Goal: Task Accomplishment & Management: Manage account settings

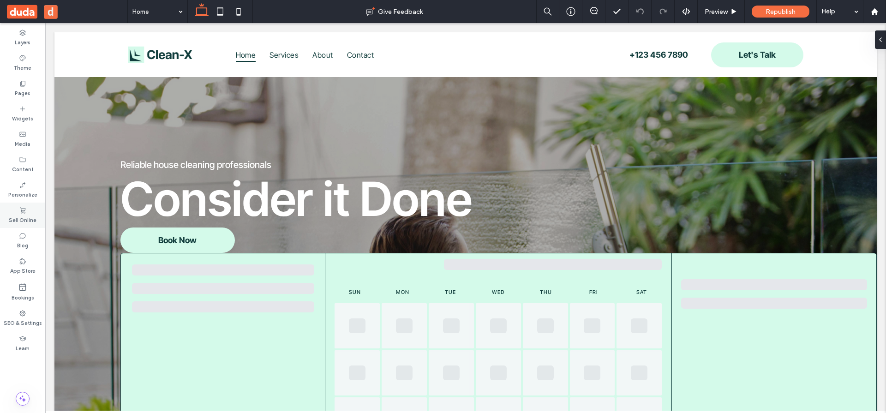
click at [22, 220] on label "Sell Online" at bounding box center [23, 219] width 28 height 10
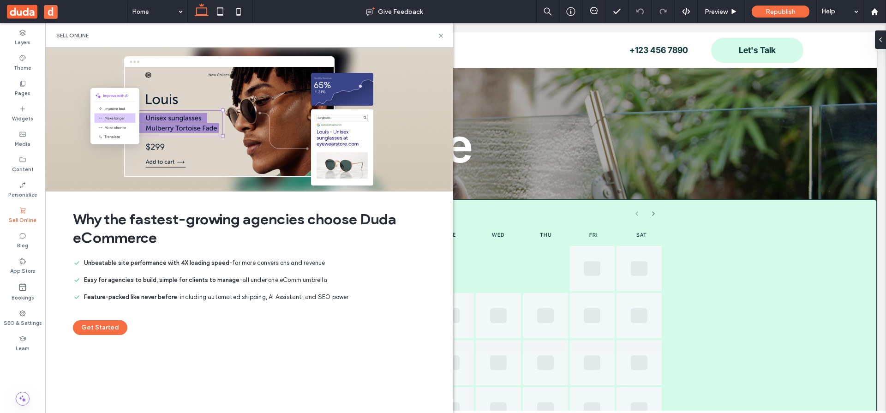
scroll to position [110, 0]
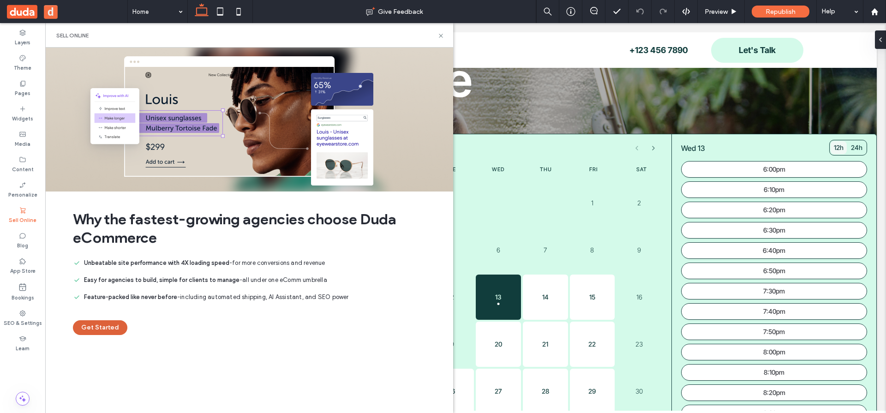
click at [104, 324] on button "Get Started" at bounding box center [100, 327] width 54 height 15
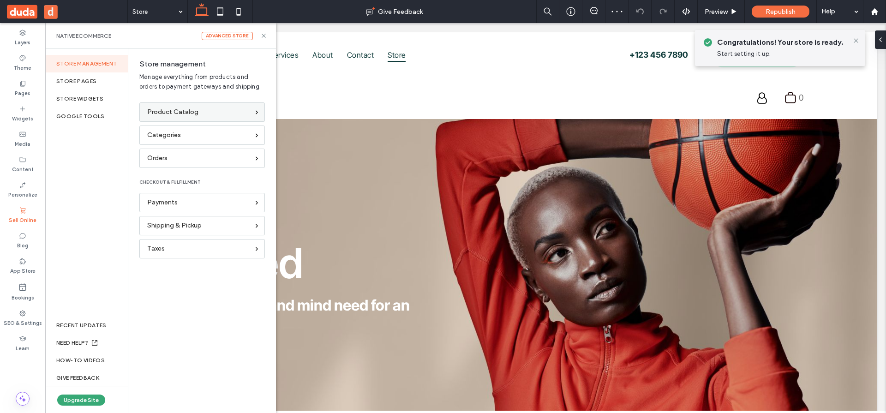
click at [170, 117] on div "Product Catalog" at bounding box center [201, 111] width 125 height 19
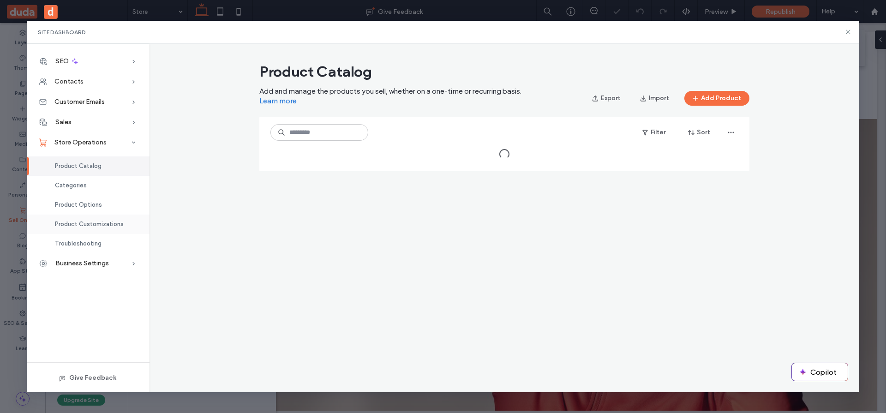
click at [100, 220] on span "Product Customizations" at bounding box center [89, 223] width 69 height 7
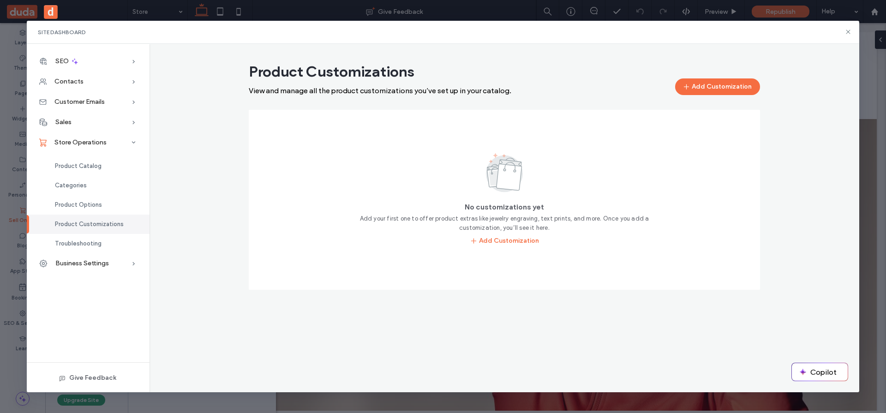
click at [8, 125] on div "Site Dashboard SEO SEO Overview Page SEO Image Alt Text Contacts Site Contacts …" at bounding box center [443, 206] width 886 height 413
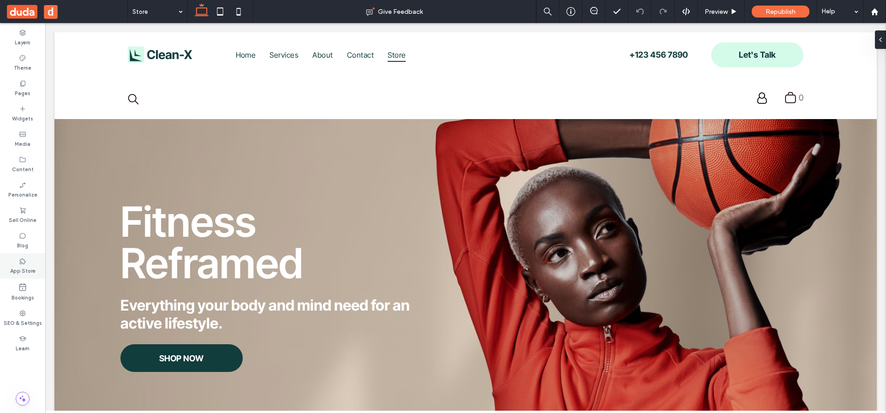
click at [20, 260] on use at bounding box center [23, 261] width 6 height 6
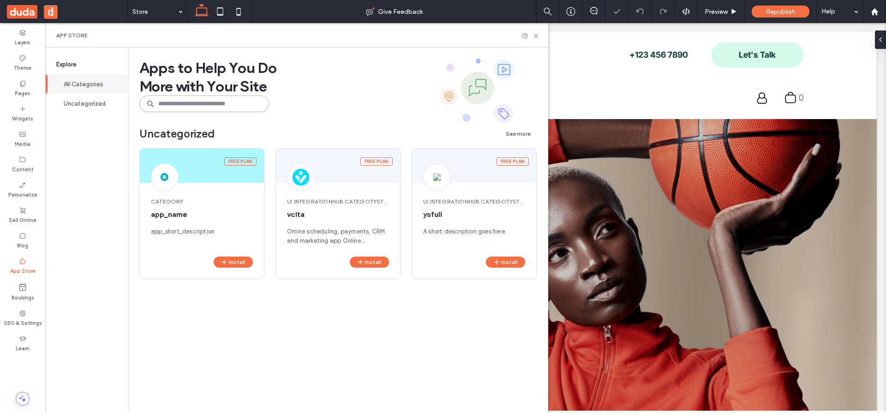
click at [176, 97] on input at bounding box center [204, 103] width 130 height 17
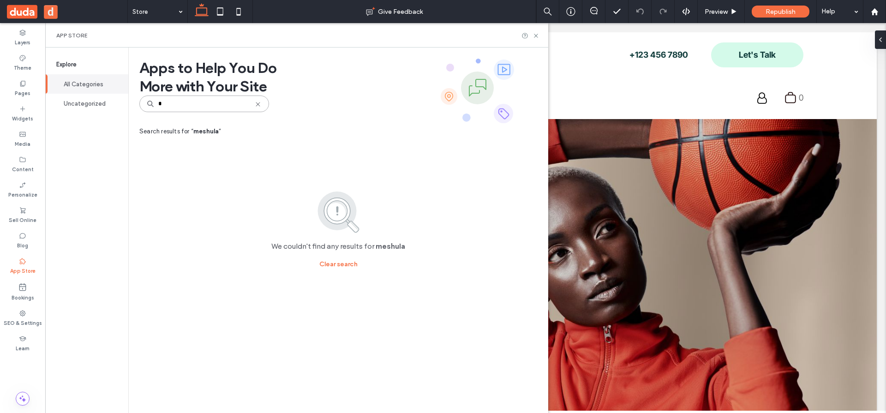
type input "*"
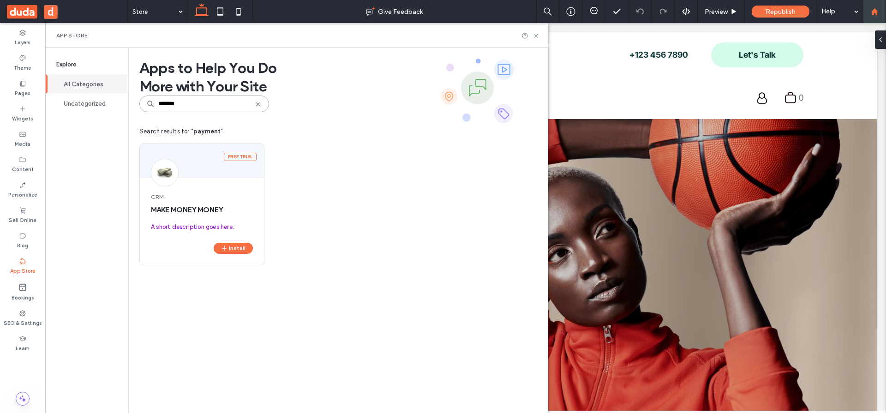
type input "*******"
click at [19, 207] on icon at bounding box center [22, 210] width 7 height 7
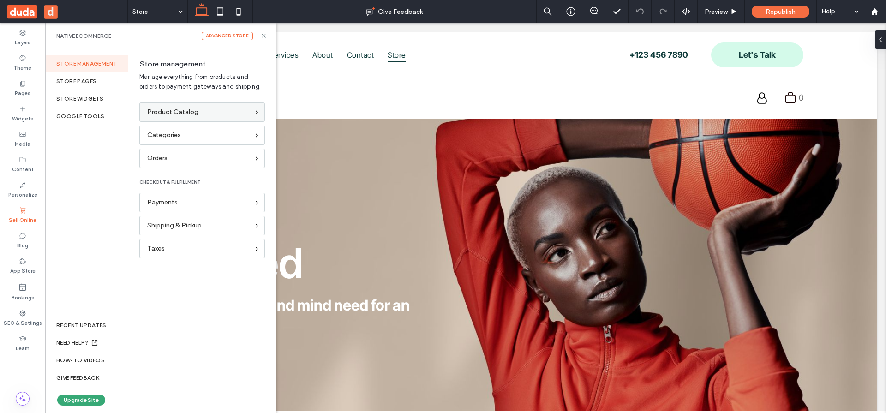
click at [161, 113] on span "Product Catalog" at bounding box center [172, 112] width 51 height 10
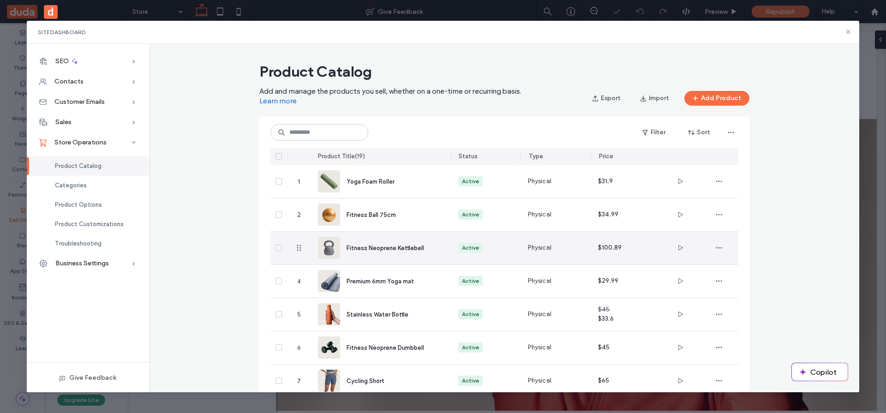
click at [387, 245] on span "Fitness Neoprene Kettlebell" at bounding box center [384, 247] width 77 height 7
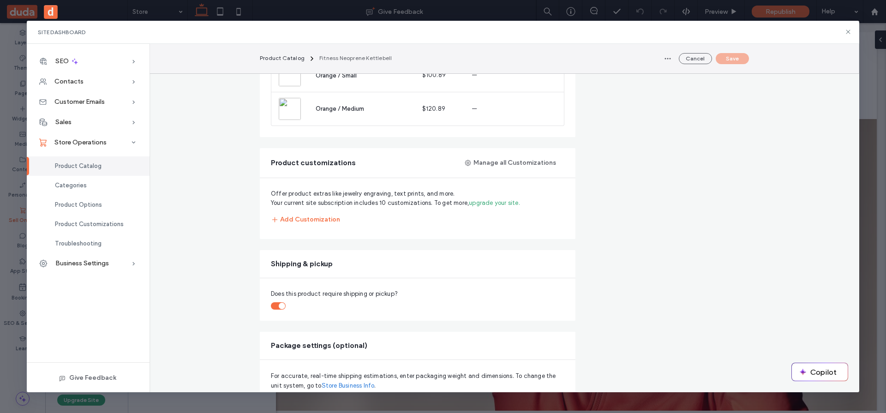
scroll to position [958, 0]
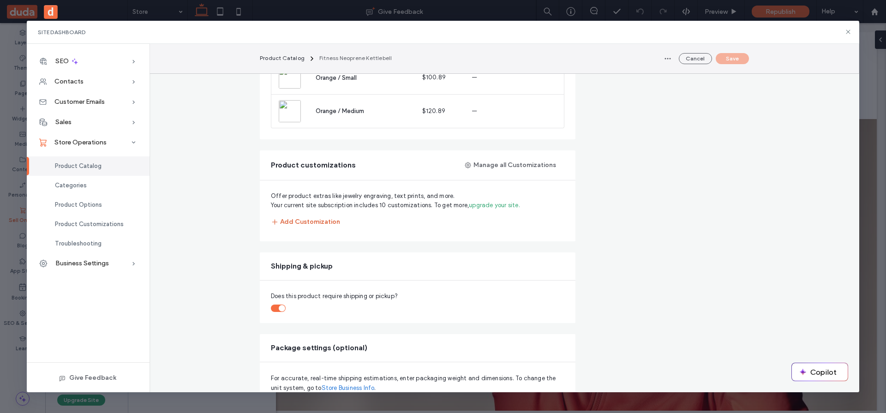
click at [321, 221] on button "Add Customization" at bounding box center [305, 222] width 69 height 17
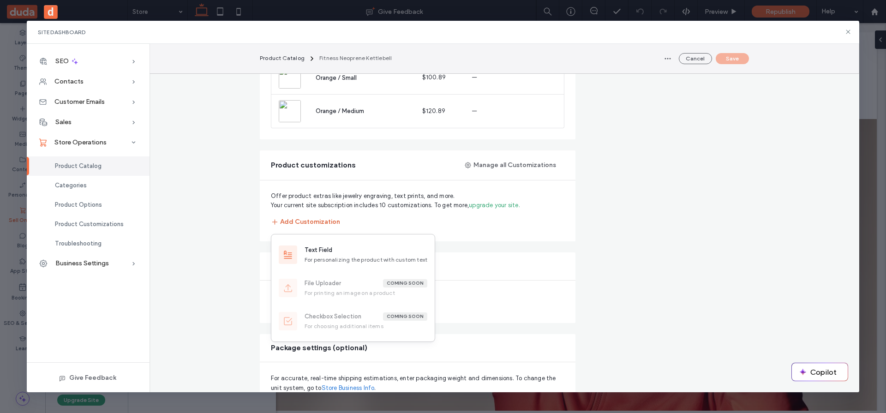
click at [320, 215] on button "Add Customization" at bounding box center [305, 222] width 69 height 17
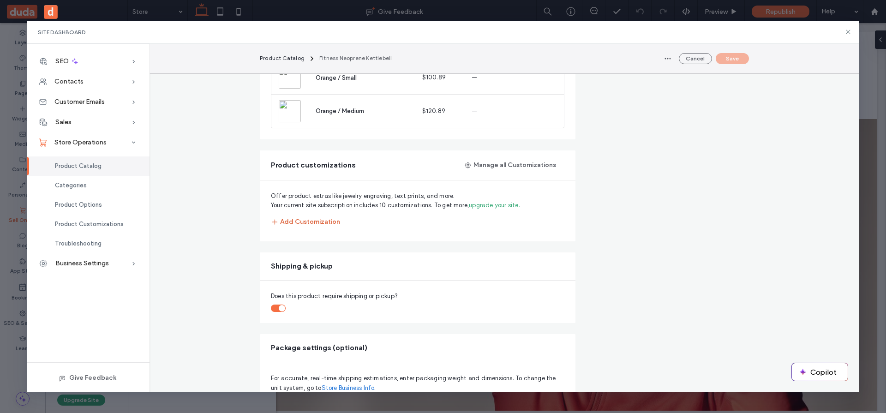
click at [320, 218] on button "Add Customization" at bounding box center [305, 222] width 69 height 17
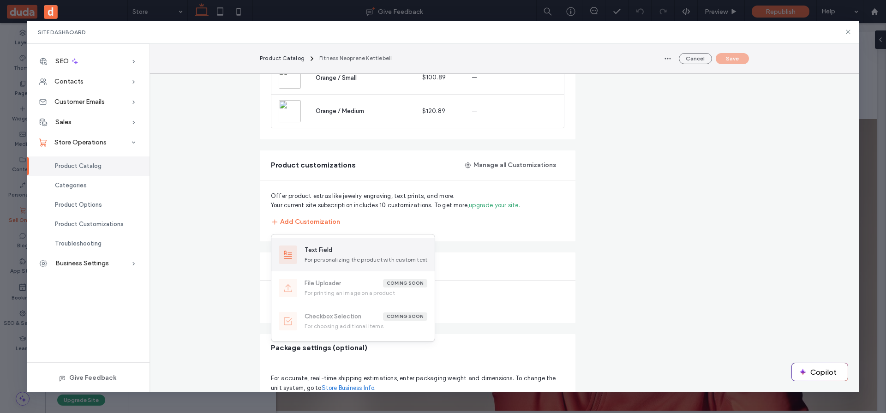
click at [332, 243] on div "Text Field For personalizing the product with custom text" at bounding box center [352, 254] width 163 height 33
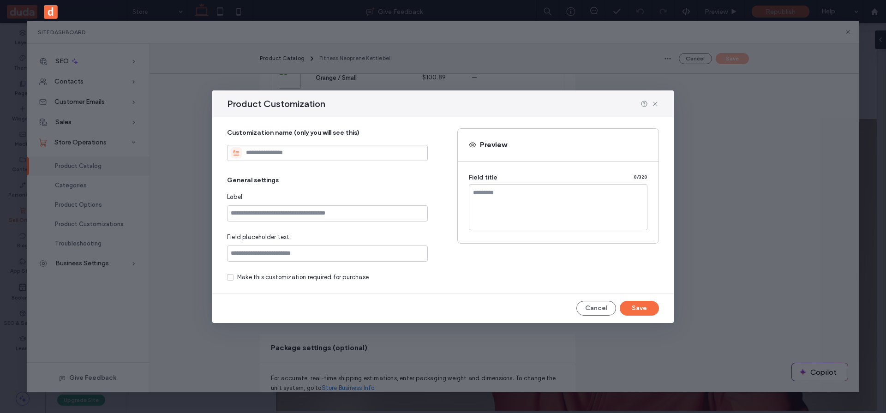
click at [657, 108] on div "Product Customization" at bounding box center [442, 103] width 461 height 27
click at [655, 105] on icon at bounding box center [654, 103] width 7 height 7
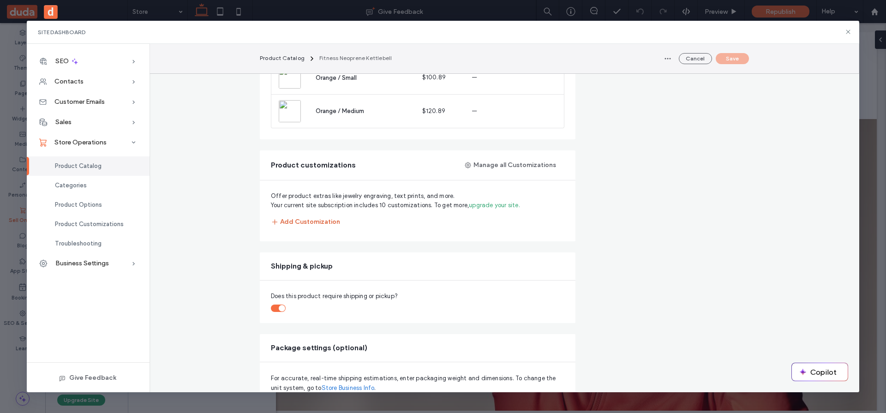
click at [305, 218] on button "Add Customization" at bounding box center [305, 222] width 69 height 17
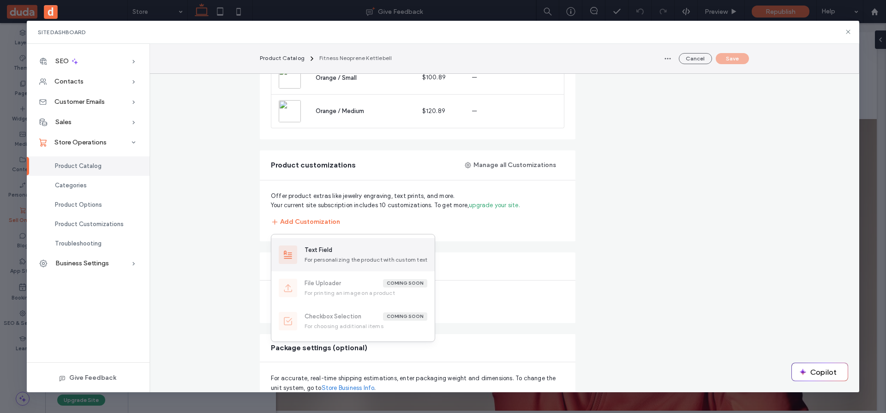
click at [316, 246] on div "Text Field" at bounding box center [318, 249] width 28 height 9
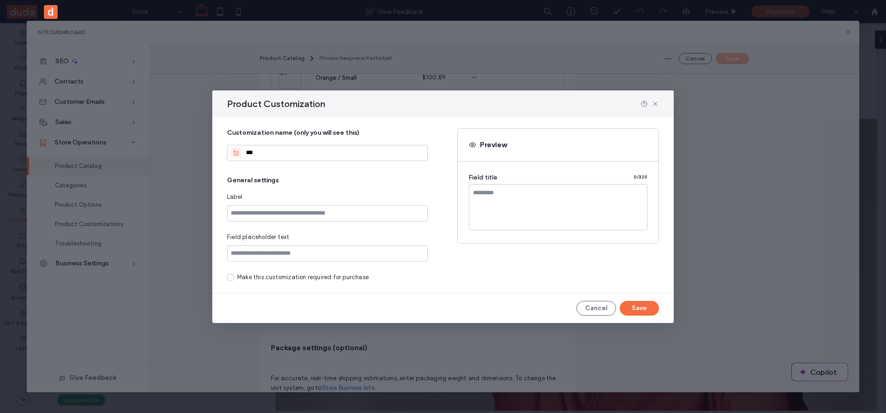
type input "**"
click at [270, 214] on input at bounding box center [327, 213] width 201 height 16
type input "**"
click at [635, 310] on button "Save" at bounding box center [638, 308] width 39 height 15
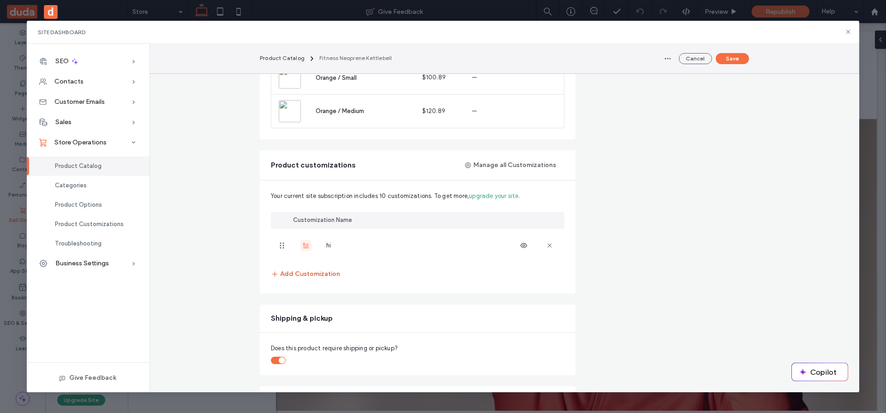
click at [296, 272] on button "Add Customization" at bounding box center [305, 274] width 69 height 17
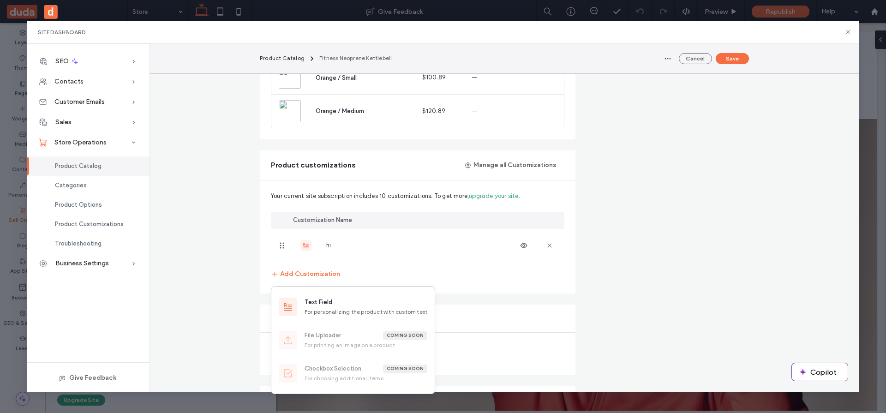
click at [304, 288] on div "Text Field For personalizing the product with custom text File Uploader coming …" at bounding box center [353, 340] width 164 height 108
click at [72, 167] on span "Product Catalog" at bounding box center [78, 165] width 47 height 7
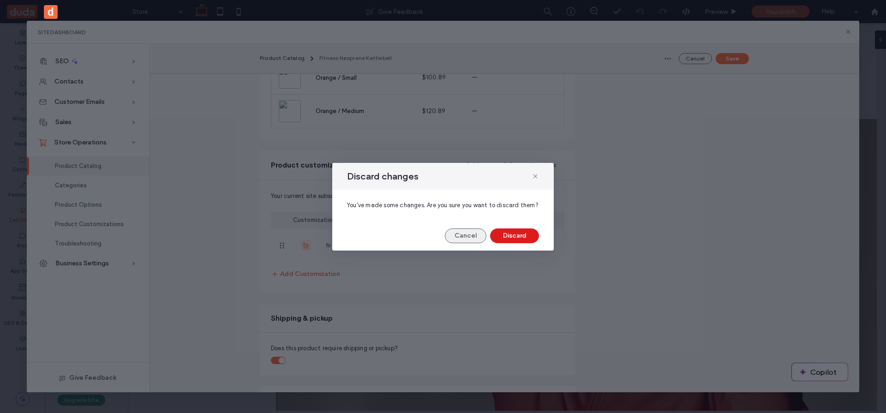
click at [464, 239] on button "Cancel" at bounding box center [466, 235] width 42 height 15
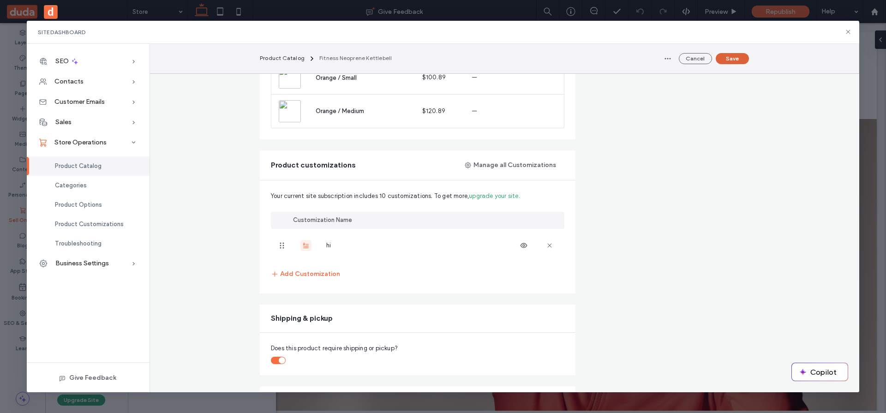
click at [733, 57] on button "Save" at bounding box center [731, 58] width 33 height 11
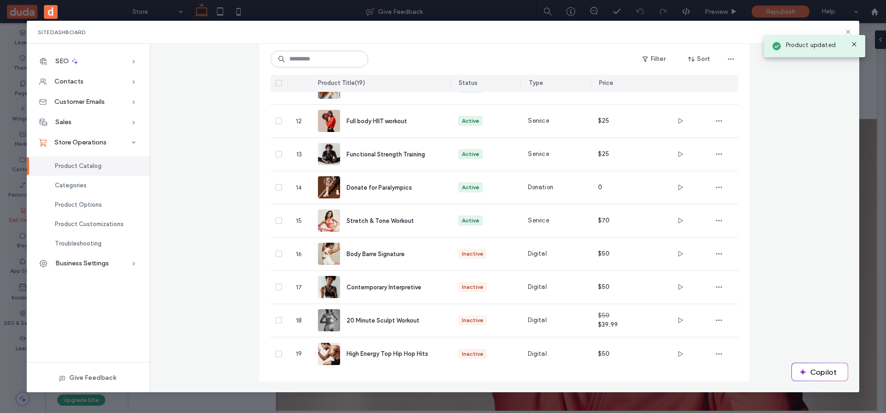
scroll to position [417, 0]
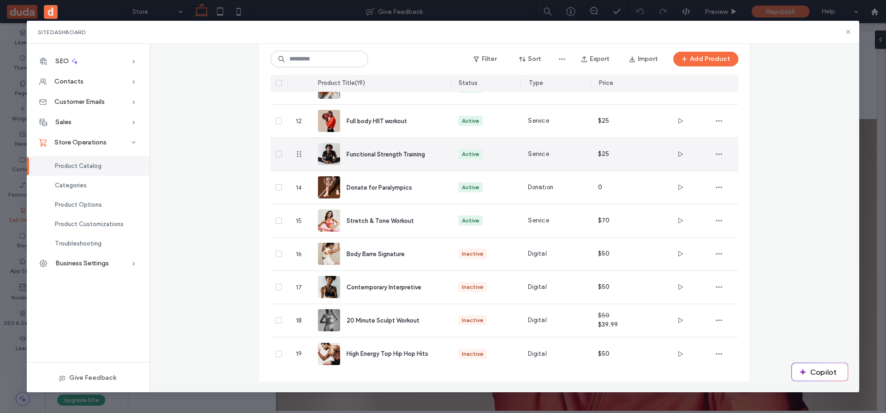
click at [398, 148] on div "Functional Strength Training" at bounding box center [380, 154] width 125 height 33
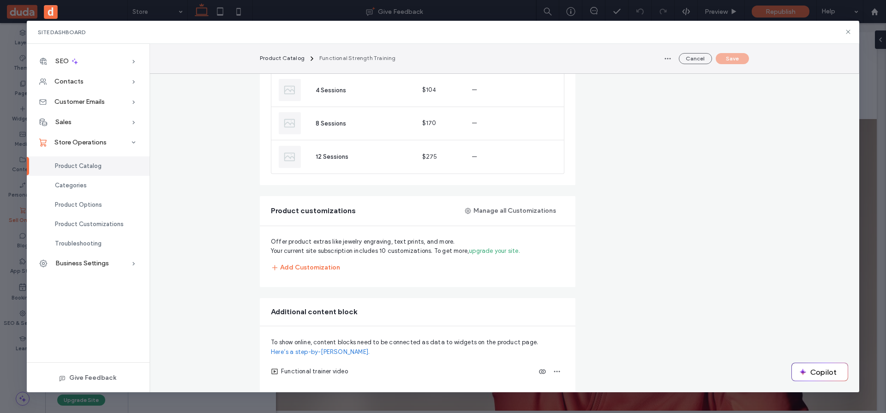
scroll to position [845, 0]
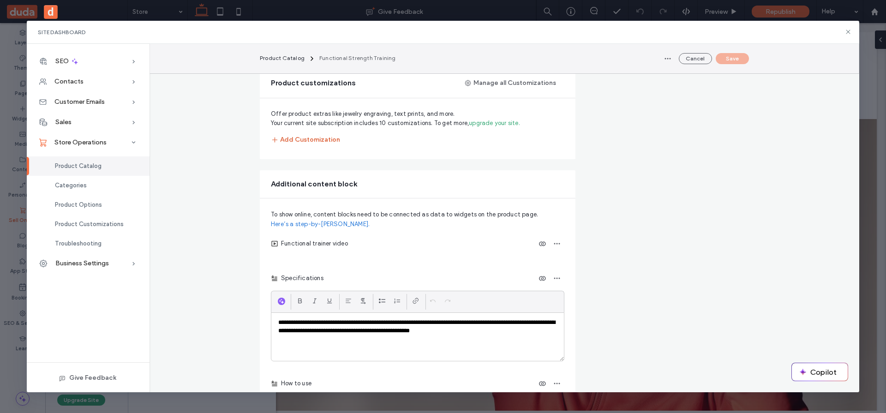
click at [296, 140] on button "Add Customization" at bounding box center [305, 139] width 69 height 17
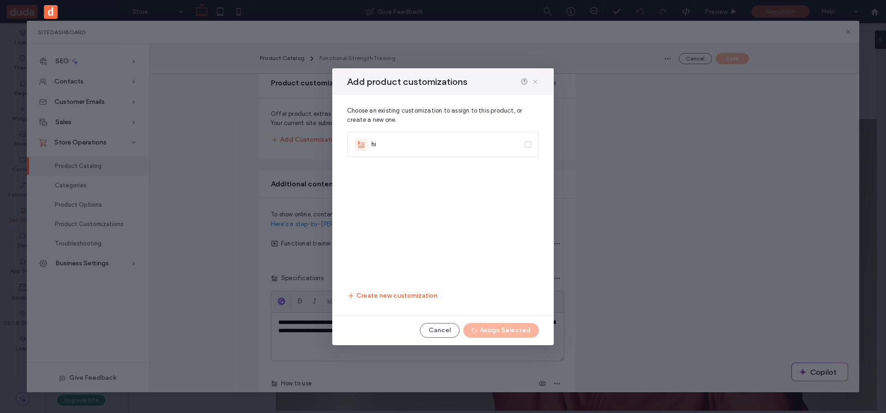
click at [536, 82] on icon at bounding box center [534, 81] width 7 height 7
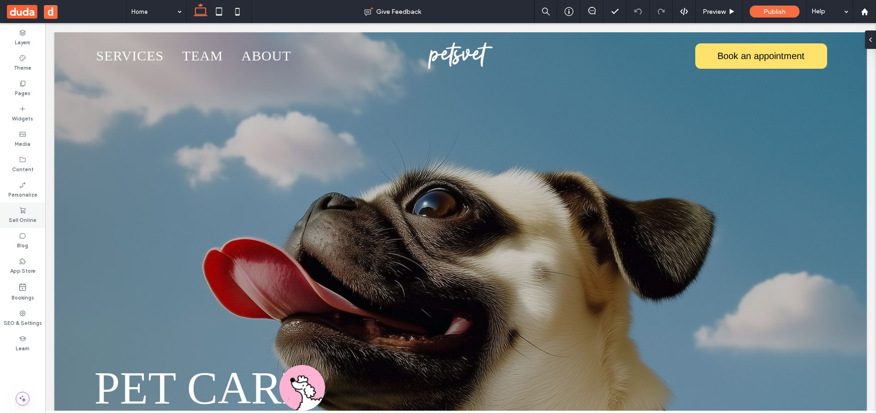
click at [25, 209] on icon at bounding box center [22, 210] width 7 height 7
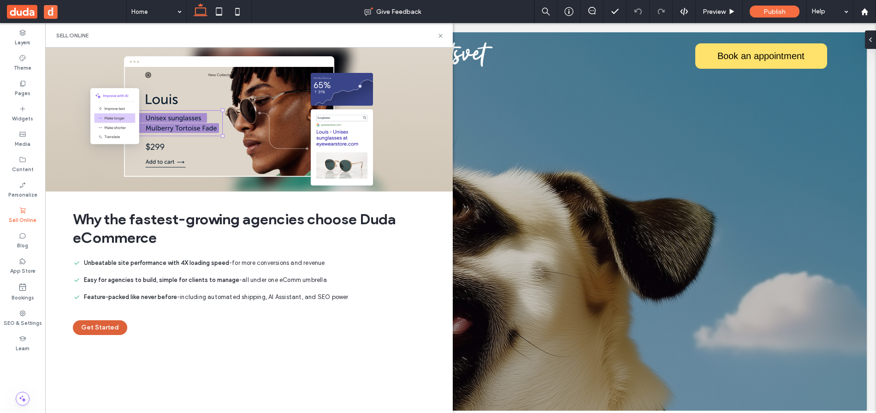
click at [96, 329] on button "Get Started" at bounding box center [100, 327] width 54 height 15
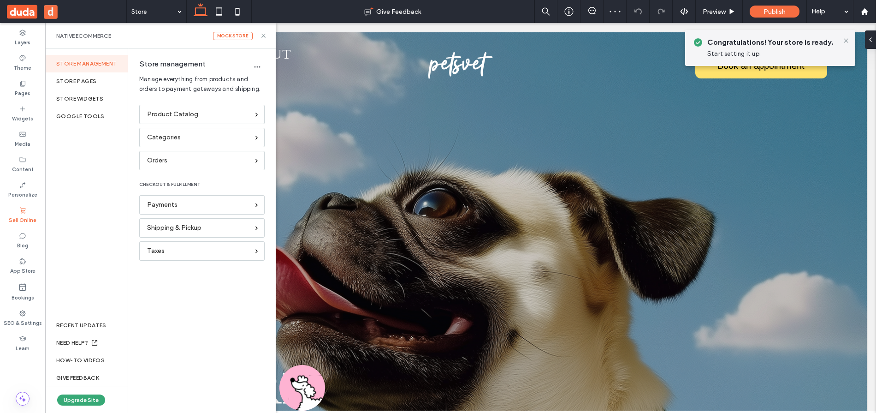
click at [204, 119] on div at bounding box center [438, 206] width 876 height 413
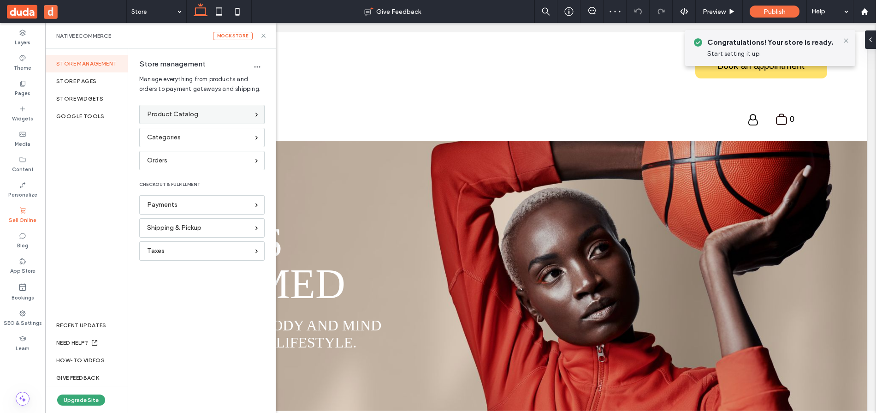
click at [173, 115] on span "Product Catalog" at bounding box center [172, 114] width 51 height 10
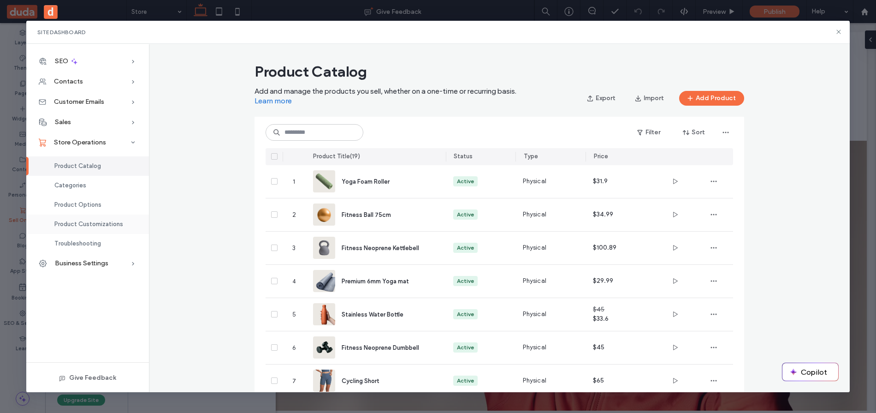
click at [73, 223] on span "Product Customizations" at bounding box center [88, 223] width 69 height 7
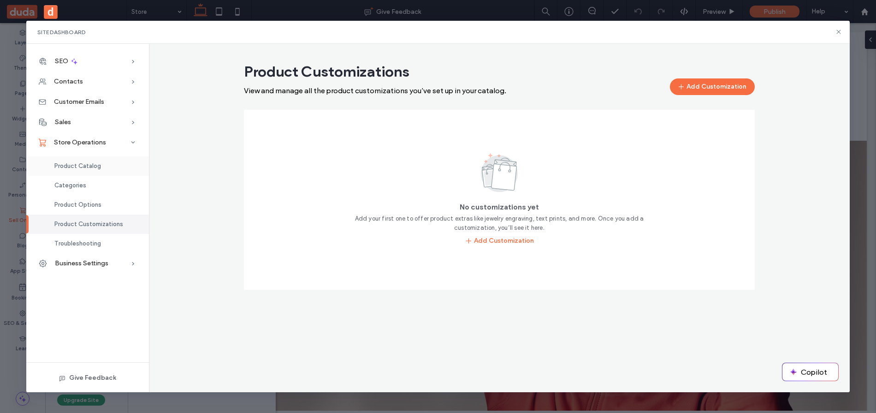
click at [105, 167] on div "Product Catalog" at bounding box center [87, 165] width 123 height 19
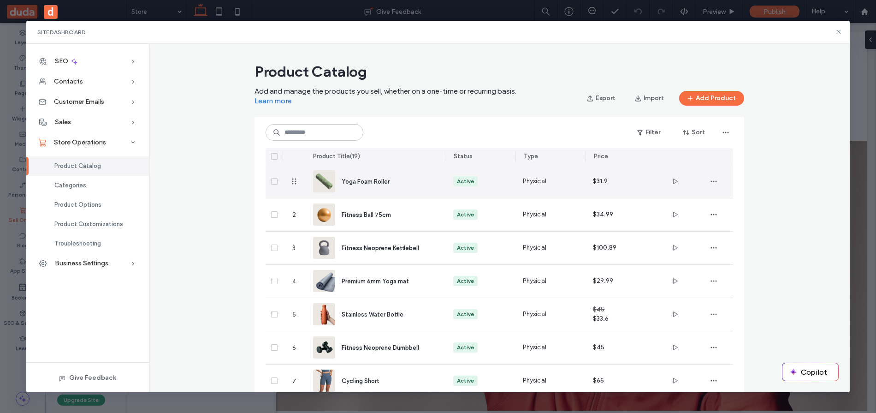
click at [413, 182] on div "Yoga Foam Roller" at bounding box center [386, 182] width 89 height 10
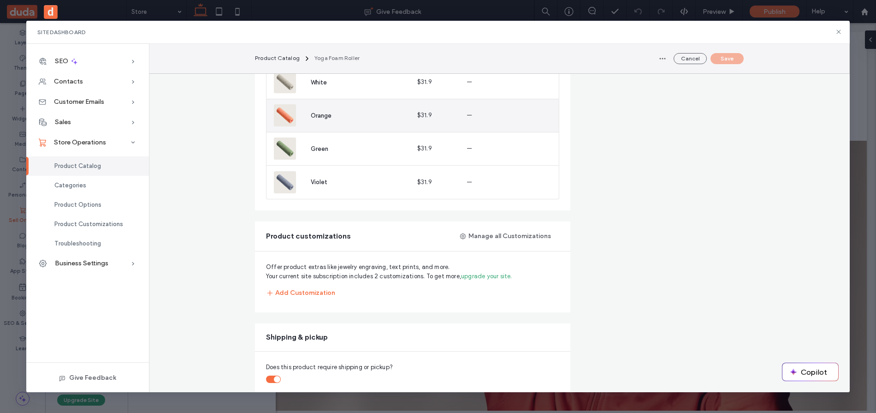
scroll to position [724, 0]
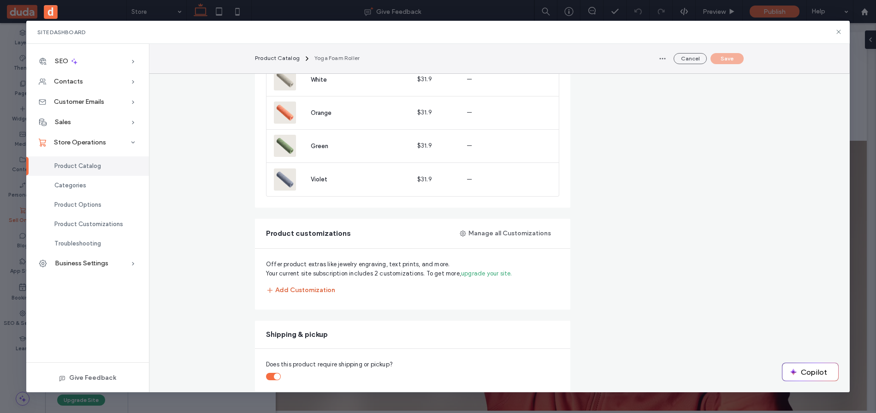
click at [311, 290] on button "Add Customization" at bounding box center [300, 290] width 69 height 17
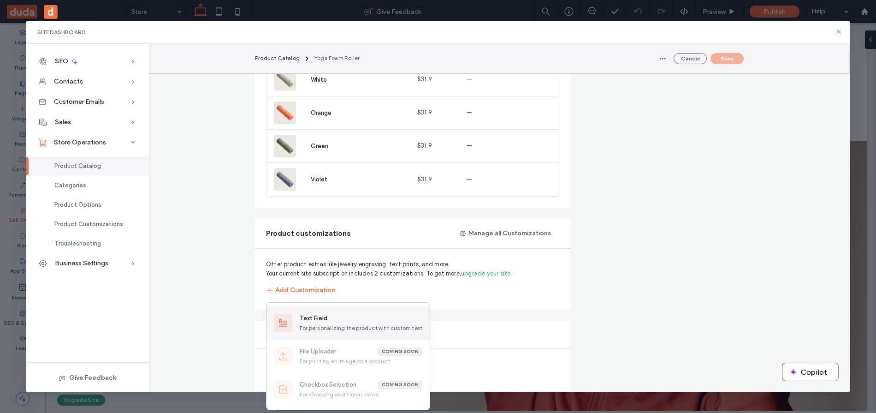
click at [329, 319] on div "Text Field" at bounding box center [361, 318] width 123 height 9
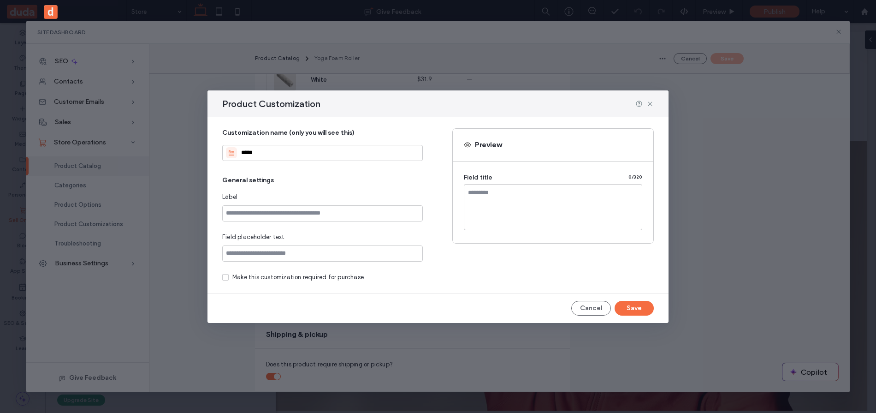
type input "****"
click at [292, 215] on input at bounding box center [322, 213] width 201 height 16
type input "*"
type input "****"
drag, startPoint x: 287, startPoint y: 131, endPoint x: 376, endPoint y: 131, distance: 89.5
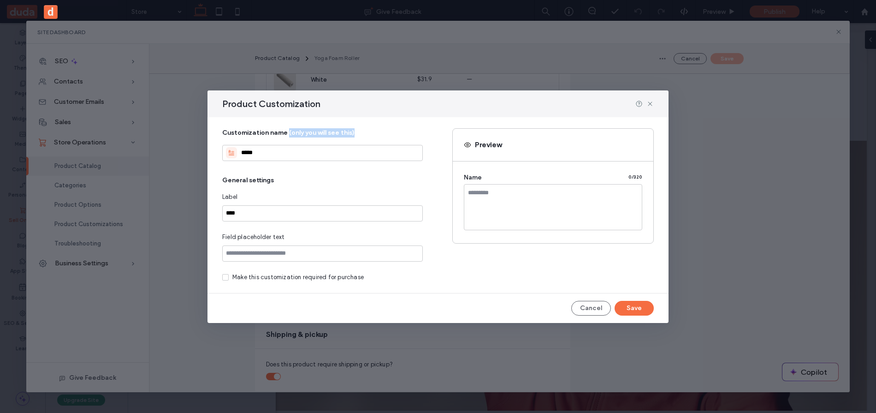
click at [377, 131] on span "Customization name (only you will see this)" at bounding box center [322, 132] width 201 height 9
drag, startPoint x: 249, startPoint y: 212, endPoint x: 217, endPoint y: 210, distance: 31.4
click at [217, 210] on div "Customization name (only you will see this) **** General settings Label **** Fi…" at bounding box center [438, 205] width 461 height 176
drag, startPoint x: 485, startPoint y: 179, endPoint x: 461, endPoint y: 179, distance: 24.4
click at [460, 179] on div "Name 0/ 320" at bounding box center [553, 202] width 193 height 74
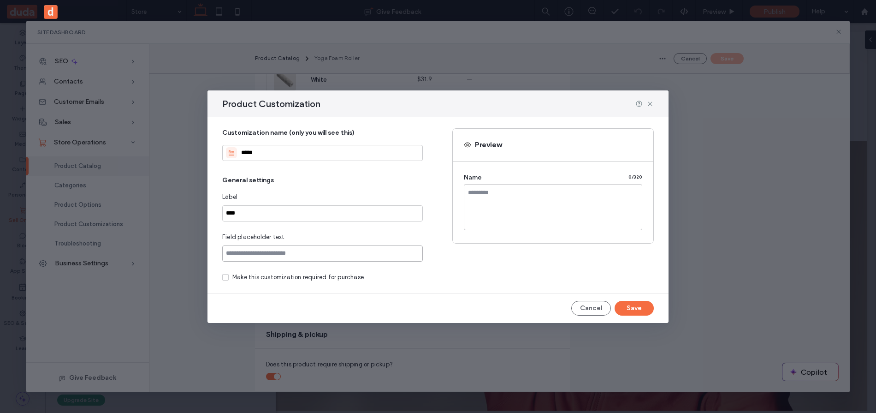
click at [267, 254] on input at bounding box center [322, 253] width 201 height 16
type input "***"
click at [226, 277] on icon at bounding box center [226, 277] width 4 height 3
click at [639, 304] on button "Save" at bounding box center [634, 308] width 39 height 15
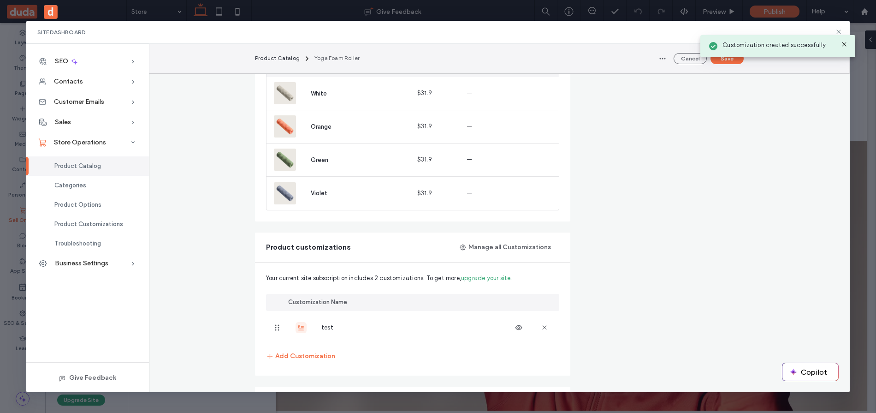
scroll to position [709, 0]
click at [722, 61] on button "Save" at bounding box center [727, 58] width 33 height 11
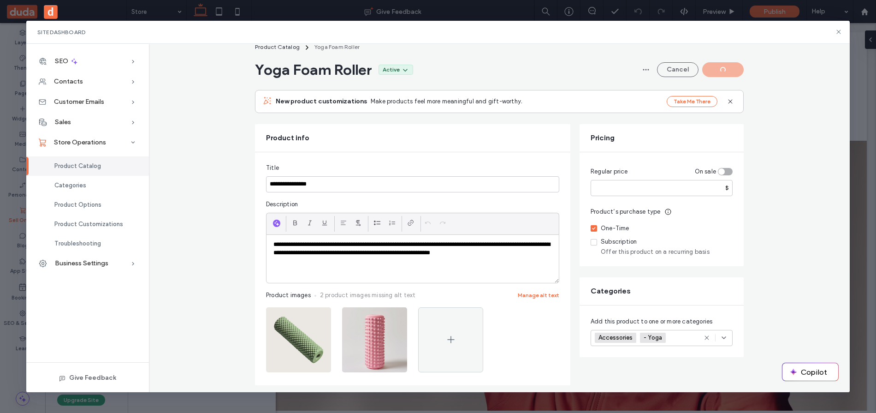
scroll to position [0, 0]
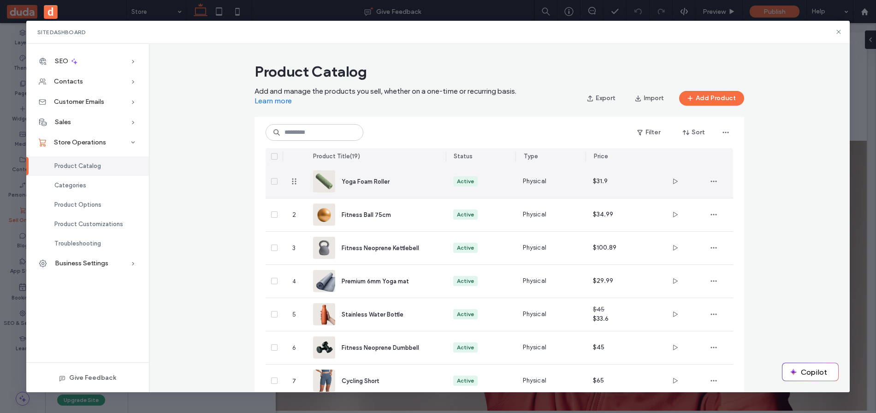
click at [401, 177] on div "Yoga Foam Roller" at bounding box center [386, 182] width 89 height 10
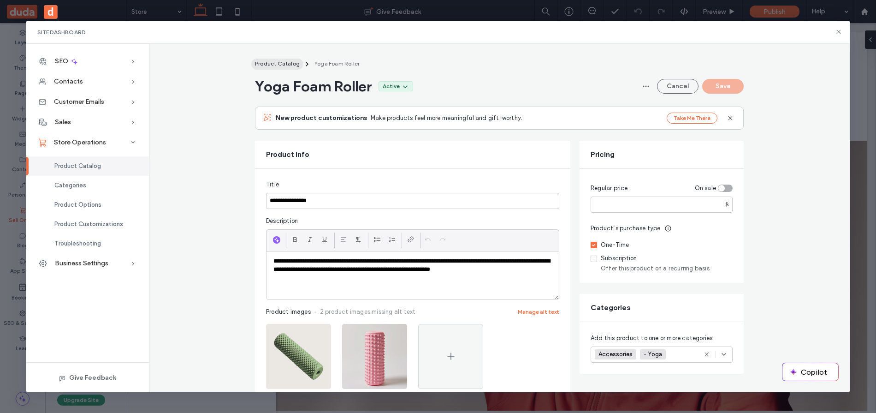
click at [279, 62] on span "Product Catalog" at bounding box center [277, 63] width 45 height 7
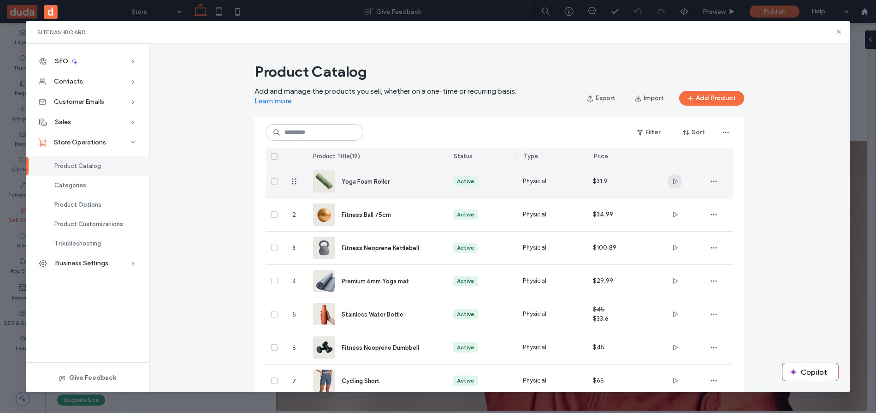
click at [671, 185] on span "button" at bounding box center [675, 181] width 15 height 15
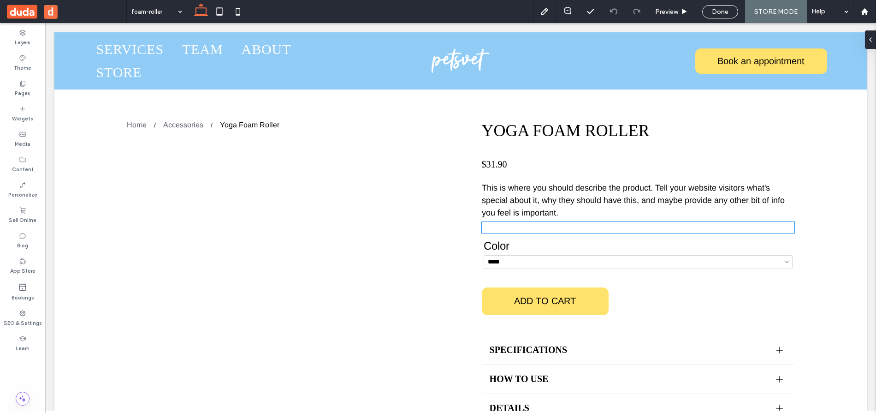
scroll to position [58, 0]
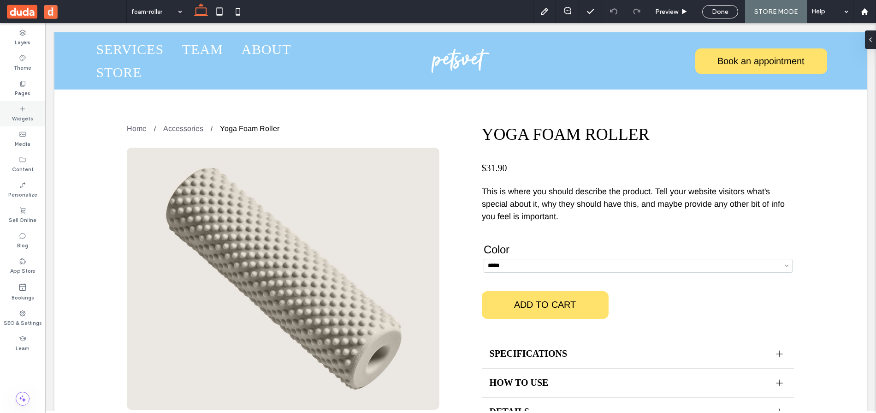
click at [18, 111] on div "Widgets" at bounding box center [22, 113] width 45 height 25
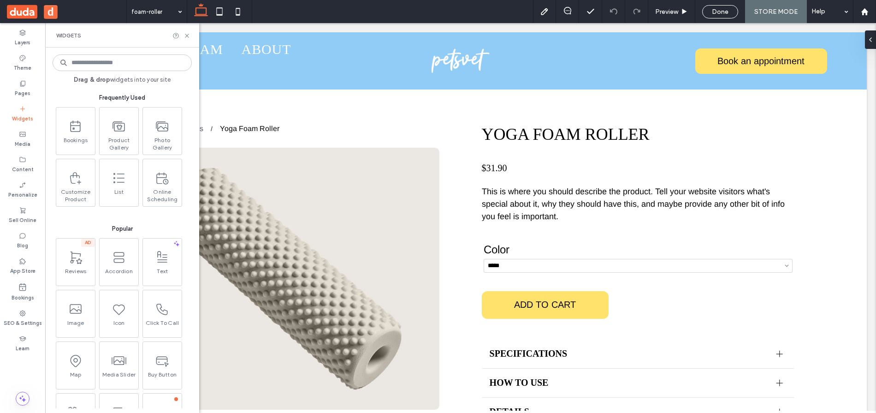
click at [101, 63] on input at bounding box center [122, 62] width 139 height 17
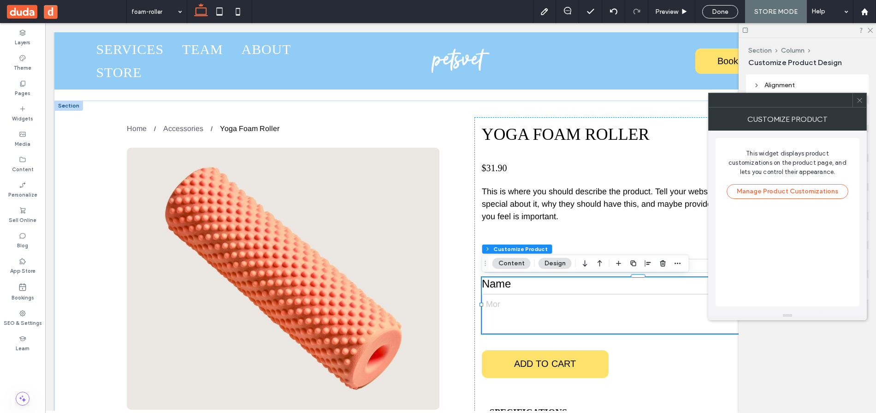
click at [860, 102] on icon at bounding box center [860, 100] width 7 height 7
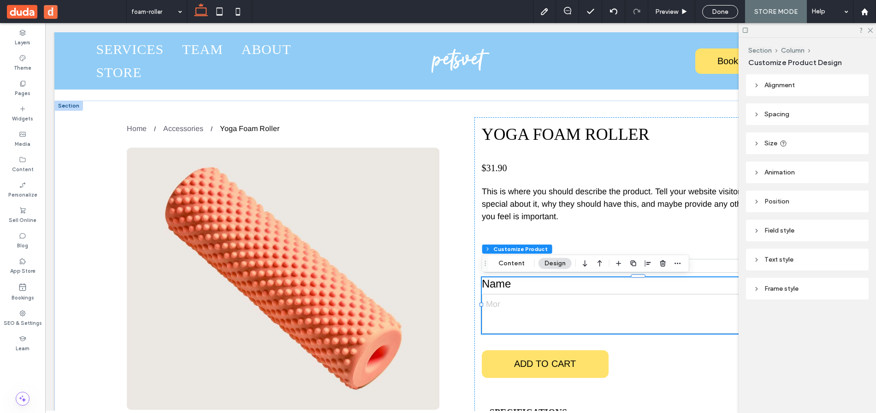
click at [758, 263] on div "Text style" at bounding box center [808, 260] width 108 height 8
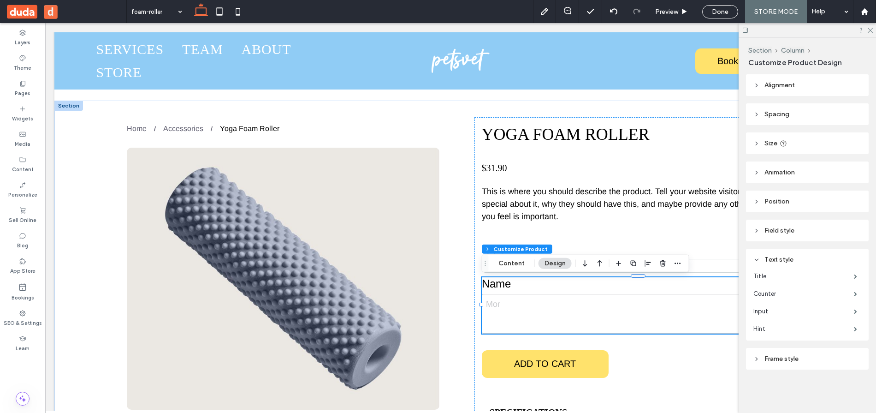
click at [754, 231] on icon at bounding box center [757, 230] width 6 height 6
click at [757, 363] on icon at bounding box center [757, 362] width 6 height 6
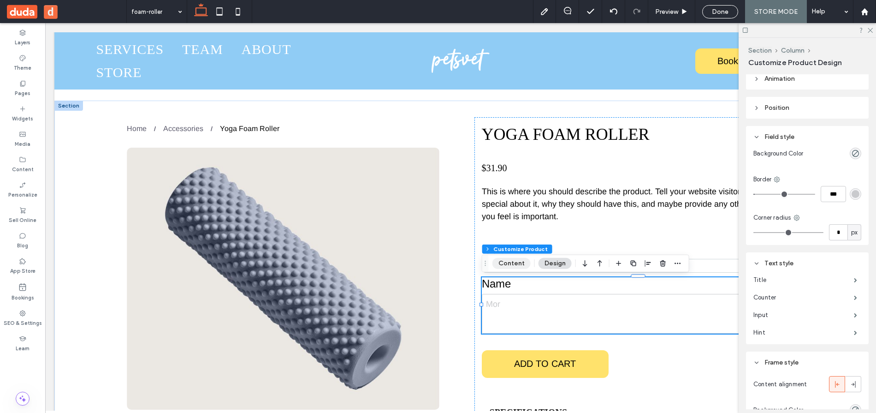
click at [516, 262] on button "Content" at bounding box center [512, 263] width 38 height 11
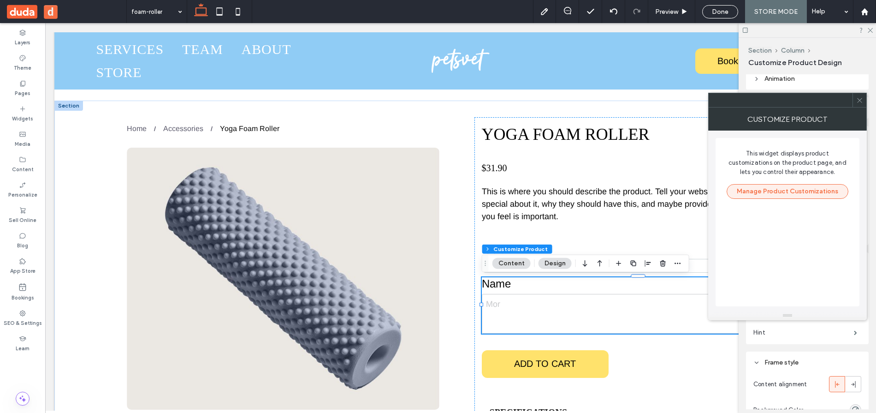
click at [807, 191] on button "Manage Product Customizations" at bounding box center [788, 191] width 122 height 15
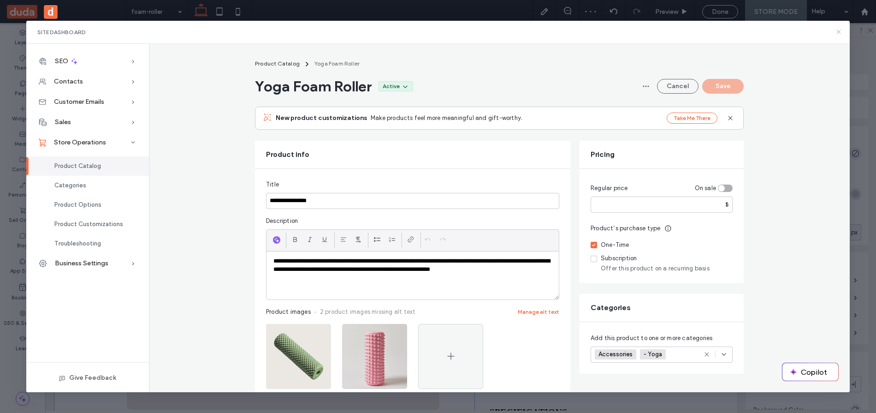
click at [840, 28] on icon at bounding box center [838, 31] width 7 height 7
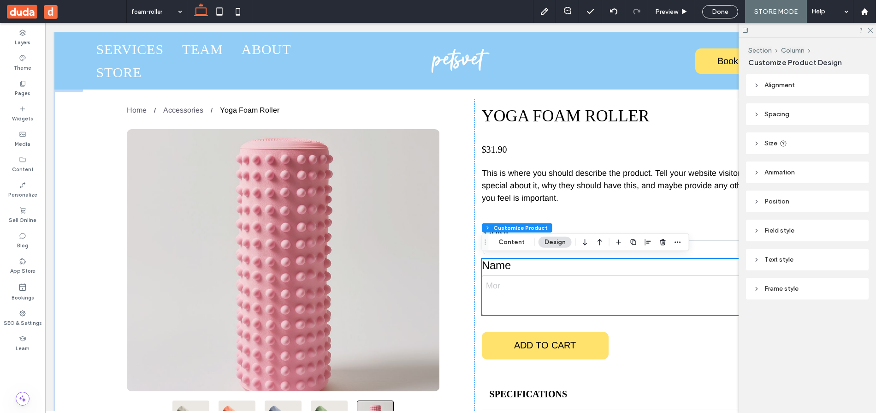
scroll to position [91, 0]
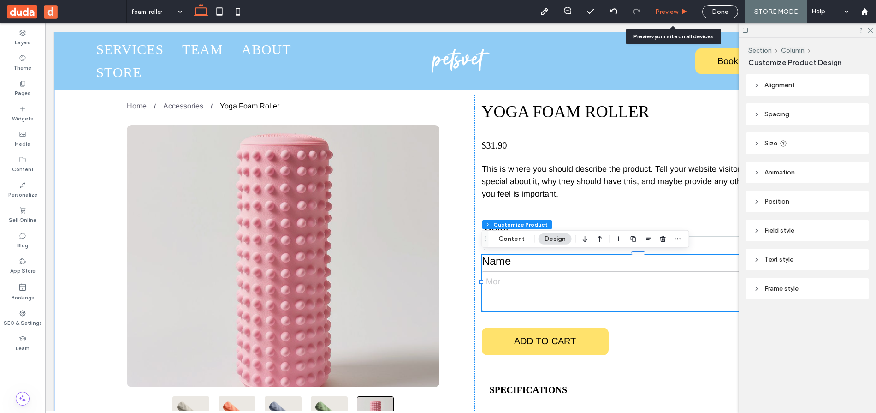
drag, startPoint x: 672, startPoint y: 8, endPoint x: 583, endPoint y: 49, distance: 98.2
click at [672, 8] on span "Preview" at bounding box center [666, 12] width 23 height 8
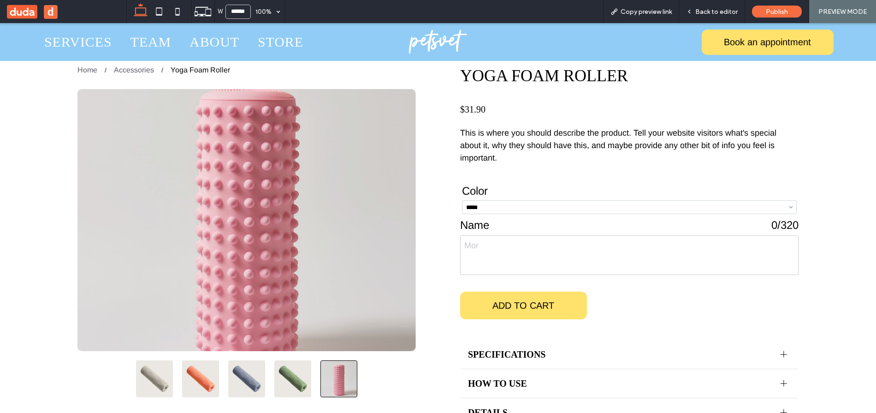
scroll to position [70, 0]
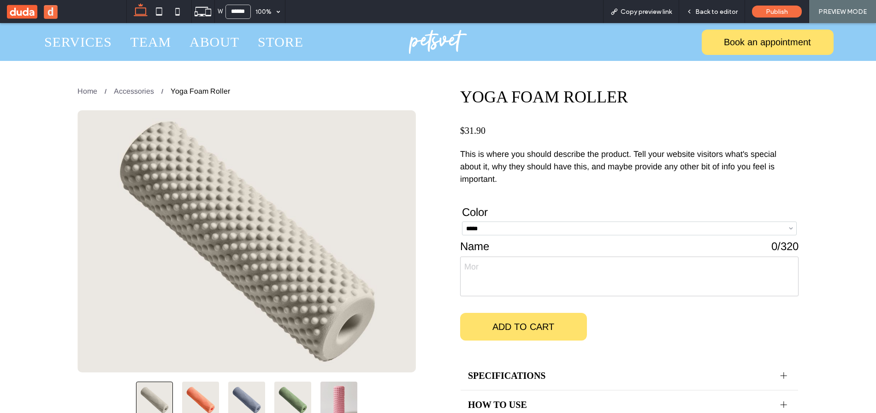
click at [506, 268] on textarea at bounding box center [629, 276] width 339 height 40
type textarea "**"
click at [514, 322] on span "ADD TO CART" at bounding box center [524, 327] width 114 height 20
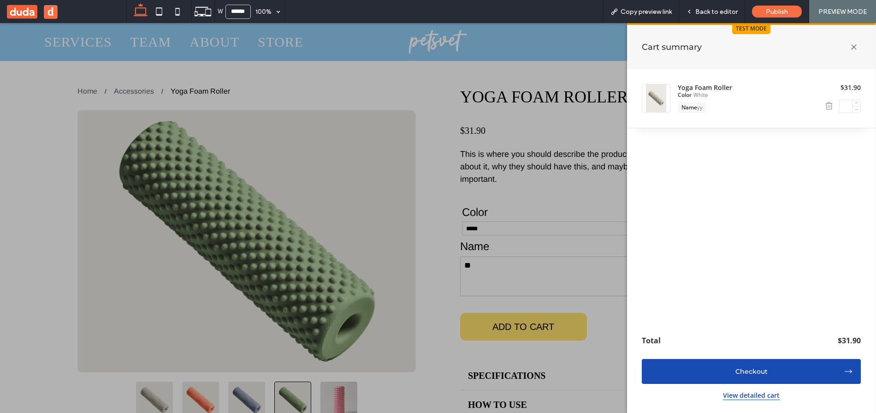
click at [857, 49] on icon at bounding box center [854, 46] width 19 height 19
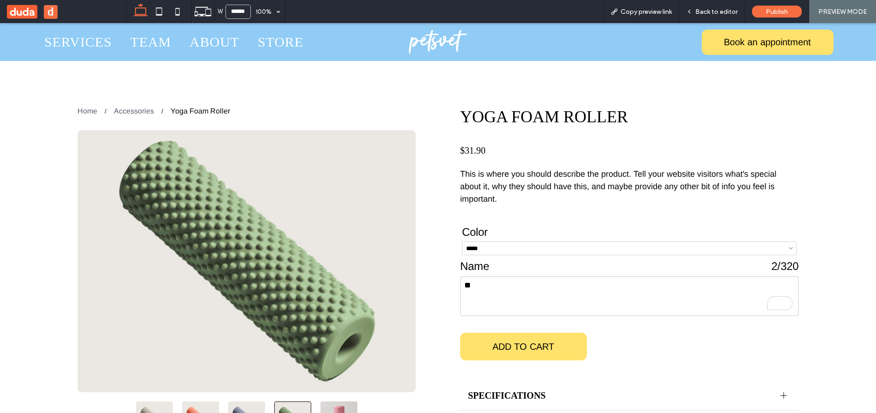
scroll to position [44, 0]
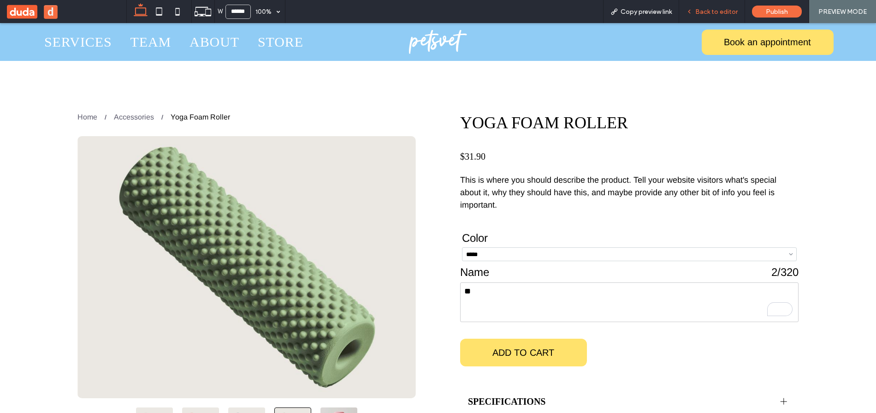
click at [712, 11] on span "Back to editor" at bounding box center [717, 12] width 42 height 8
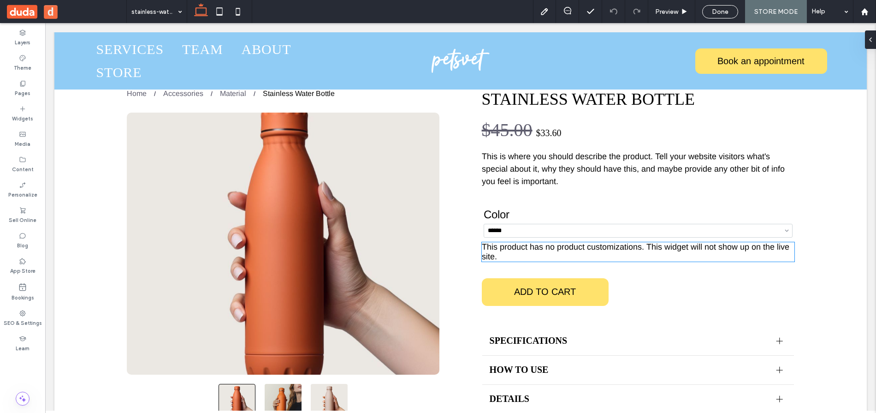
click at [548, 262] on div "This product has no product customizations. This widget will not show up on the…" at bounding box center [638, 251] width 313 height 19
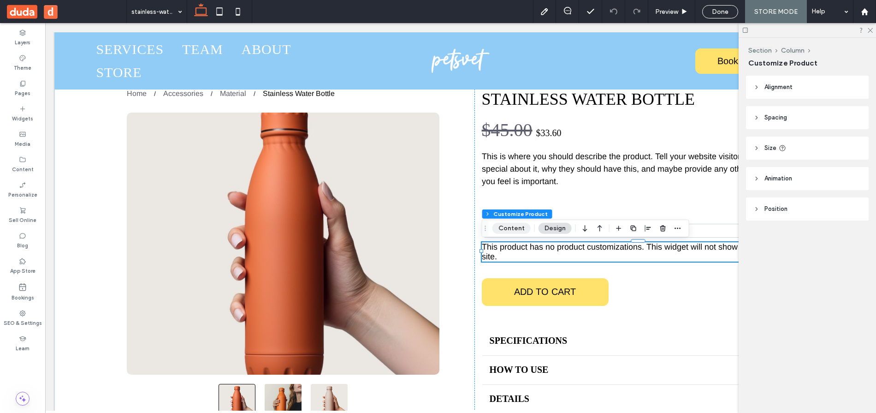
click at [504, 229] on button "Content" at bounding box center [512, 228] width 38 height 11
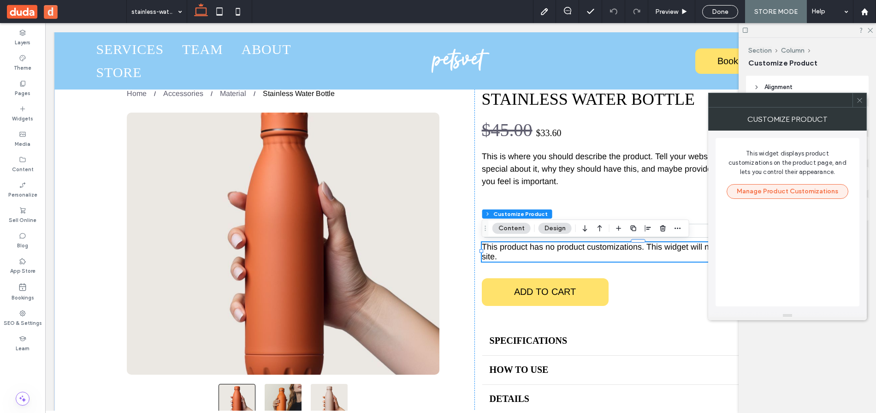
click at [746, 198] on button "Manage Product Customizations" at bounding box center [788, 191] width 122 height 15
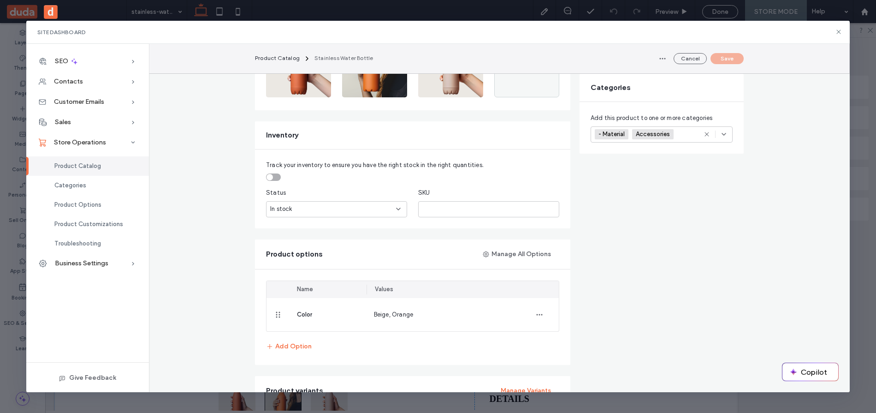
scroll to position [291, 0]
click at [82, 378] on button "Give Feedback" at bounding box center [87, 377] width 73 height 15
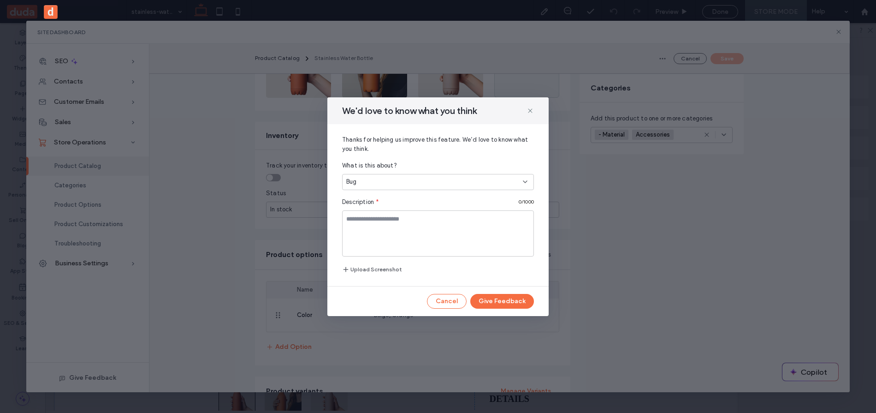
click at [425, 178] on div "Bug" at bounding box center [434, 181] width 177 height 9
click at [428, 156] on div "Thanks for helping us improve this feature. We’d love to know what you think. W…" at bounding box center [437, 205] width 221 height 162
click at [429, 220] on textarea at bounding box center [438, 233] width 192 height 46
click at [464, 177] on div "Bug" at bounding box center [434, 181] width 177 height 9
click at [453, 179] on div "Bug" at bounding box center [434, 181] width 177 height 9
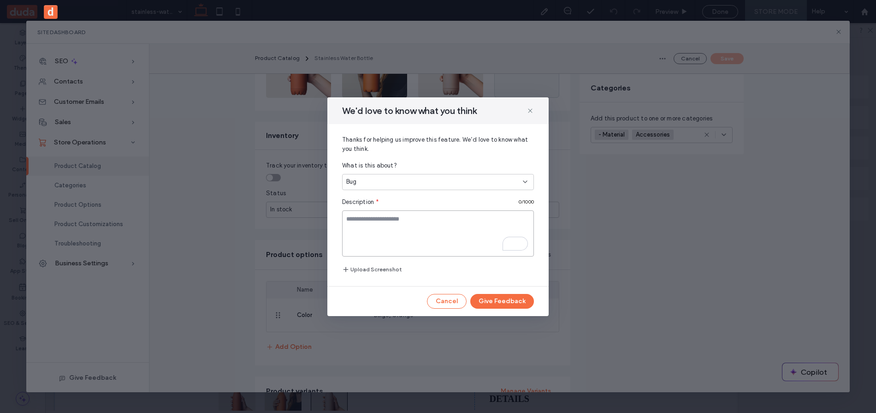
click at [412, 215] on textarea "To enrich screen reader interactions, please activate Accessibility in Grammarl…" at bounding box center [438, 233] width 192 height 46
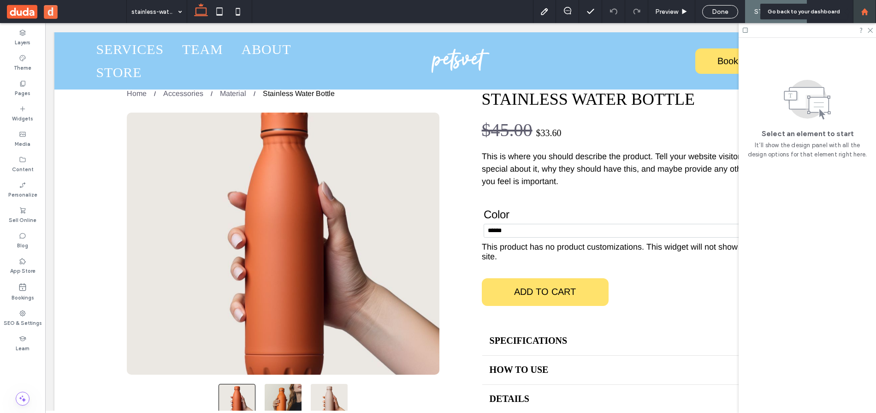
click at [864, 12] on use at bounding box center [864, 11] width 7 height 7
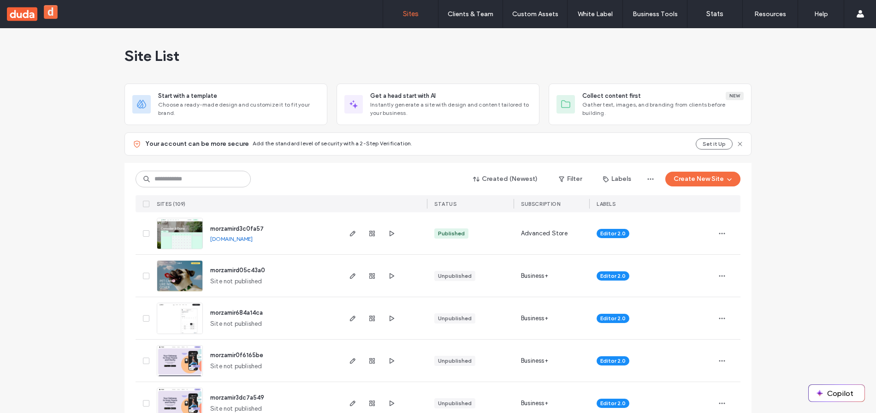
click at [411, 15] on label "Sites" at bounding box center [411, 14] width 16 height 8
click at [713, 178] on button "Create New Site" at bounding box center [703, 179] width 75 height 15
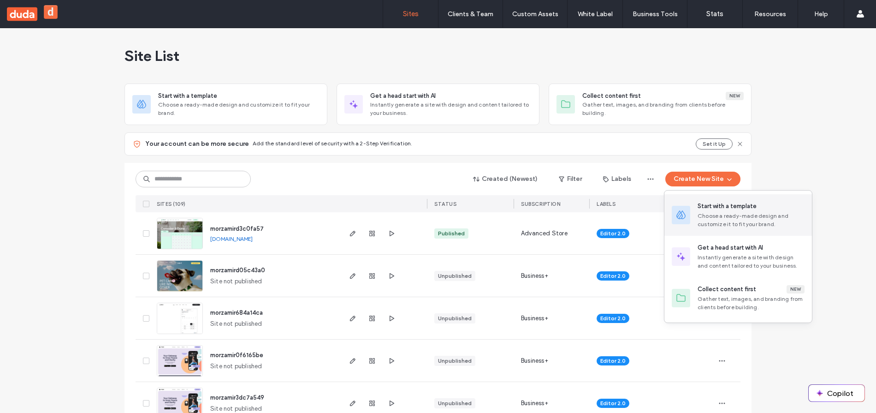
click at [712, 211] on div "Start with a template Choose a ready-made design and customize it to fit your b…" at bounding box center [751, 215] width 107 height 27
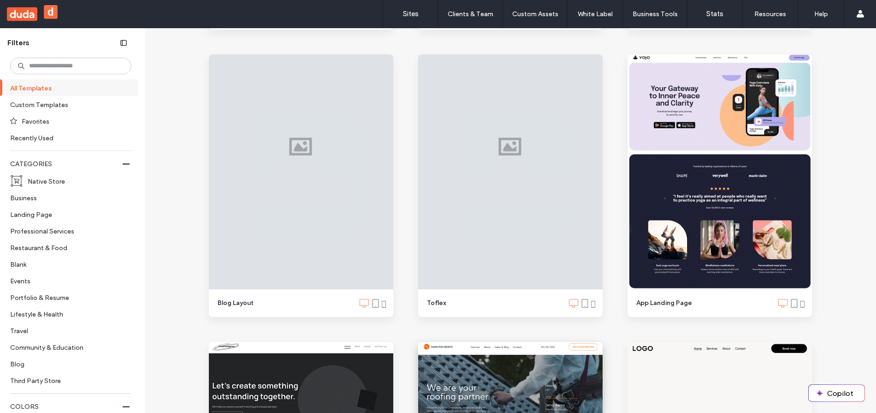
scroll to position [729, 0]
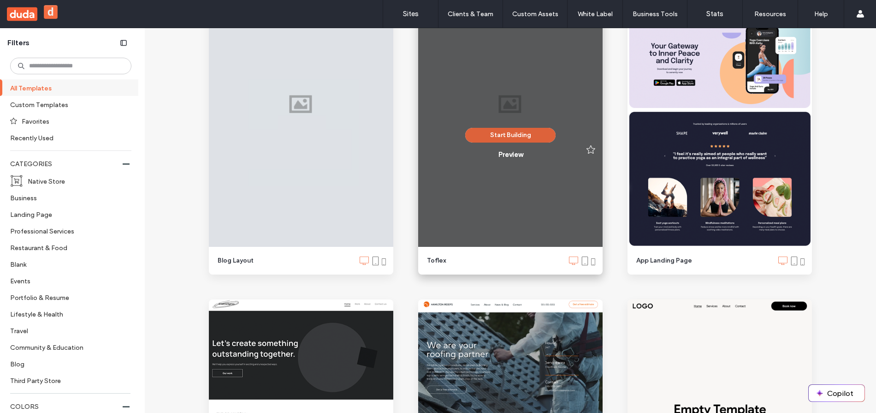
click at [502, 132] on button "Start Building" at bounding box center [510, 135] width 90 height 15
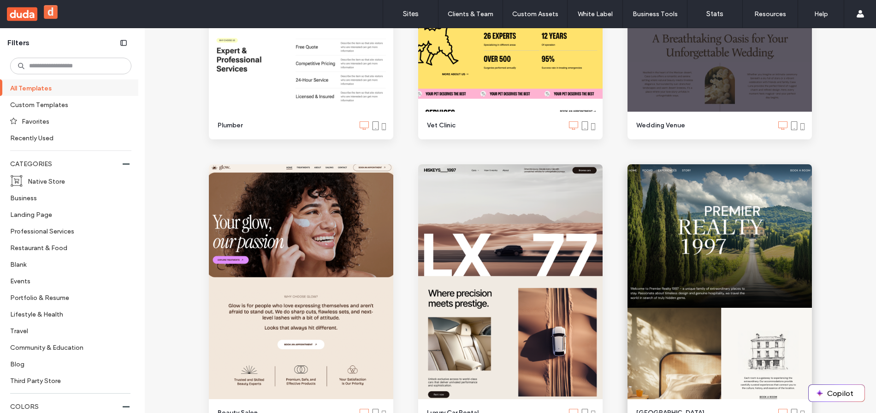
scroll to position [1438, 0]
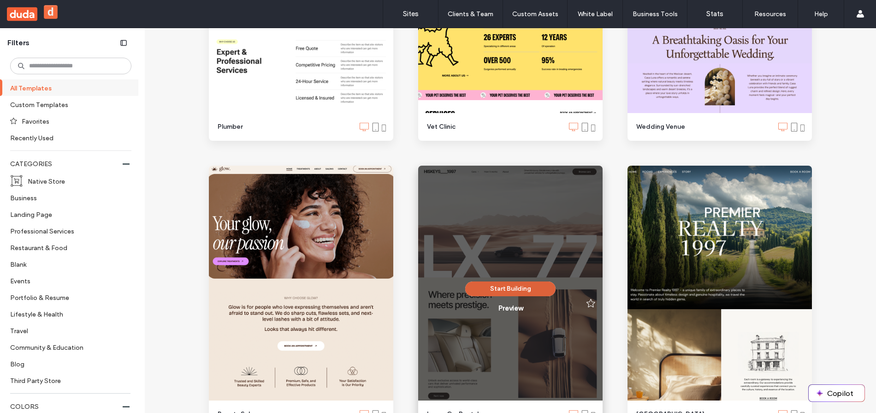
click at [483, 286] on button "Start Building" at bounding box center [510, 288] width 90 height 15
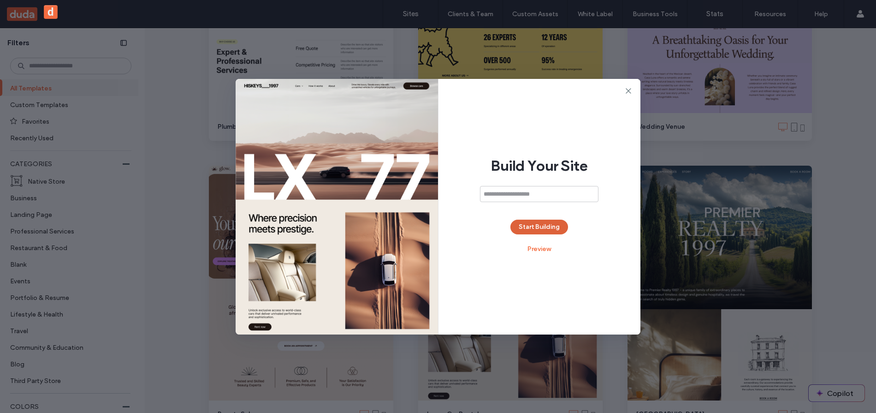
click at [523, 223] on button "Start Building" at bounding box center [540, 227] width 58 height 15
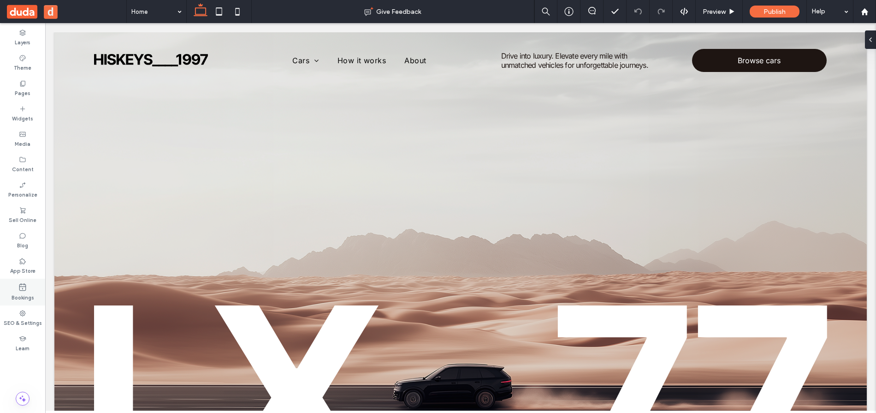
click at [17, 287] on div "Bookings" at bounding box center [22, 292] width 45 height 27
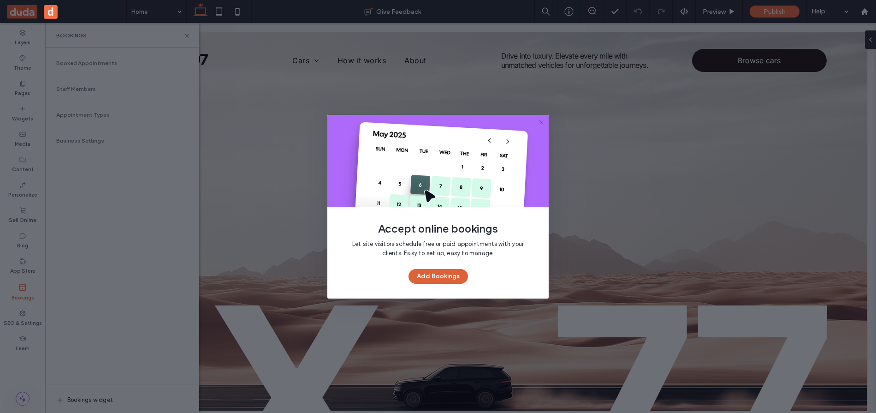
click at [445, 278] on button "Add Bookings" at bounding box center [439, 276] width 60 height 15
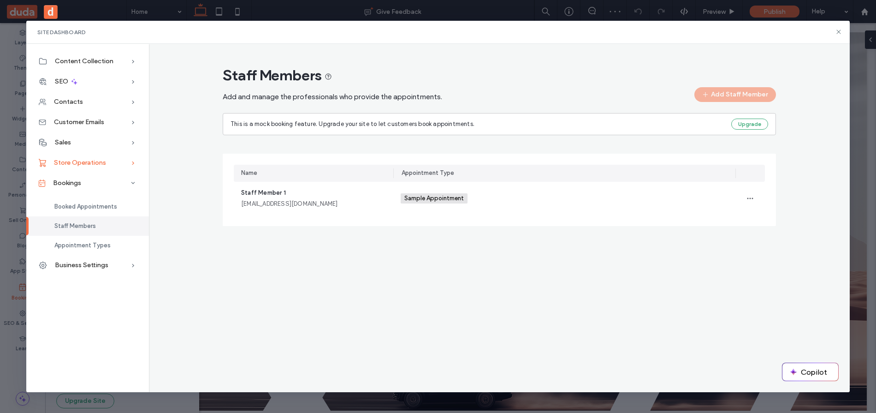
click at [88, 161] on span "Store Operations" at bounding box center [80, 163] width 52 height 8
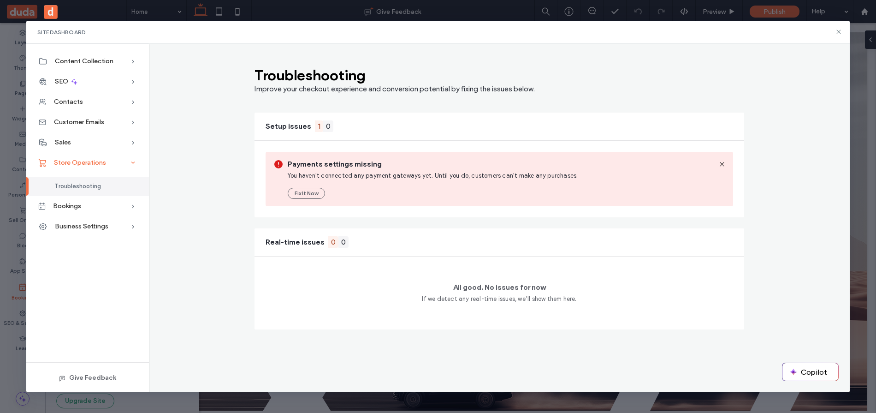
click at [87, 161] on span "Store Operations" at bounding box center [80, 163] width 52 height 8
click at [91, 161] on span "Store Operations" at bounding box center [80, 163] width 52 height 8
click at [77, 158] on div "Store Operations" at bounding box center [87, 163] width 123 height 20
click at [81, 186] on div "Bookings" at bounding box center [87, 183] width 123 height 20
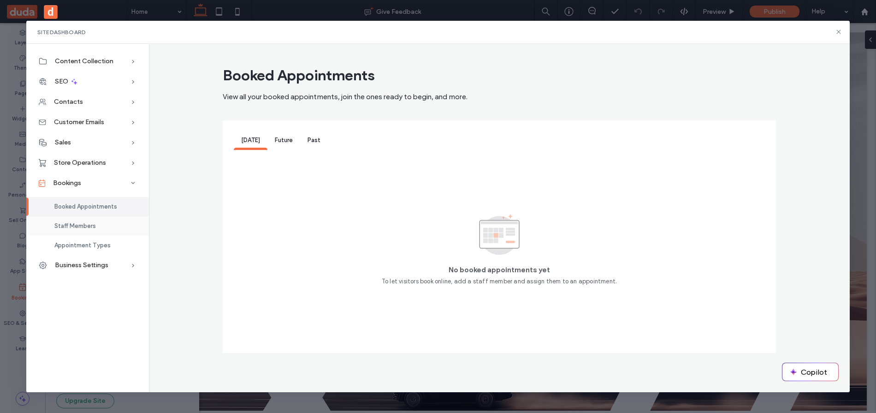
click at [86, 229] on span "Staff Members" at bounding box center [75, 225] width 42 height 7
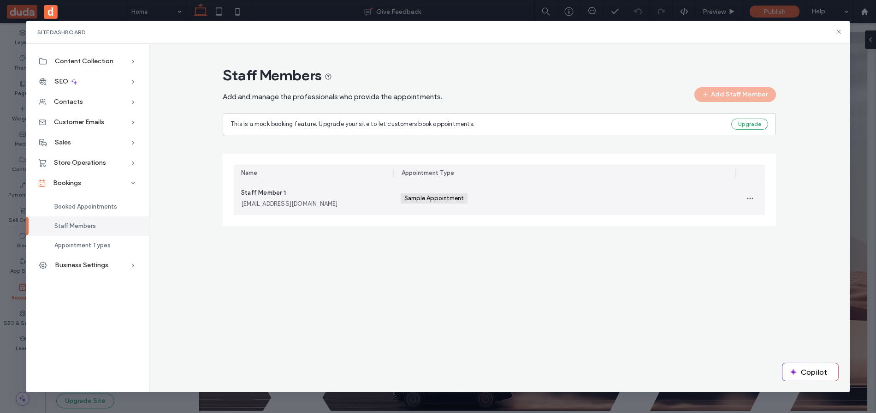
click at [337, 196] on div "Staff Member 1 staffmember1@example.com" at bounding box center [313, 198] width 145 height 20
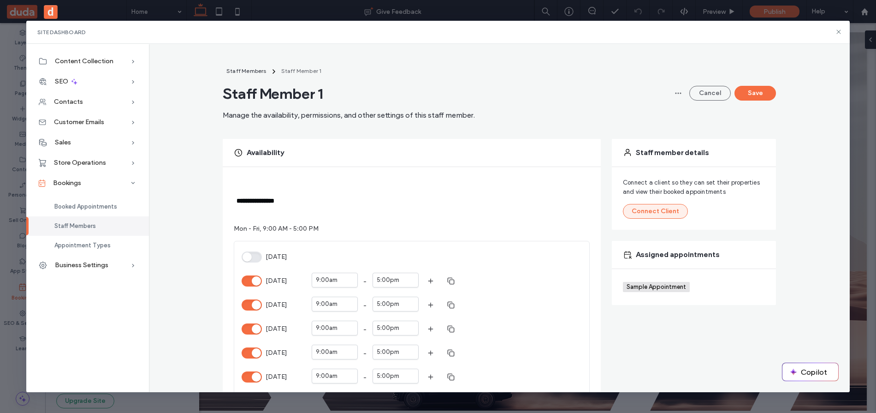
click at [651, 213] on button "Connect Client" at bounding box center [655, 211] width 65 height 15
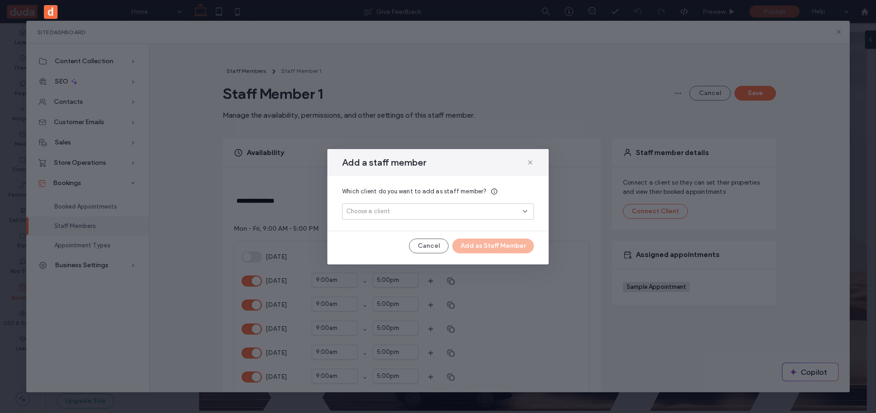
click at [392, 208] on div "Choose a client" at bounding box center [434, 211] width 177 height 9
click at [430, 243] on button "Add New" at bounding box center [438, 244] width 43 height 11
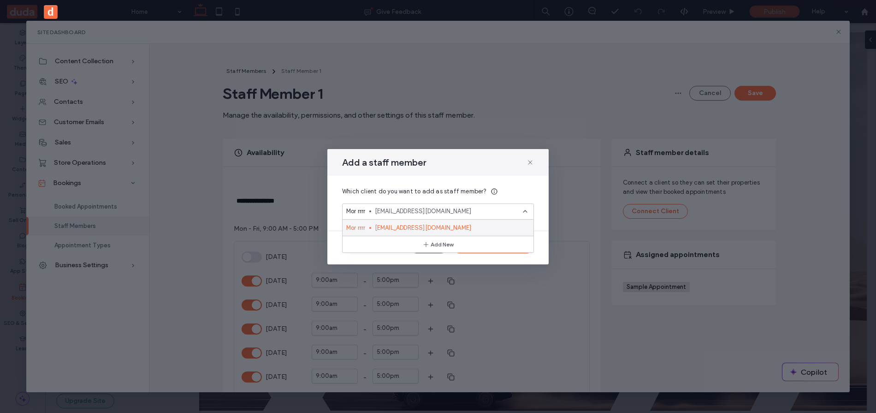
click at [467, 230] on span "444rrr@gmail.com" at bounding box center [450, 227] width 151 height 9
click at [478, 240] on button "Add as Staff Member" at bounding box center [493, 245] width 82 height 15
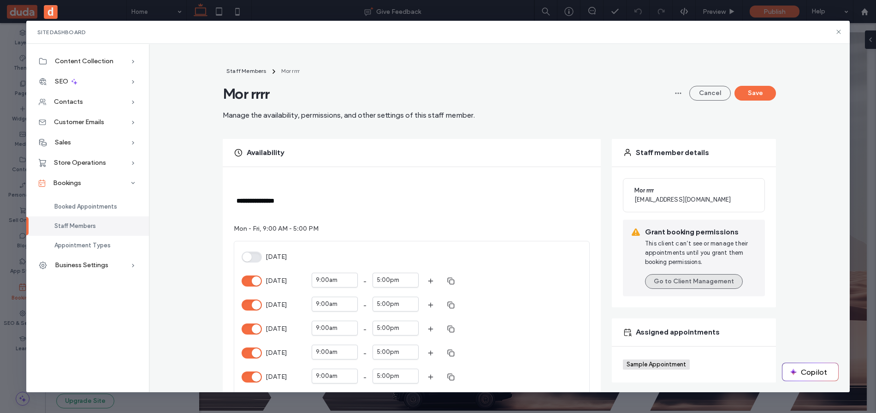
click at [685, 283] on button "Go to Client Management" at bounding box center [694, 281] width 98 height 15
click at [646, 118] on div "Staff Members Mor rrrr Mor rrrr Manage the availability, permissions, and other…" at bounding box center [500, 93] width 554 height 54
click at [257, 281] on button "[DATE]" at bounding box center [252, 280] width 20 height 11
click at [753, 89] on button "Save" at bounding box center [756, 93] width 42 height 15
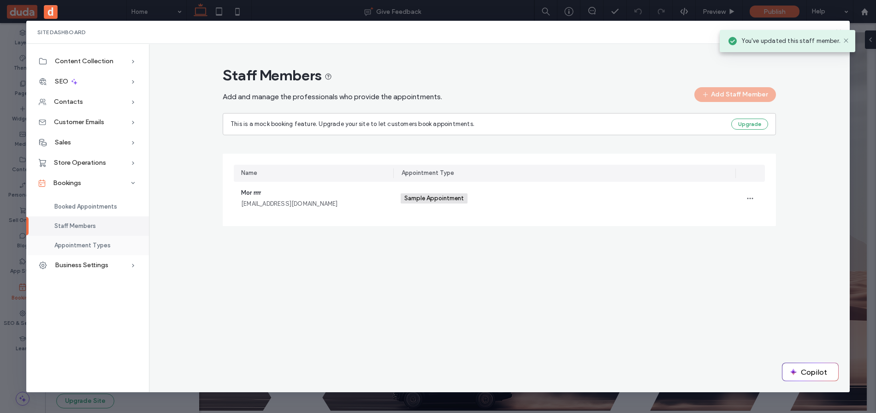
click at [95, 247] on span "Appointment Types" at bounding box center [82, 245] width 56 height 7
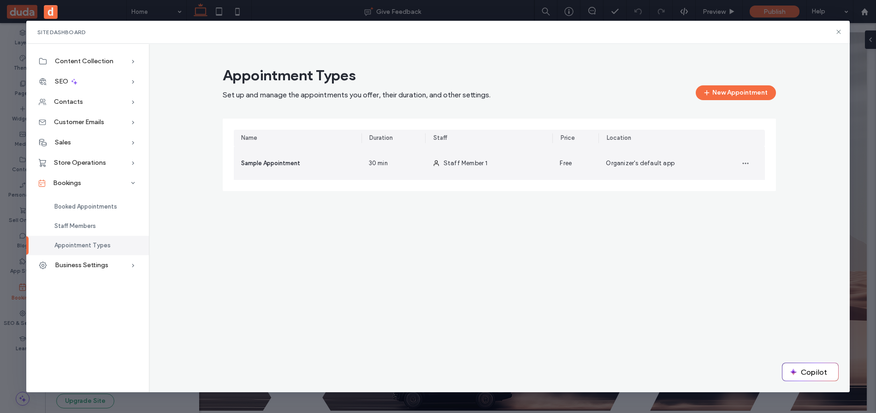
click at [334, 166] on div "Sample Appointment" at bounding box center [298, 163] width 128 height 33
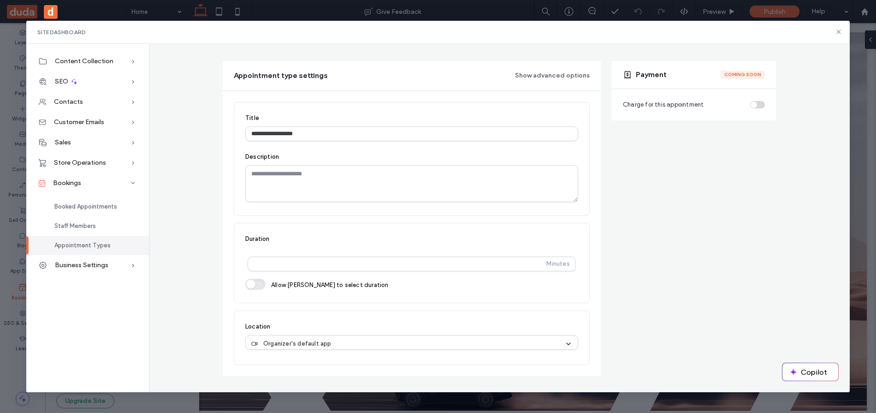
scroll to position [59, 0]
click at [257, 286] on button "button" at bounding box center [255, 285] width 20 height 11
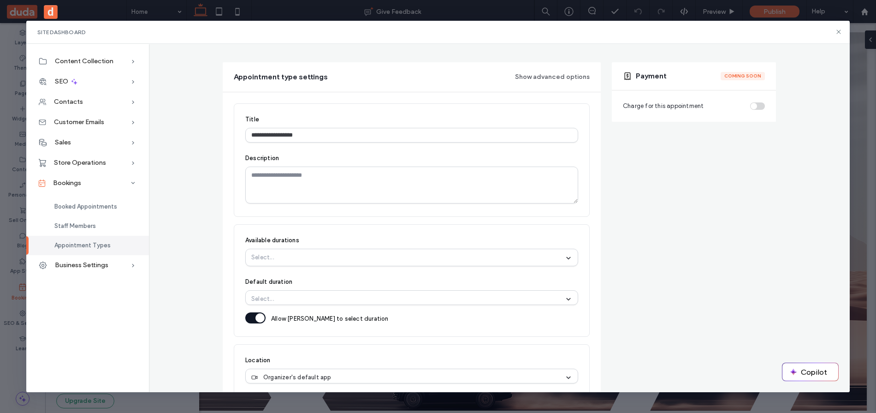
click at [259, 316] on button "button" at bounding box center [255, 317] width 20 height 11
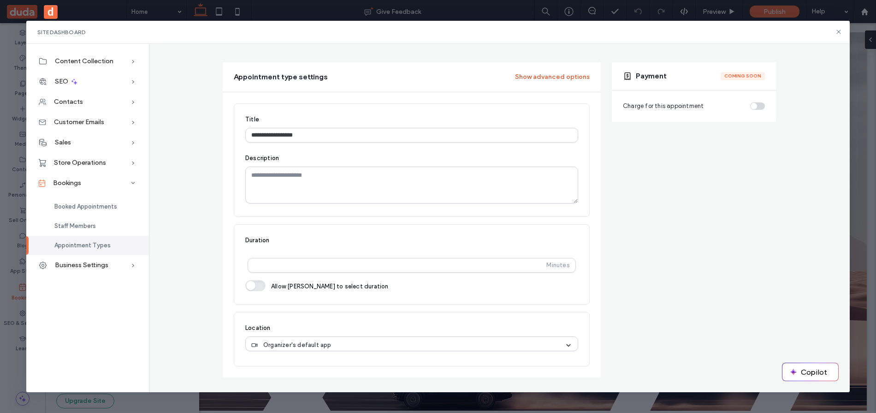
click at [535, 77] on button "Show advanced options" at bounding box center [552, 77] width 75 height 15
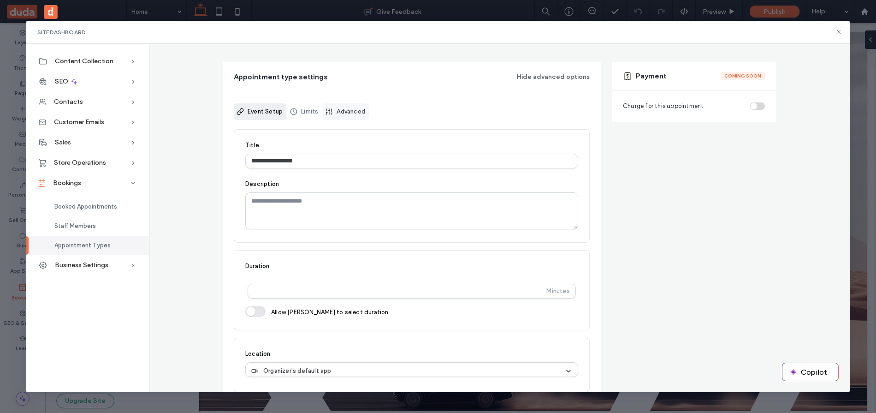
click at [343, 114] on link "Advanced" at bounding box center [346, 111] width 46 height 17
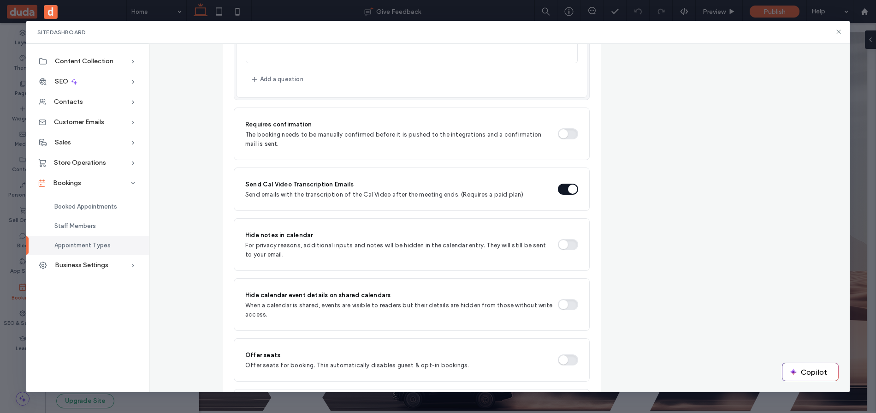
scroll to position [619, 0]
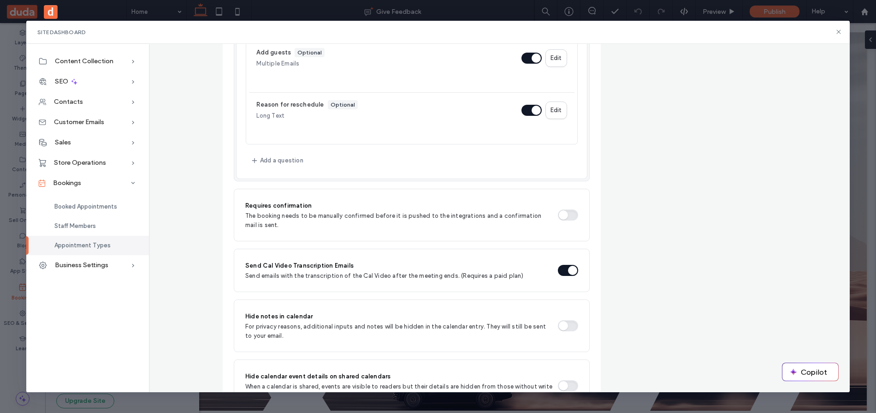
click at [569, 212] on button "button" at bounding box center [568, 214] width 20 height 11
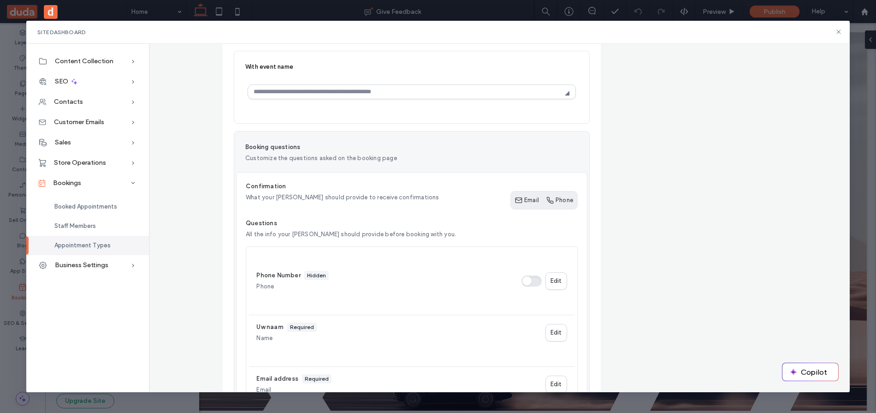
scroll to position [2, 0]
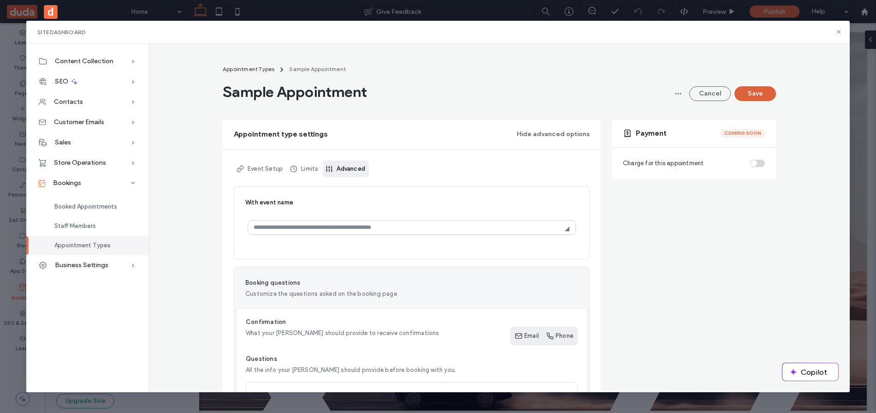
click at [758, 89] on button "Save" at bounding box center [756, 93] width 42 height 15
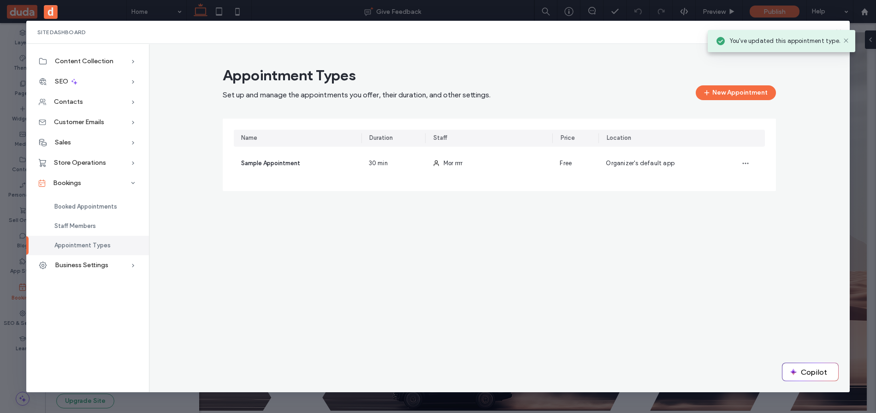
scroll to position [0, 0]
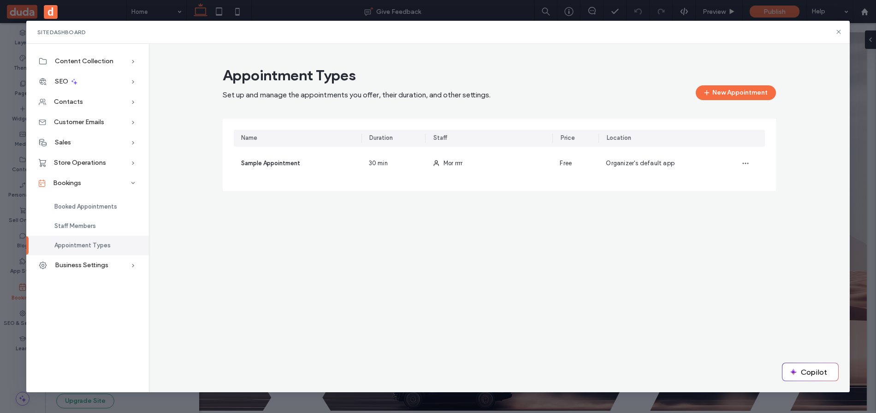
click at [794, 22] on div "Site Dashboard" at bounding box center [438, 32] width 824 height 23
click at [780, 12] on div "Site Dashboard Content Collection Content Collection Form Form Submissions SEO …" at bounding box center [438, 206] width 876 height 413
click at [839, 32] on use at bounding box center [839, 32] width 4 height 4
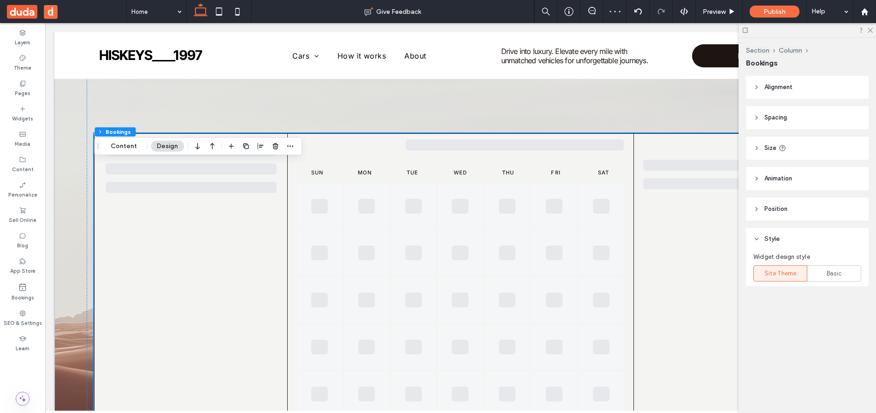
scroll to position [177, 0]
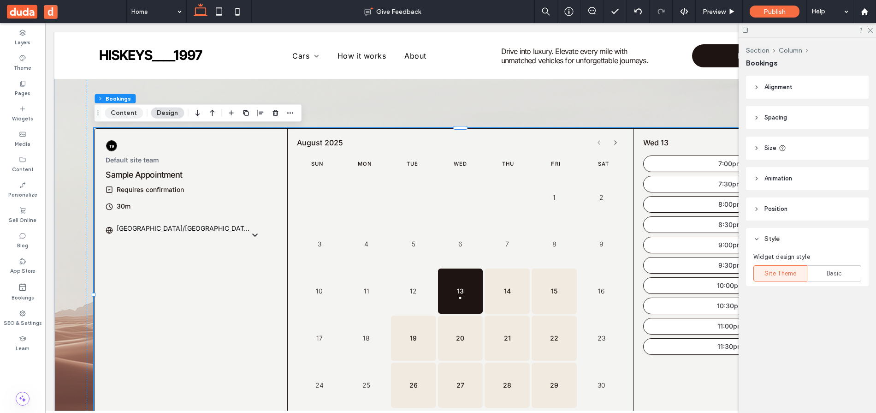
click at [120, 116] on button "Content" at bounding box center [124, 112] width 38 height 11
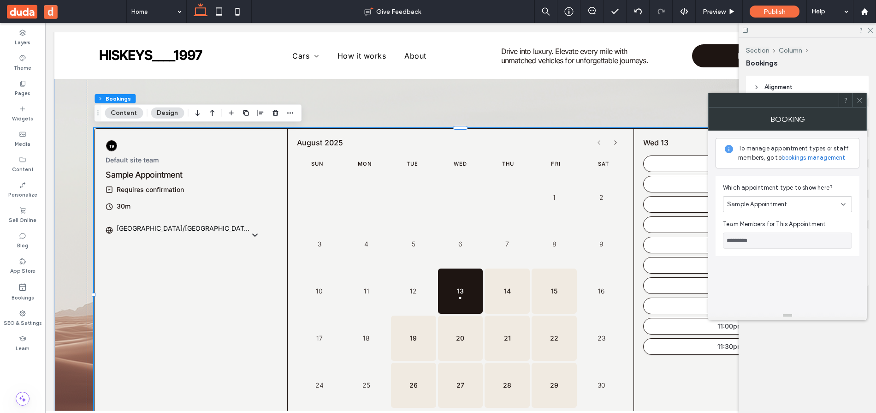
click at [781, 205] on span "Sample Appointment" at bounding box center [757, 204] width 60 height 9
click at [782, 217] on span "Sample Appointment" at bounding box center [757, 220] width 60 height 9
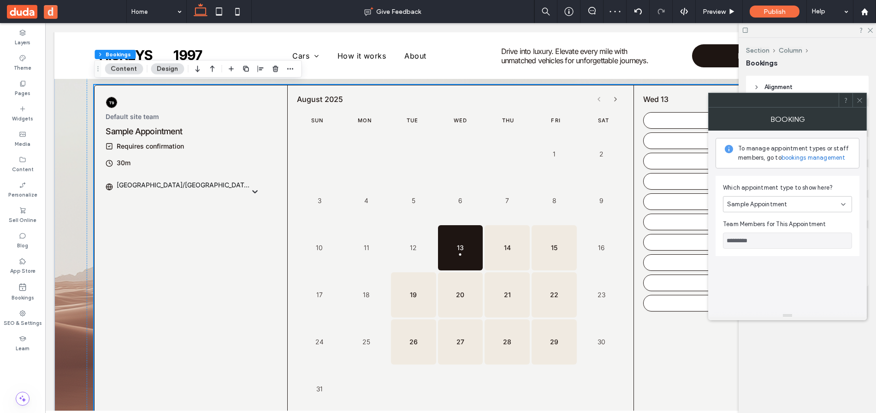
scroll to position [219, 0]
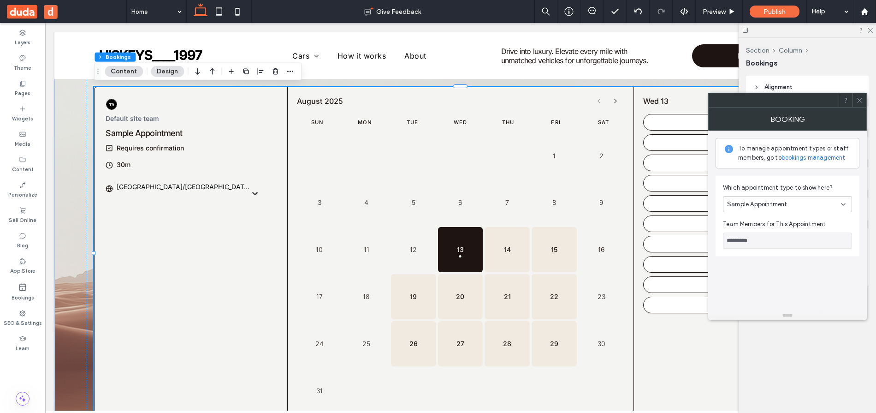
click at [765, 204] on span "Sample Appointment" at bounding box center [757, 204] width 60 height 9
click at [777, 8] on span "Publish" at bounding box center [775, 12] width 22 height 8
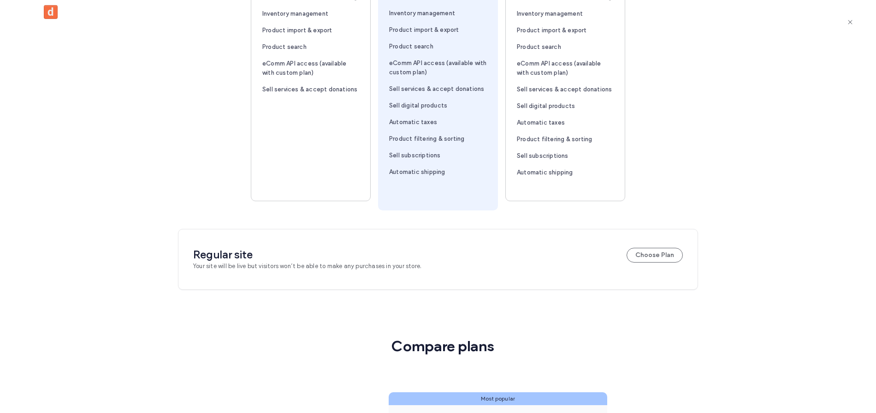
scroll to position [89, 0]
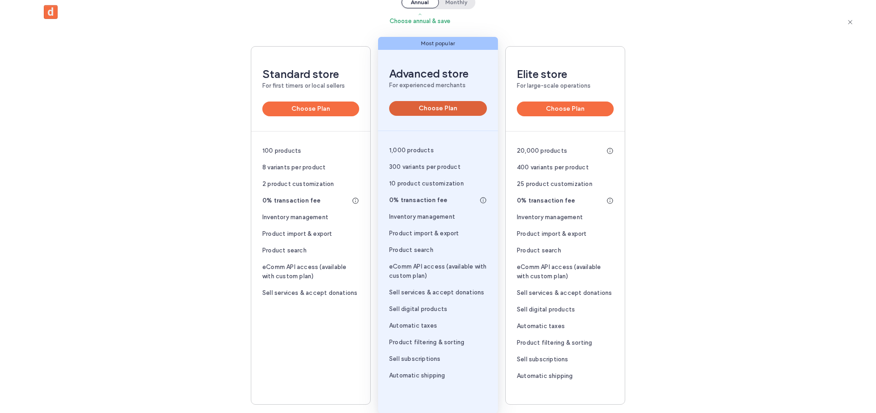
click at [431, 107] on button "Choose Plan" at bounding box center [438, 108] width 98 height 15
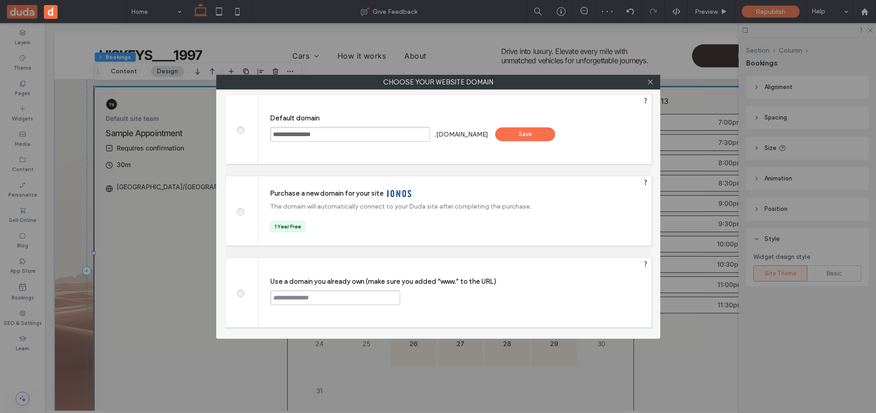
click at [547, 130] on div "Save" at bounding box center [525, 134] width 60 height 14
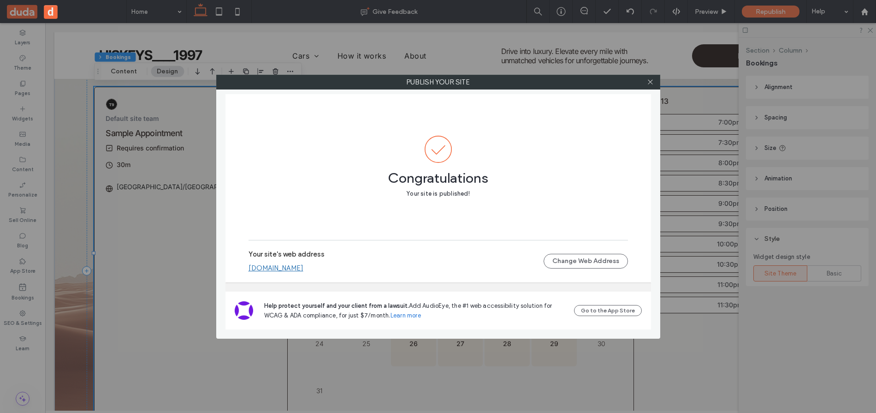
click at [304, 268] on link "morzamir36463b19.multiscreen.d1test.biz" at bounding box center [276, 268] width 55 height 8
click at [648, 84] on use at bounding box center [650, 82] width 5 height 5
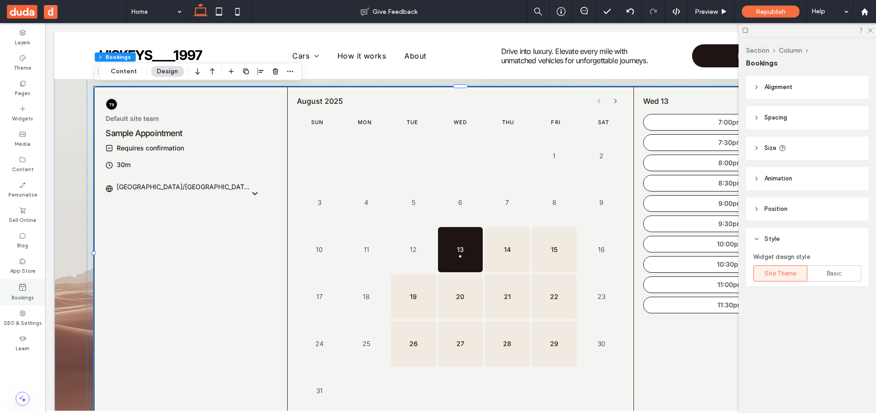
click at [24, 294] on label "Bookings" at bounding box center [23, 297] width 23 height 10
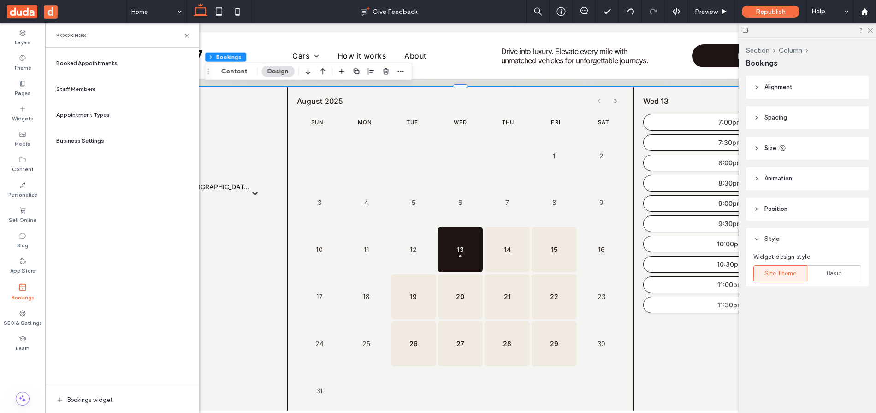
click at [89, 66] on span "Booked Appointments" at bounding box center [86, 63] width 61 height 8
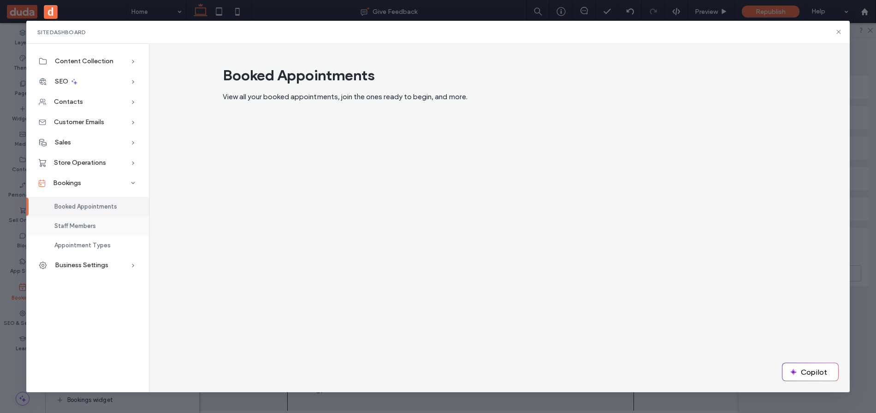
click at [94, 227] on span "Staff Members" at bounding box center [75, 225] width 42 height 7
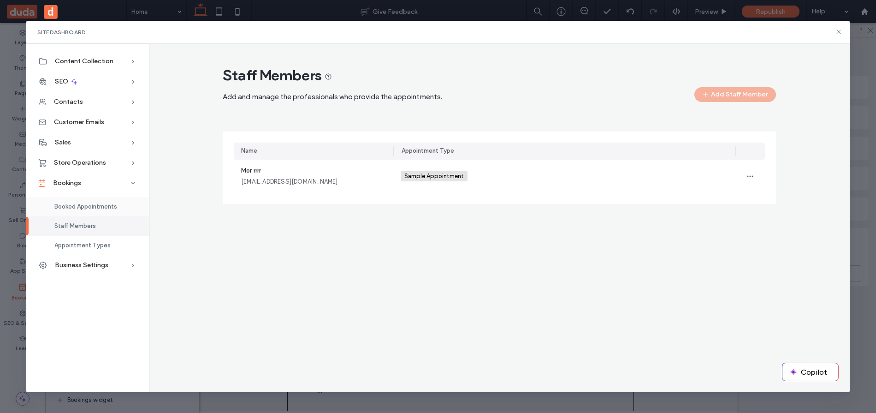
click at [84, 211] on div "Booked Appointments" at bounding box center [87, 206] width 123 height 19
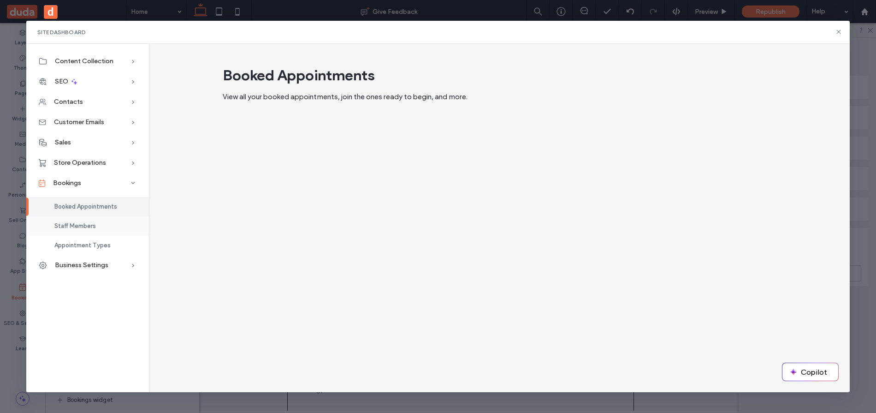
click at [93, 226] on span "Staff Members" at bounding box center [75, 225] width 42 height 7
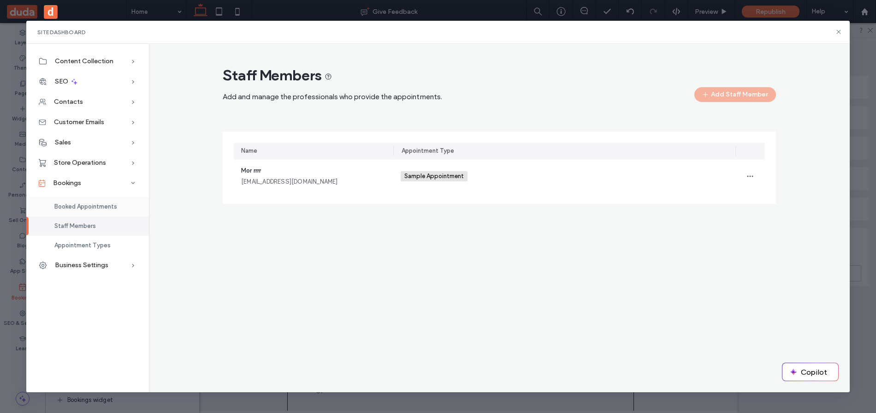
click at [87, 207] on span "Booked Appointments" at bounding box center [85, 206] width 63 height 7
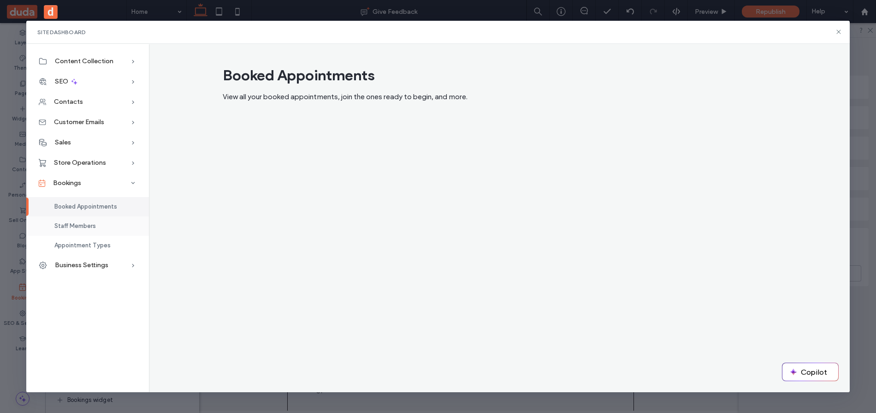
click at [71, 226] on span "Staff Members" at bounding box center [75, 225] width 42 height 7
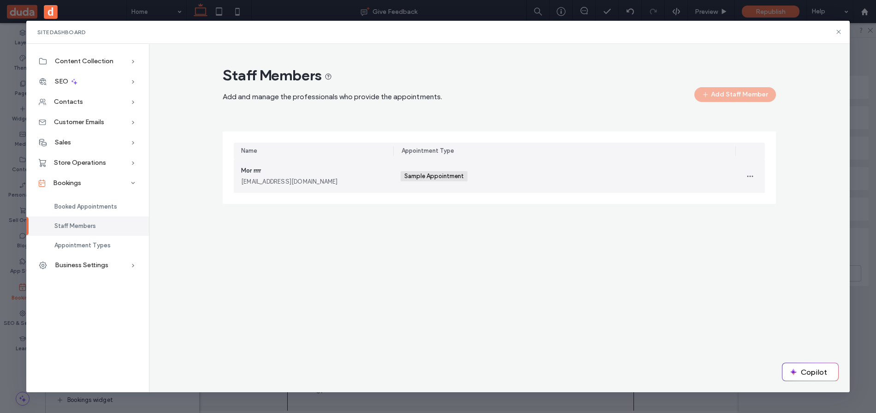
click at [514, 173] on div "Sample Appointment +0 Sample Appointment +0" at bounding box center [564, 176] width 327 height 33
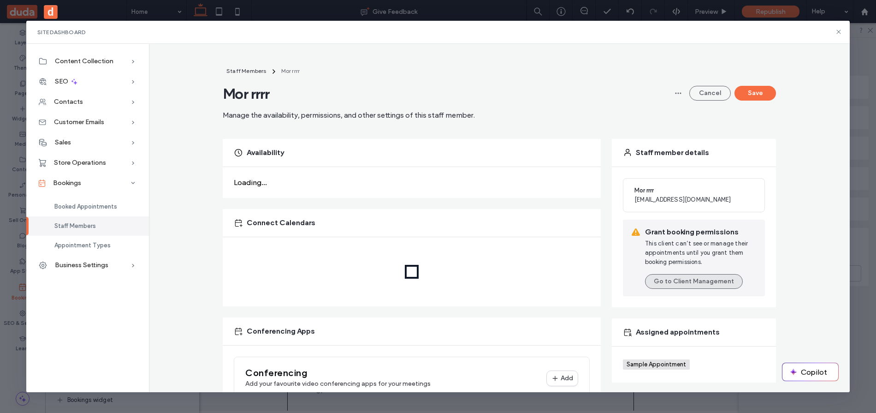
click at [703, 275] on button "Go to Client Management" at bounding box center [694, 281] width 98 height 15
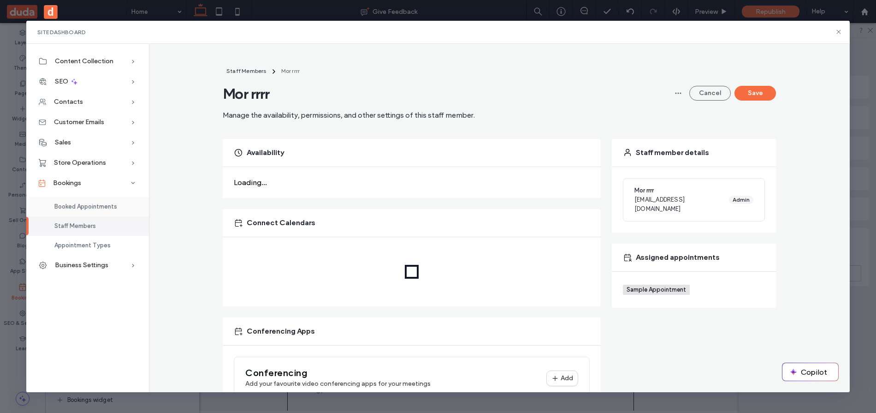
click at [70, 205] on span "Booked Appointments" at bounding box center [85, 206] width 63 height 7
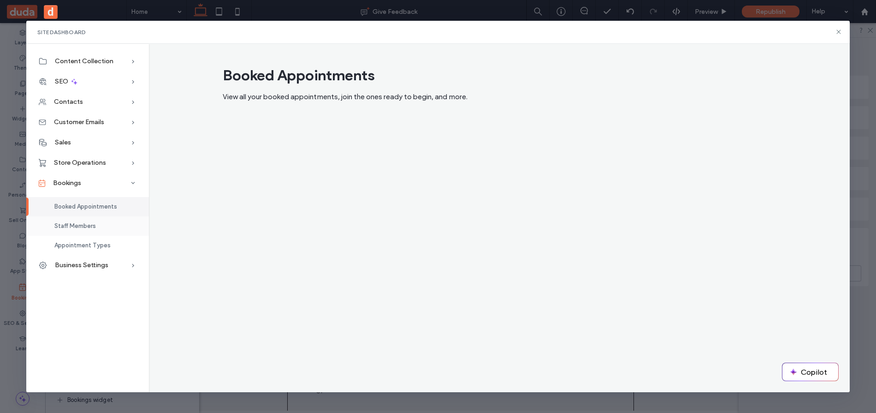
click at [75, 223] on span "Staff Members" at bounding box center [75, 225] width 42 height 7
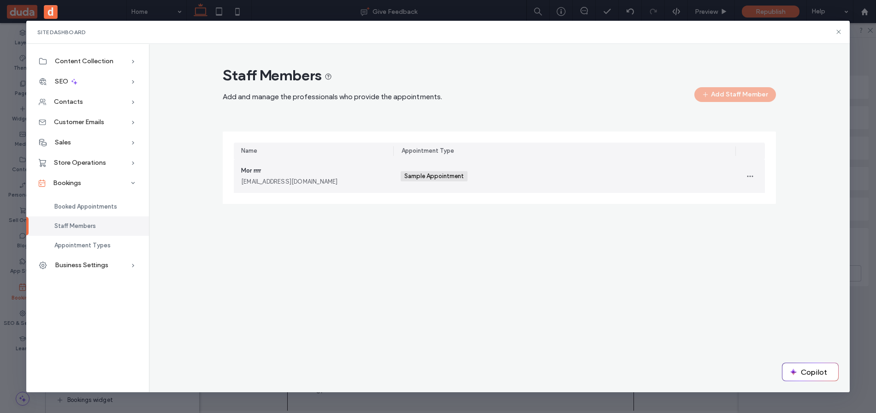
click at [515, 184] on div "Sample Appointment +0 Sample Appointment +0" at bounding box center [564, 176] width 327 height 33
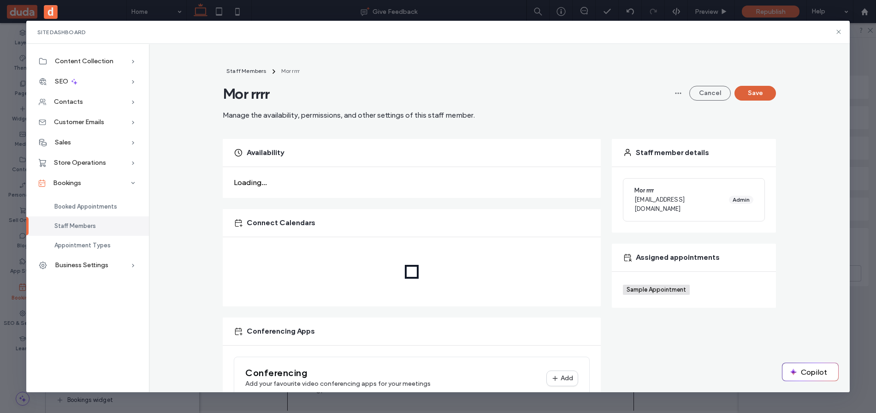
click at [767, 95] on button "Save" at bounding box center [756, 93] width 42 height 15
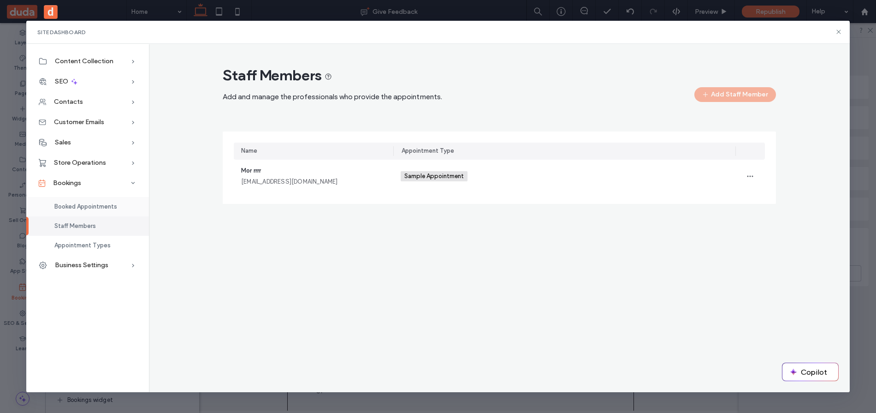
click at [64, 208] on span "Booked Appointments" at bounding box center [85, 206] width 63 height 7
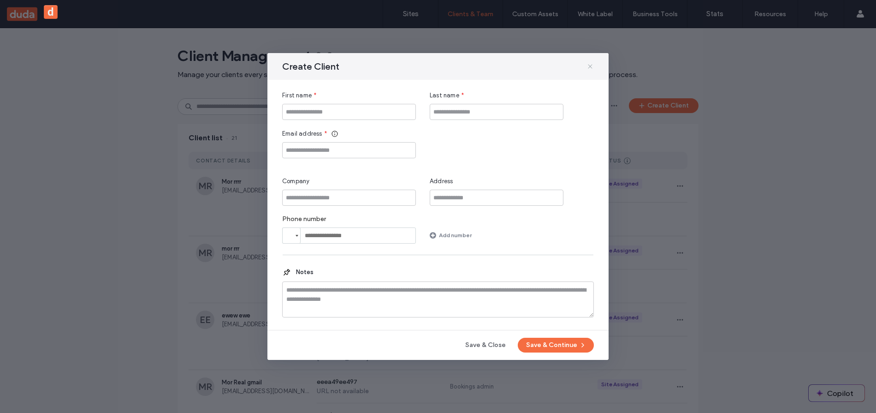
click at [592, 68] on icon at bounding box center [590, 66] width 7 height 7
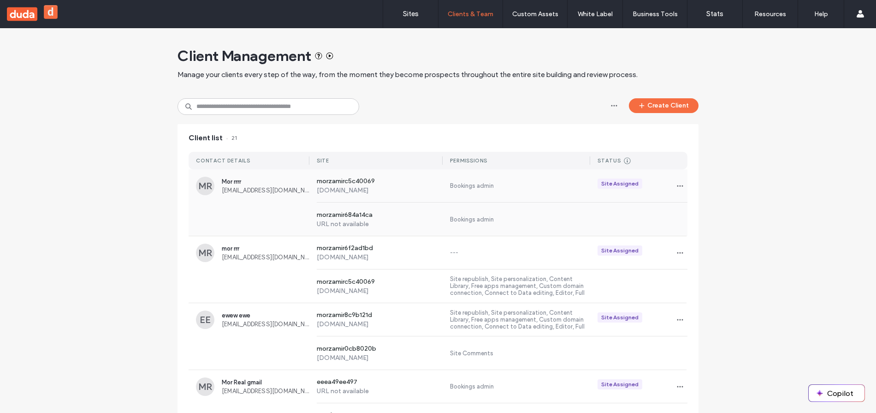
click at [224, 211] on div "morzamir684a14ca URL not available Bookings admin" at bounding box center [438, 218] width 499 height 33
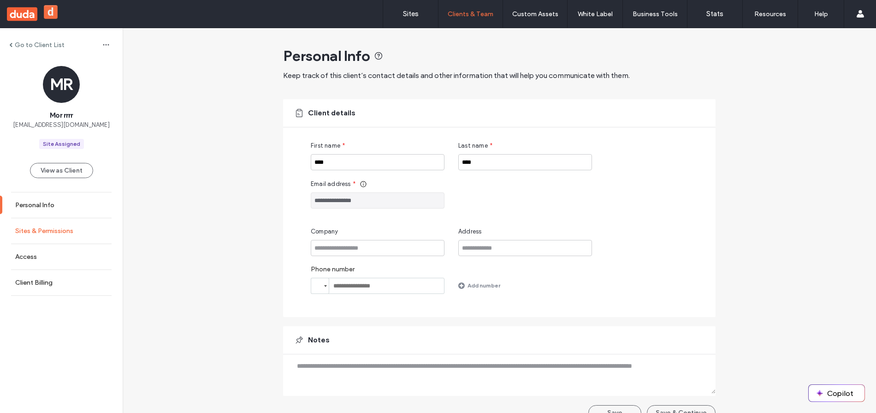
click at [70, 224] on link "Sites & Permissions" at bounding box center [61, 230] width 123 height 25
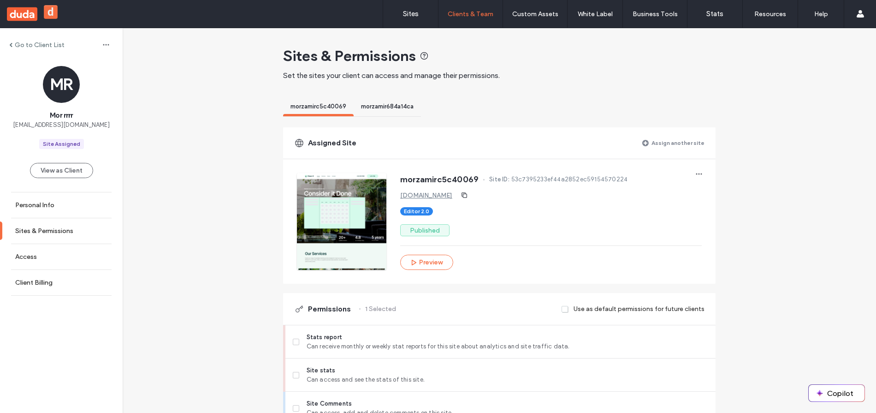
click at [682, 144] on label "Assign another site" at bounding box center [678, 143] width 53 height 16
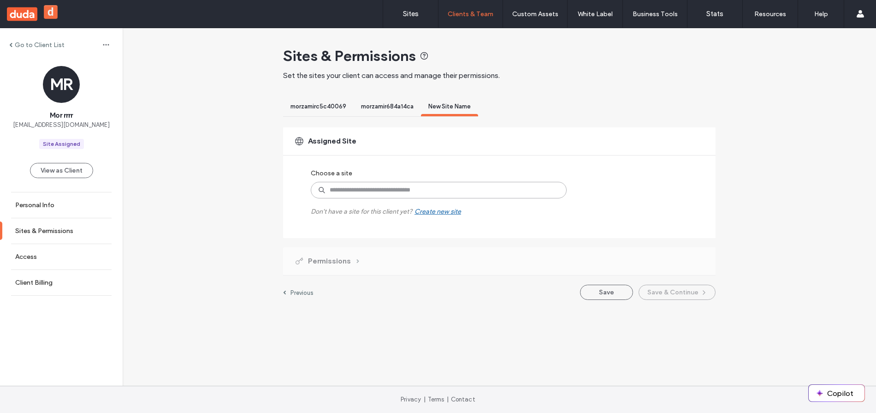
click at [382, 191] on input at bounding box center [439, 190] width 256 height 17
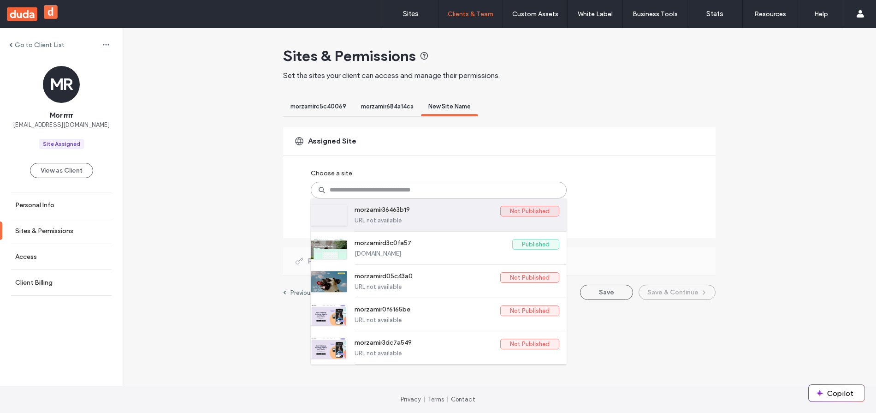
click at [363, 219] on label "URL not available" at bounding box center [457, 220] width 205 height 7
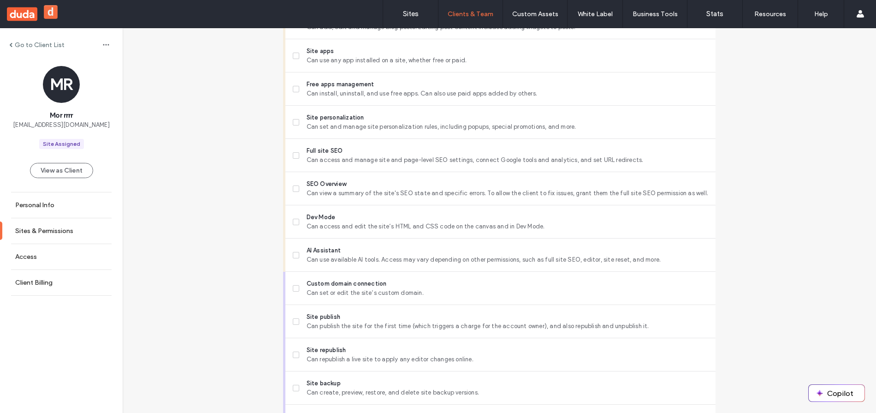
scroll to position [804, 0]
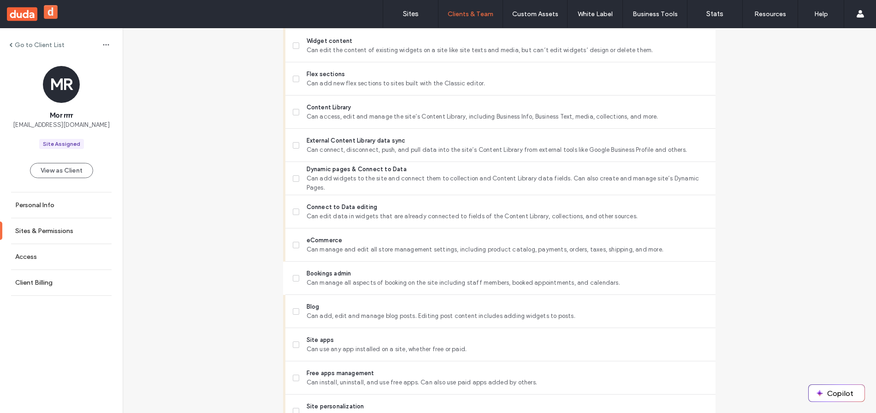
scroll to position [432, 0]
click at [298, 275] on label "Bookings admin Can manage all aspects of booking on the site including staff me…" at bounding box center [501, 275] width 416 height 18
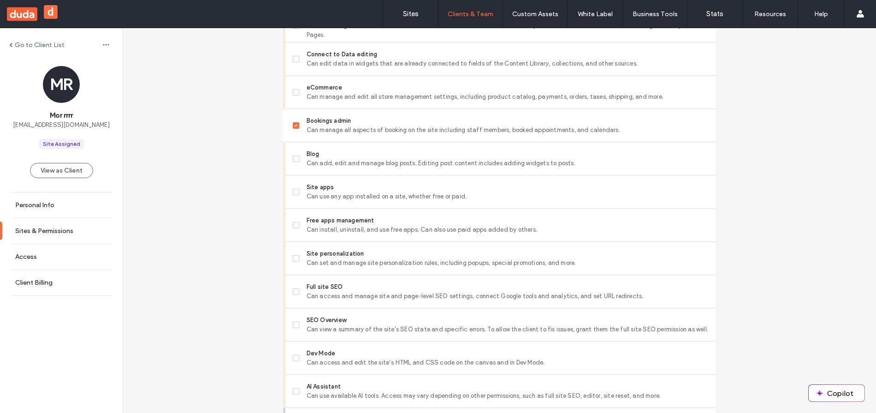
scroll to position [583, 0]
click at [294, 124] on icon at bounding box center [296, 124] width 4 height 3
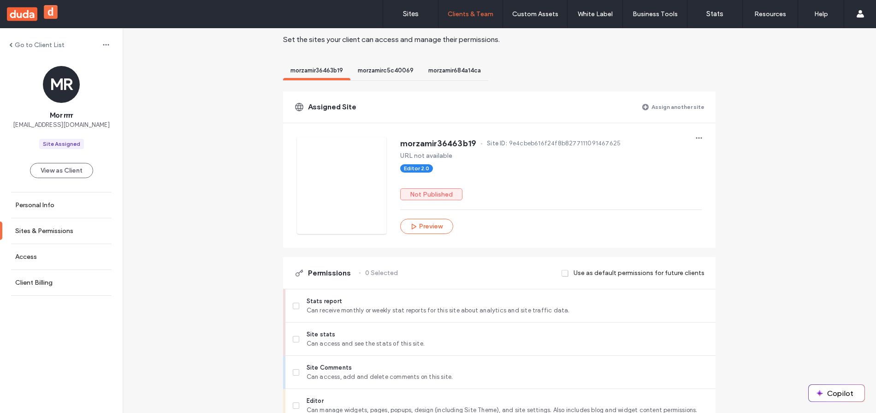
scroll to position [0, 0]
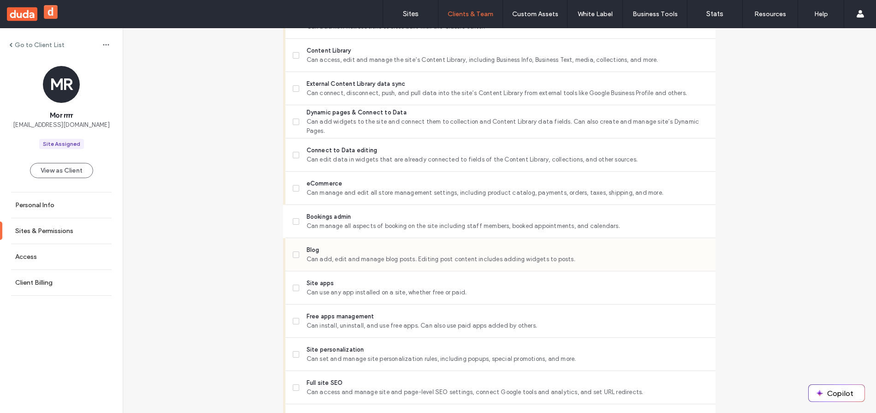
scroll to position [486, 0]
click at [294, 224] on label "Bookings admin Can manage all aspects of booking on the site including staff me…" at bounding box center [501, 221] width 416 height 18
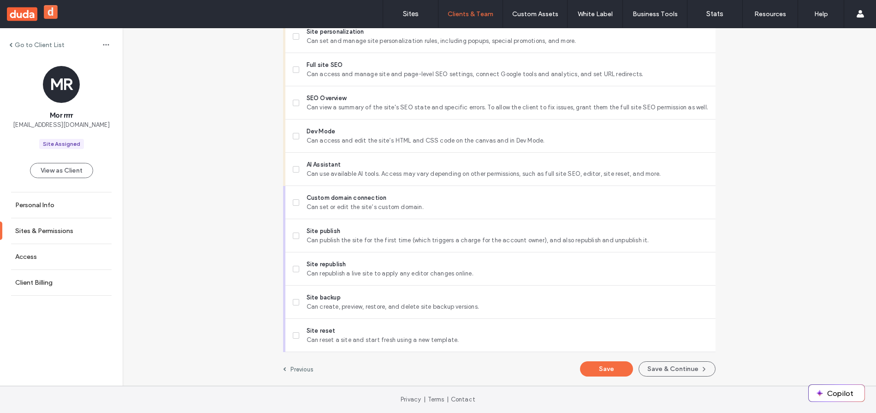
scroll to position [801, 0]
click at [609, 368] on button "Save" at bounding box center [606, 370] width 53 height 15
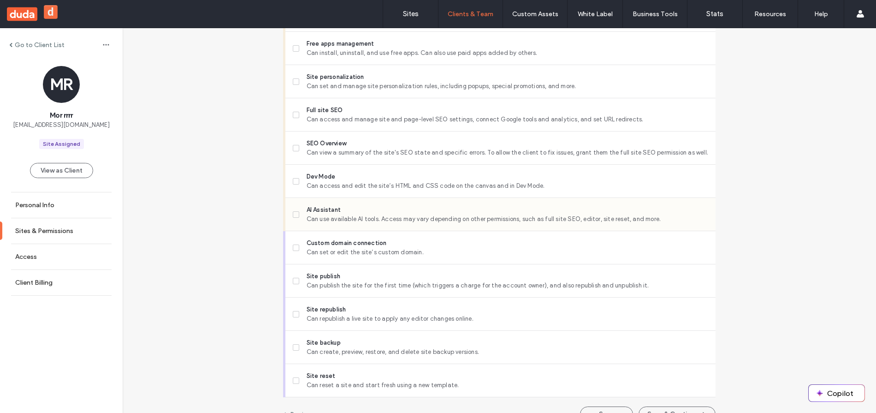
scroll to position [804, 0]
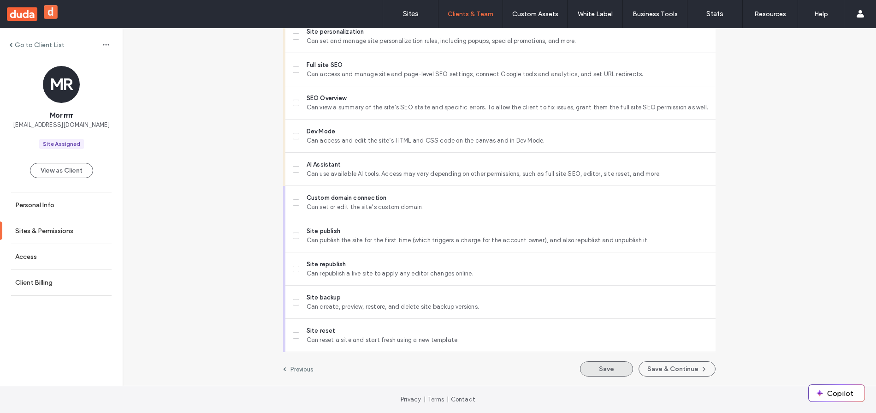
click at [602, 369] on button "Save" at bounding box center [606, 368] width 53 height 15
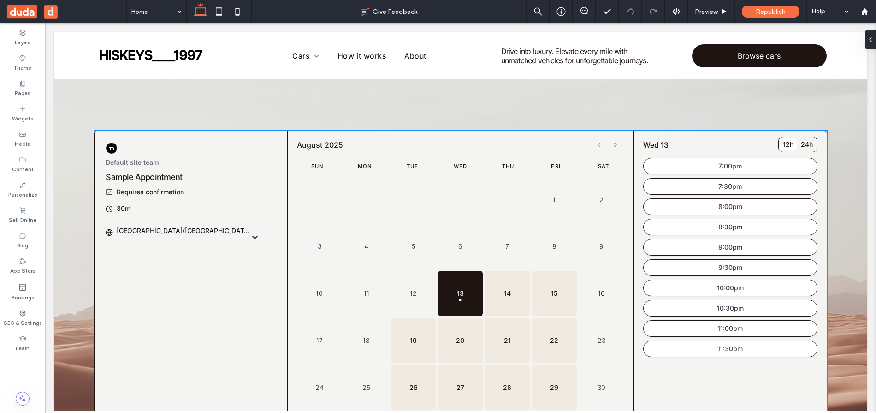
scroll to position [168, 0]
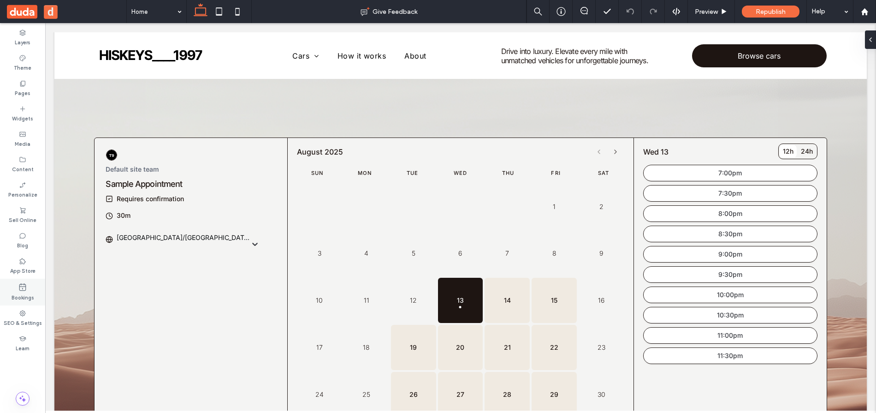
click at [20, 296] on label "Bookings" at bounding box center [23, 297] width 23 height 10
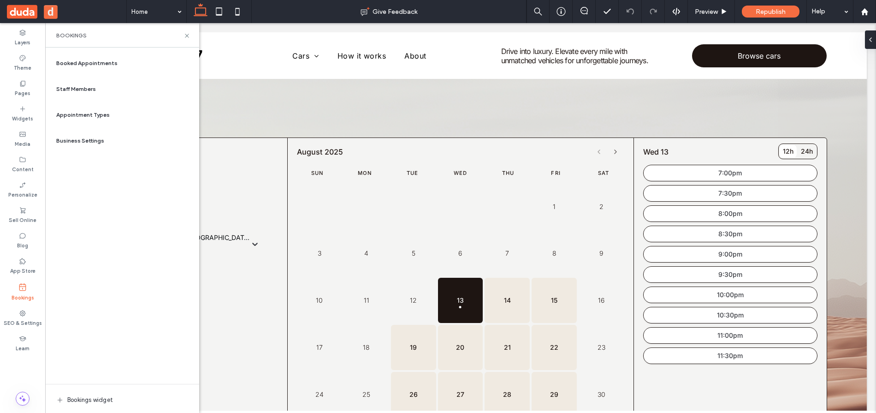
click at [126, 61] on div "Booked Appointments" at bounding box center [122, 63] width 139 height 22
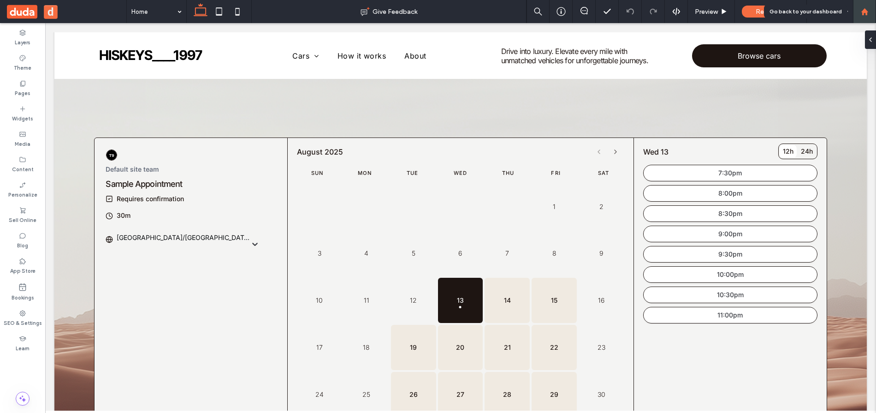
click at [868, 12] on icon at bounding box center [865, 12] width 8 height 8
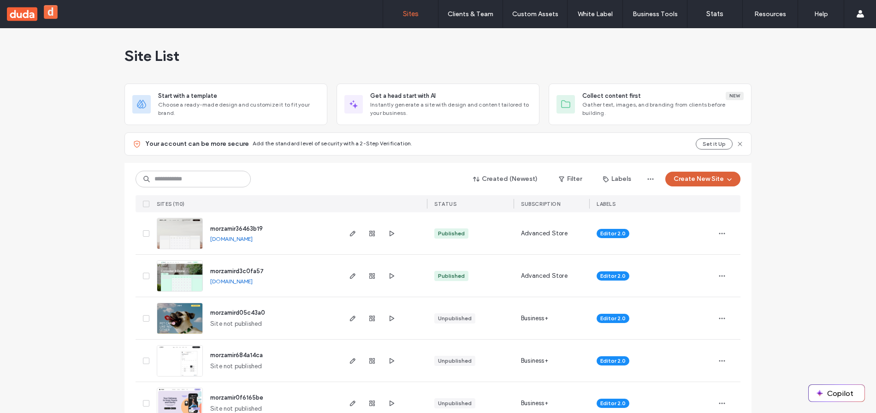
click at [706, 174] on button "Create New Site" at bounding box center [703, 179] width 75 height 15
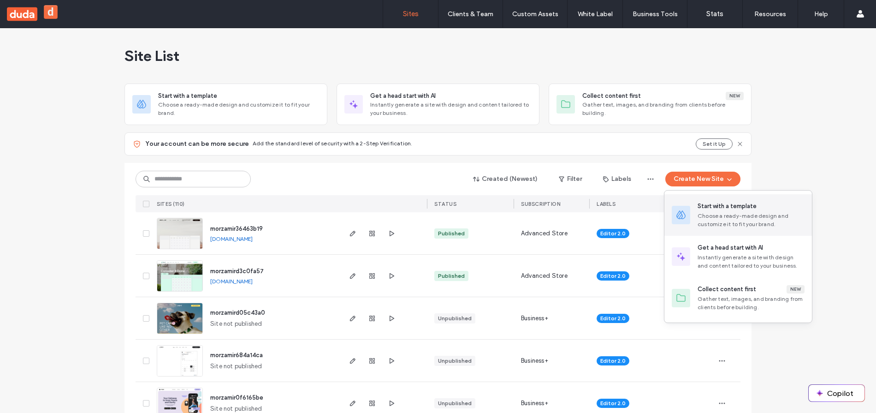
click at [705, 214] on div "Choose a ready-made design and customize it to fit your brand." at bounding box center [751, 220] width 107 height 17
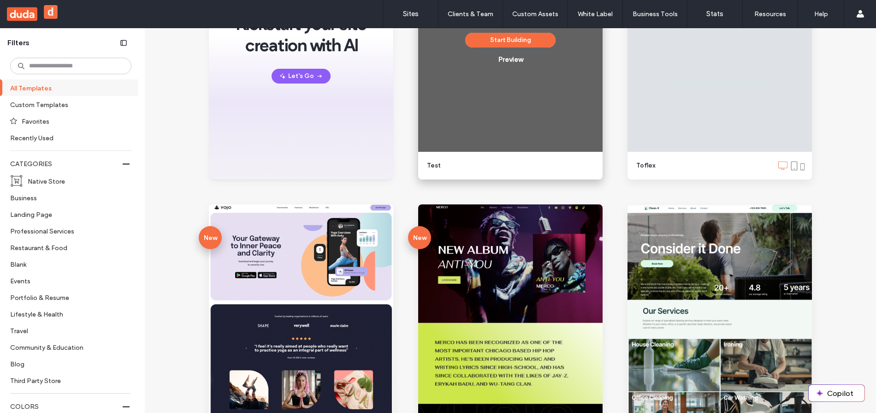
scroll to position [300, 0]
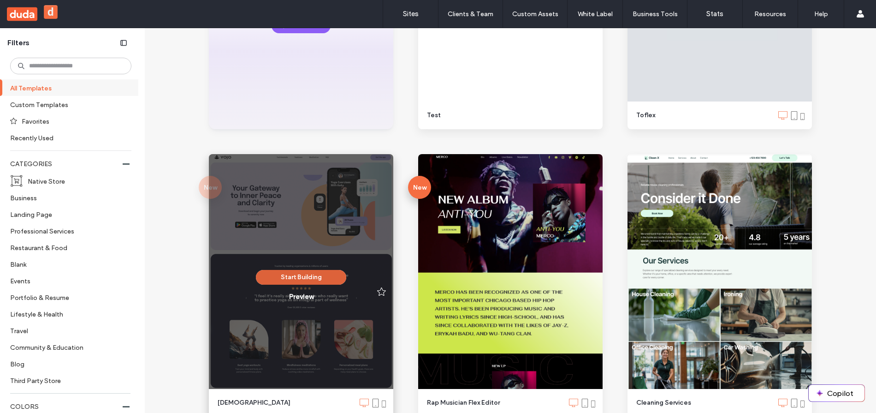
click at [312, 277] on button "Start Building" at bounding box center [301, 277] width 90 height 15
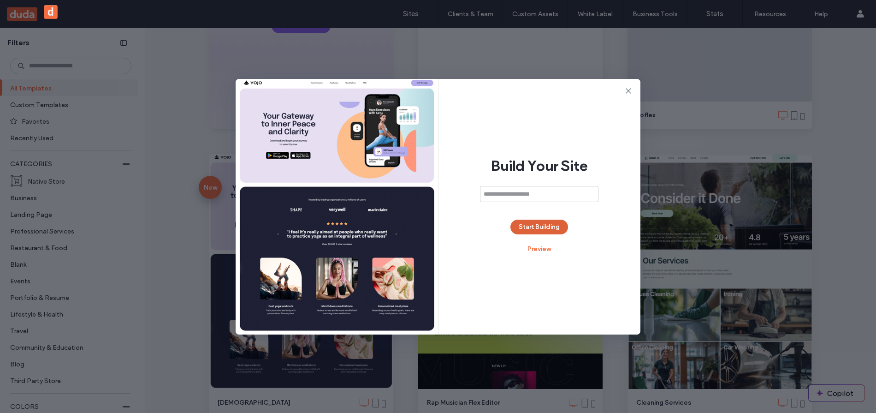
click at [533, 227] on button "Start Building" at bounding box center [540, 227] width 58 height 15
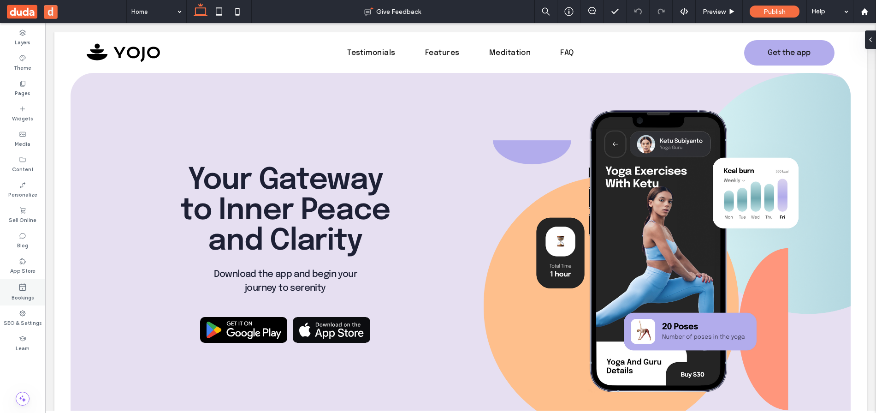
click at [25, 293] on label "Bookings" at bounding box center [23, 297] width 23 height 10
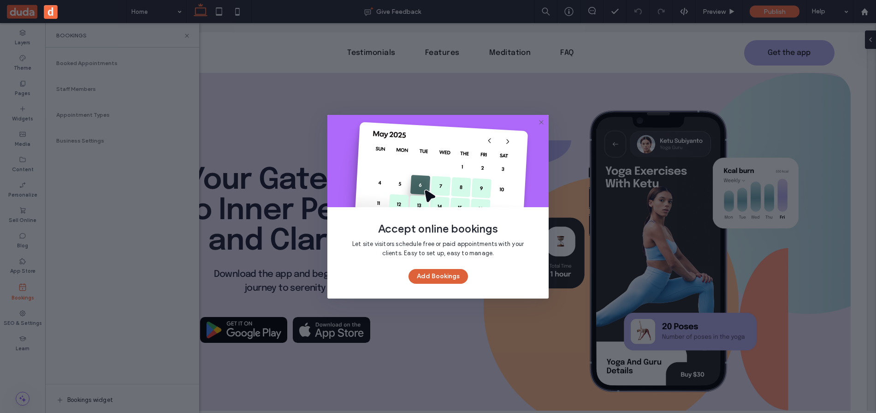
click at [423, 276] on button "Add Bookings" at bounding box center [439, 276] width 60 height 15
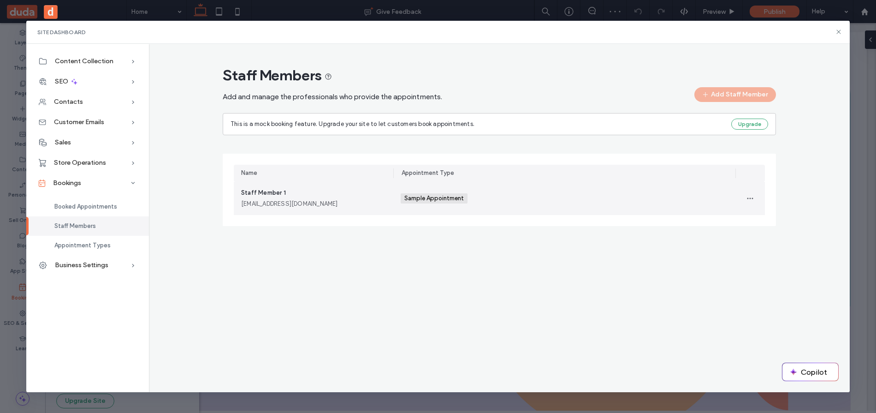
click at [596, 205] on div "Sample Appointment +0 Sample Appointment +0" at bounding box center [564, 198] width 327 height 33
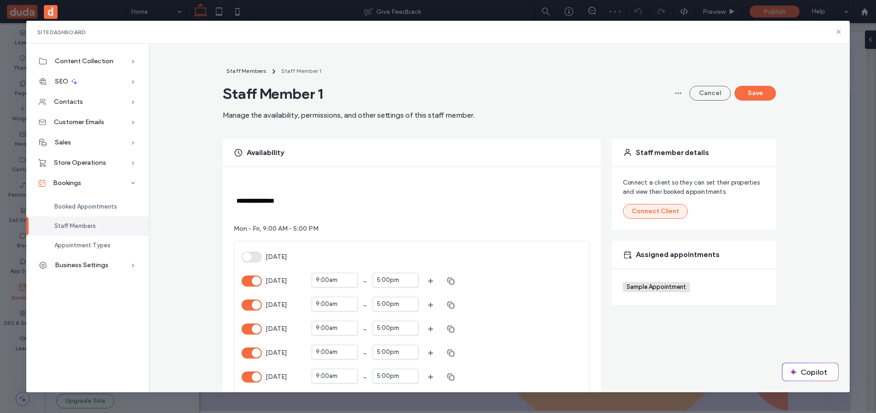
click at [664, 215] on button "Connect Client" at bounding box center [655, 211] width 65 height 15
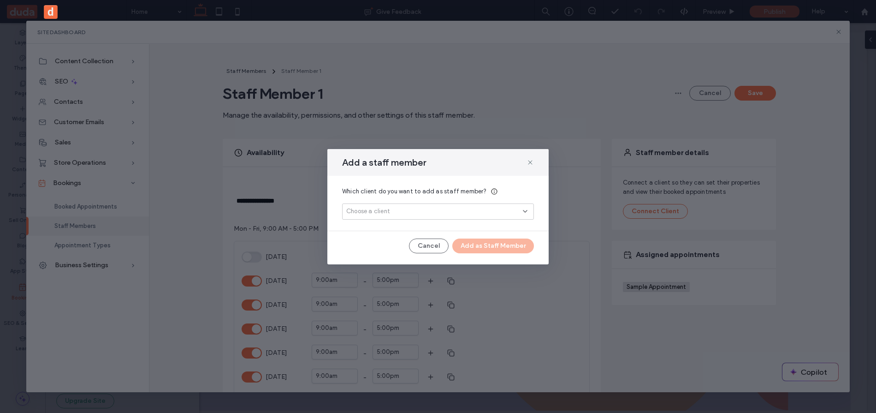
click at [475, 207] on div "Choose a client" at bounding box center [434, 211] width 177 height 9
click at [463, 247] on div "Add New" at bounding box center [438, 244] width 191 height 17
click at [447, 244] on button "Add New" at bounding box center [438, 244] width 43 height 11
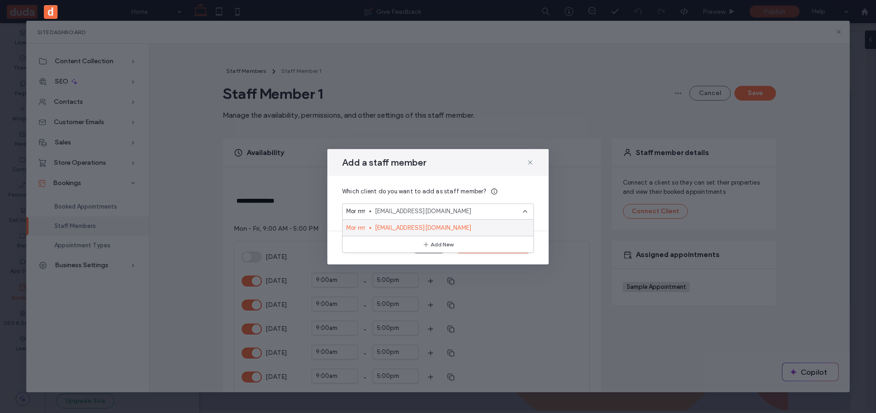
click at [466, 232] on div "Mor rrrr 444rrr@gmail.com" at bounding box center [438, 228] width 191 height 16
click at [503, 245] on button "Add as Staff Member" at bounding box center [493, 245] width 82 height 15
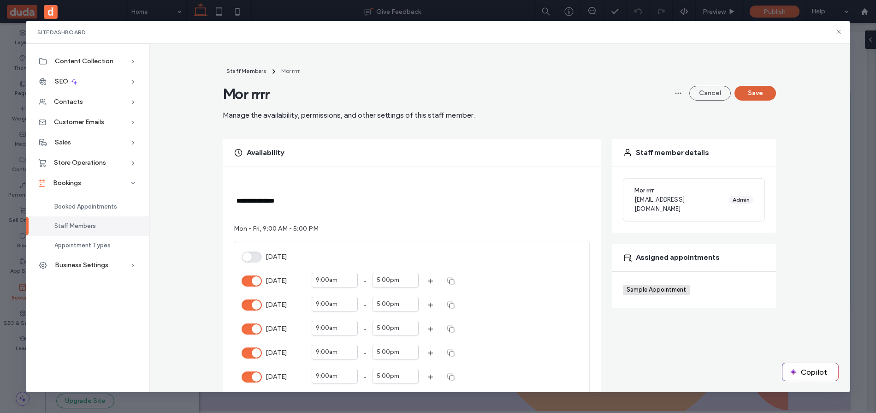
click at [751, 100] on button "Save" at bounding box center [756, 93] width 42 height 15
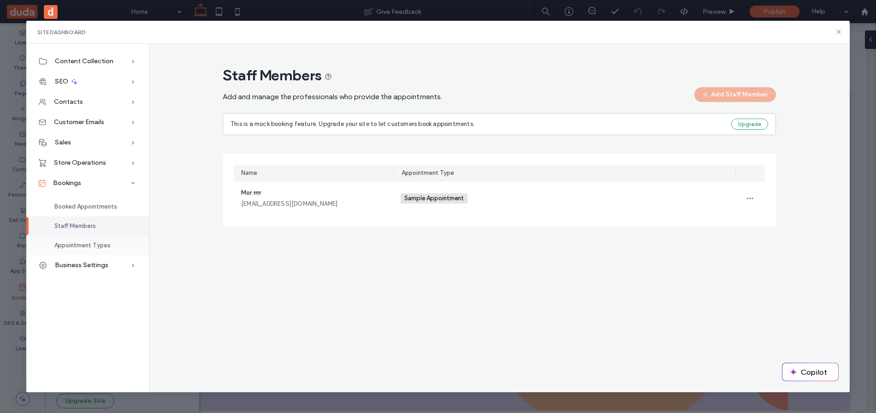
click at [83, 245] on span "Appointment Types" at bounding box center [82, 245] width 56 height 7
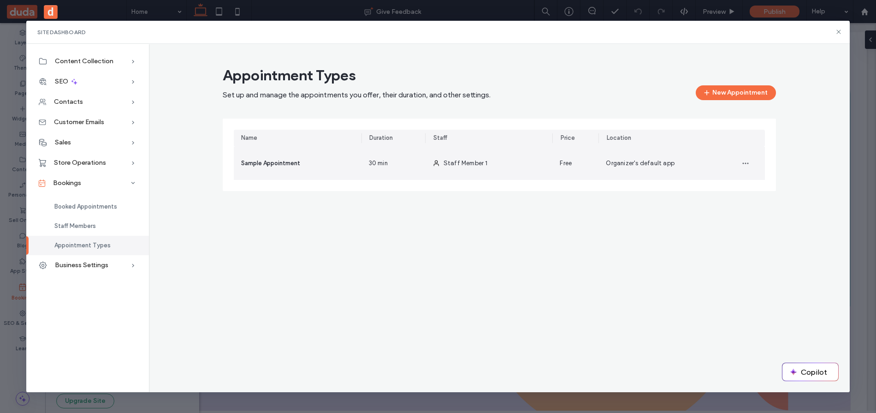
click at [313, 164] on div "Sample Appointment" at bounding box center [298, 163] width 128 height 33
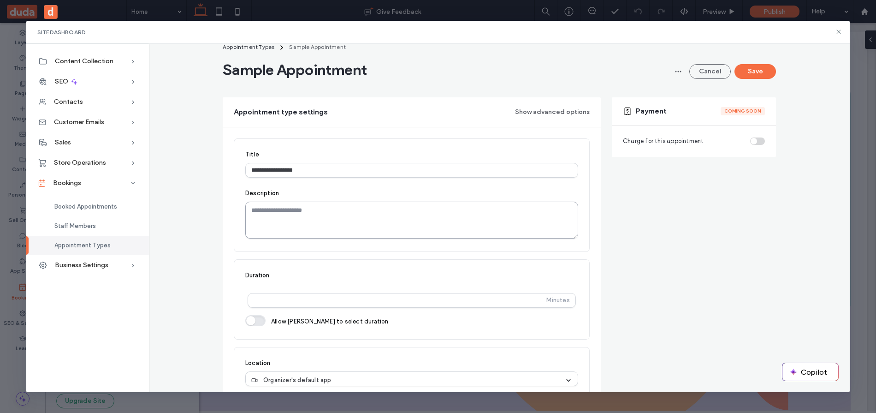
scroll to position [21, 0]
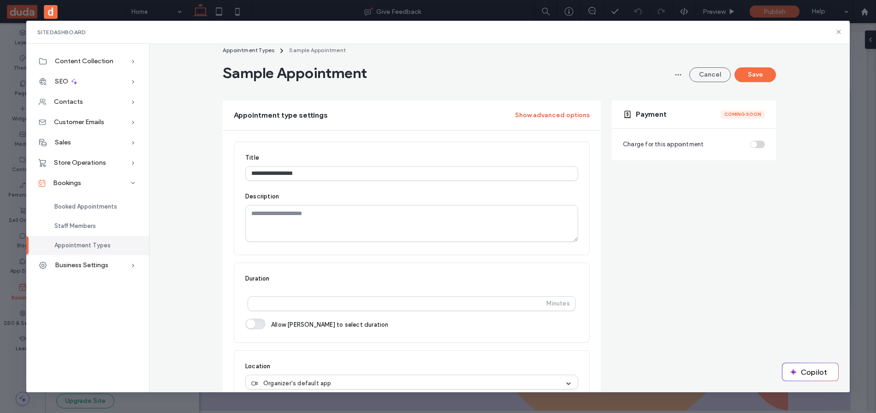
click at [527, 117] on button "Show advanced options" at bounding box center [552, 115] width 75 height 15
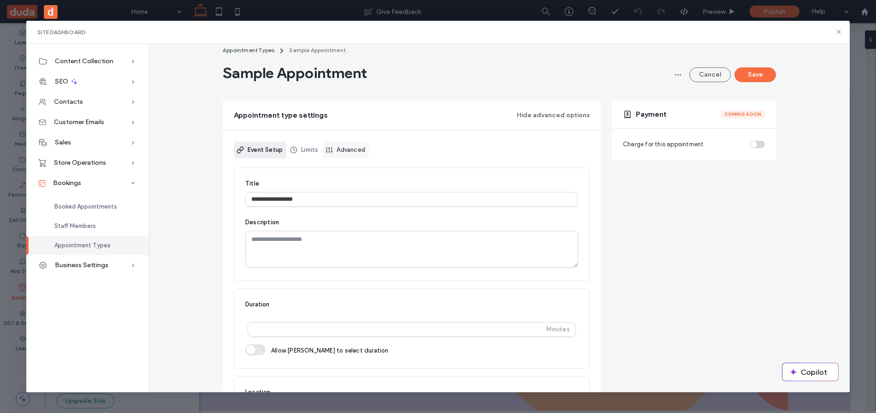
click at [358, 145] on link "Advanced" at bounding box center [346, 150] width 46 height 17
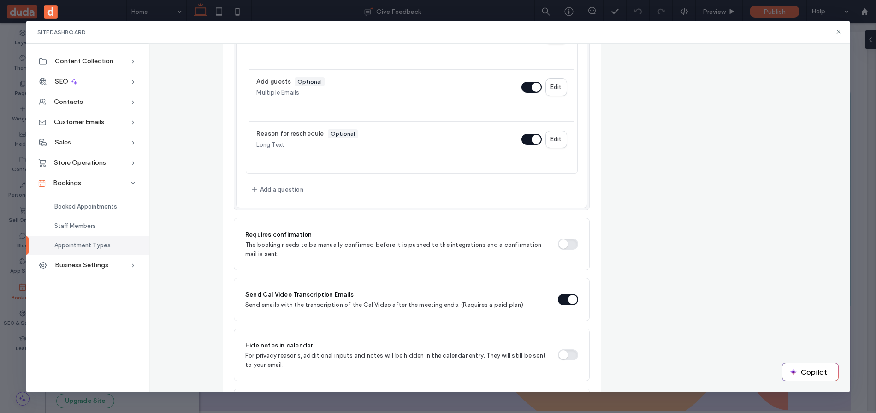
scroll to position [637, 0]
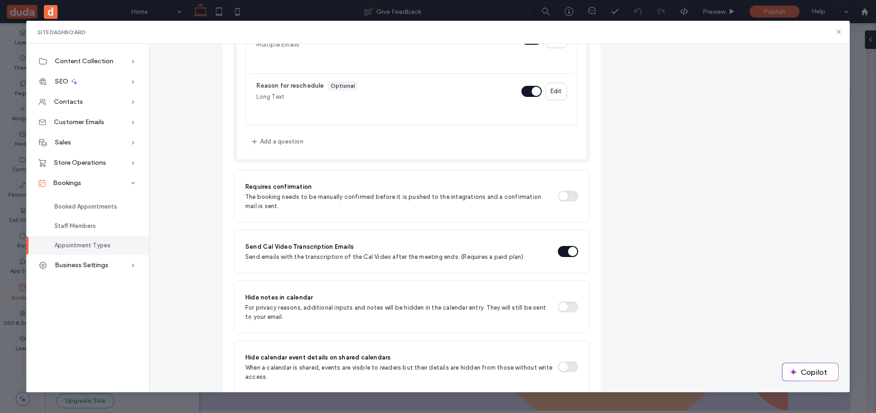
click at [566, 197] on button "button" at bounding box center [568, 196] width 20 height 11
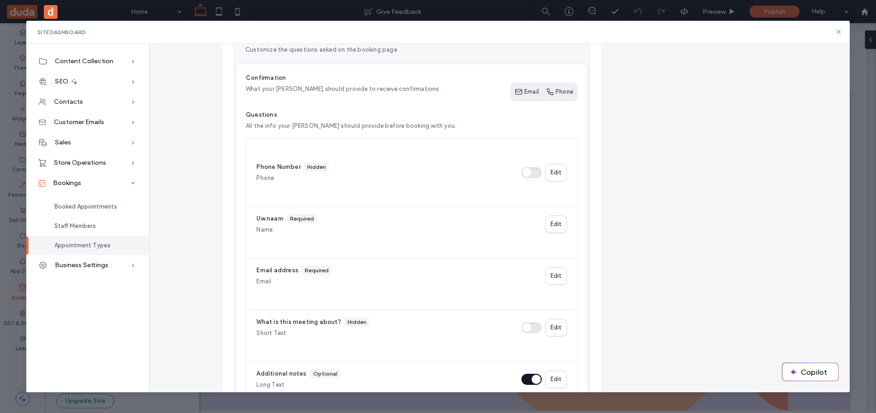
scroll to position [28, 0]
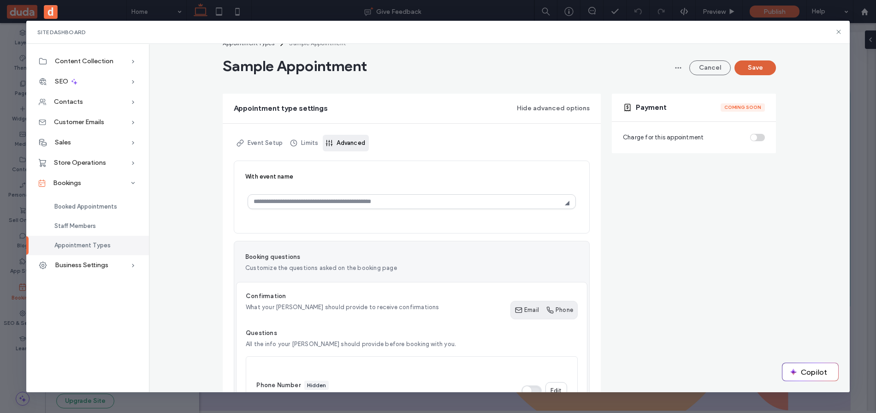
click at [768, 71] on button "Save" at bounding box center [756, 67] width 42 height 15
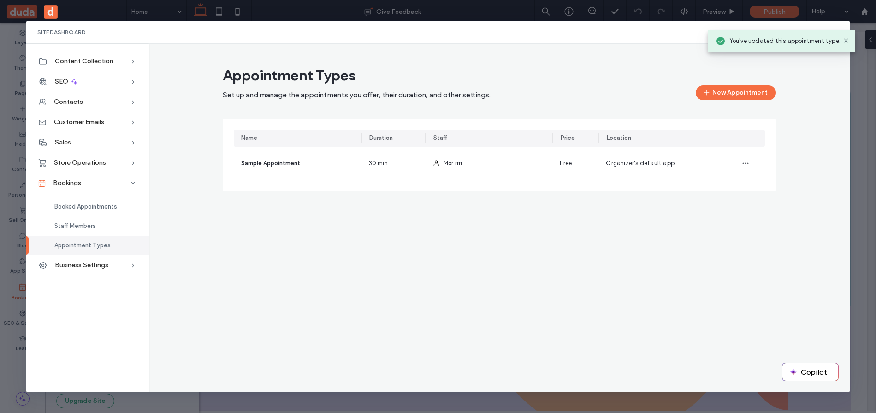
scroll to position [0, 0]
click at [846, 43] on icon at bounding box center [846, 40] width 7 height 7
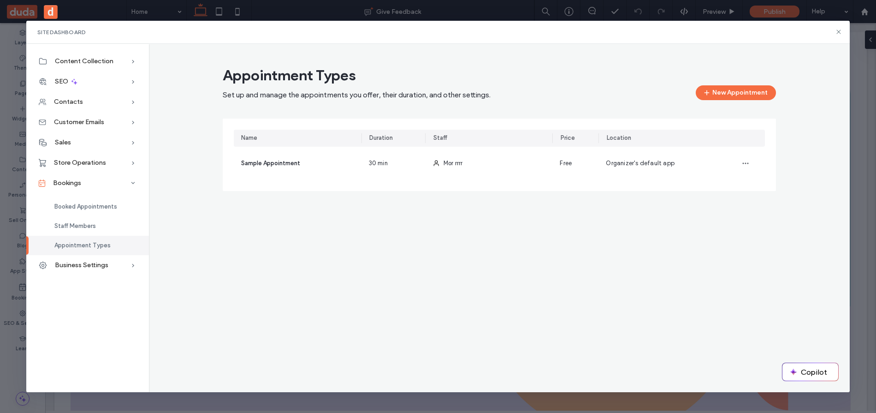
click at [839, 36] on div "Site Dashboard" at bounding box center [438, 32] width 824 height 23
click at [837, 32] on icon at bounding box center [838, 31] width 7 height 7
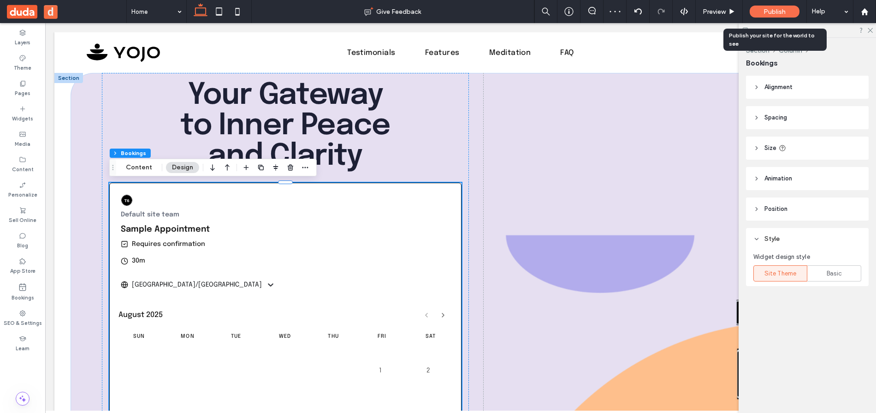
click at [769, 11] on span "Publish" at bounding box center [775, 12] width 22 height 8
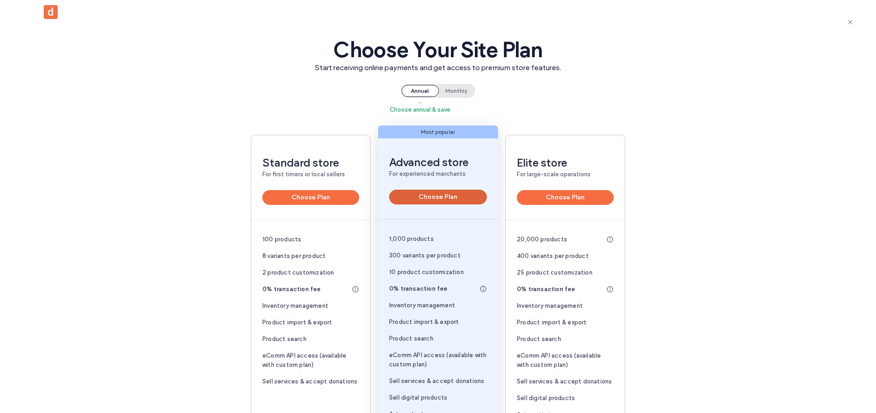
click at [414, 192] on button "Choose Plan" at bounding box center [438, 197] width 98 height 15
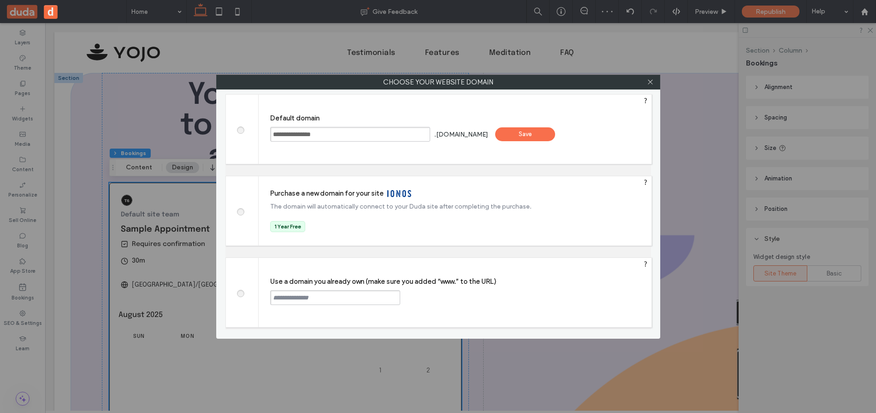
click at [548, 139] on div "Save" at bounding box center [525, 134] width 60 height 14
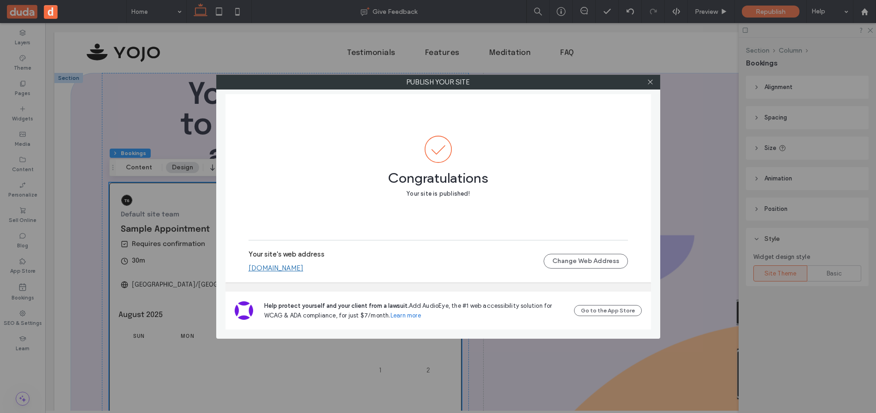
click at [304, 269] on link "morzamir5e36e6dd.multiscreen.d1test.biz" at bounding box center [276, 268] width 55 height 8
click at [651, 84] on icon at bounding box center [650, 81] width 7 height 7
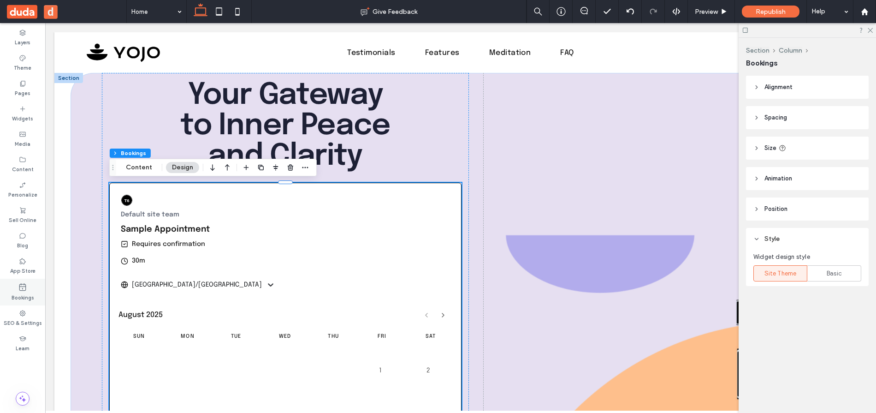
click at [21, 286] on use at bounding box center [22, 286] width 7 height 7
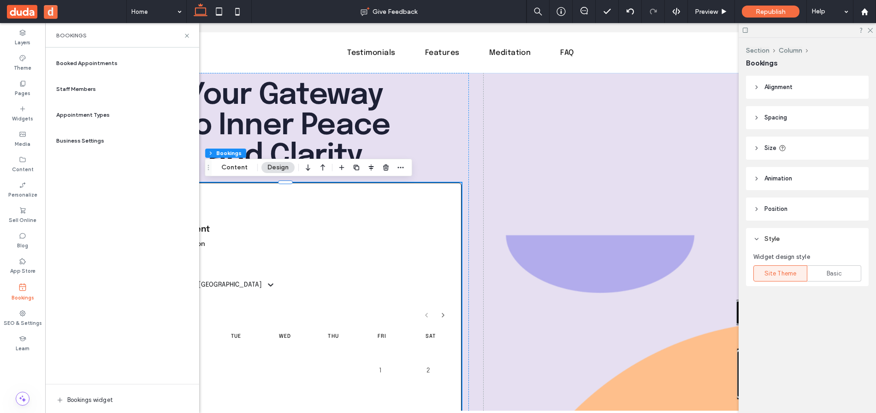
click at [122, 66] on div "Booked Appointments" at bounding box center [122, 63] width 139 height 22
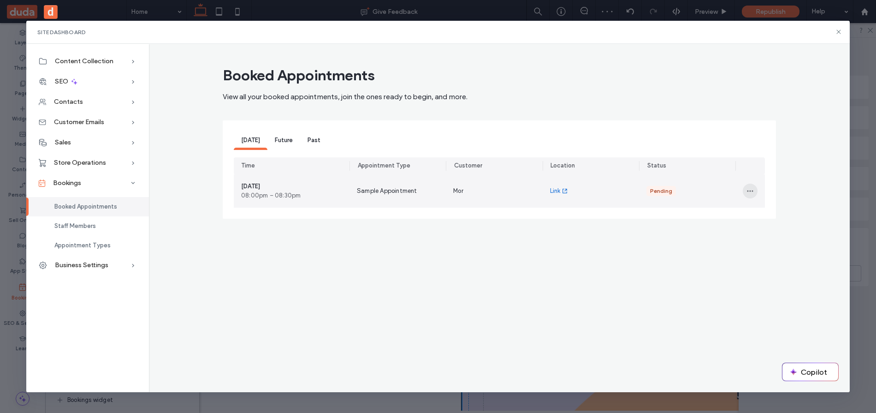
click at [752, 193] on icon "button" at bounding box center [750, 190] width 7 height 7
click at [769, 215] on span "Accept" at bounding box center [772, 214] width 21 height 9
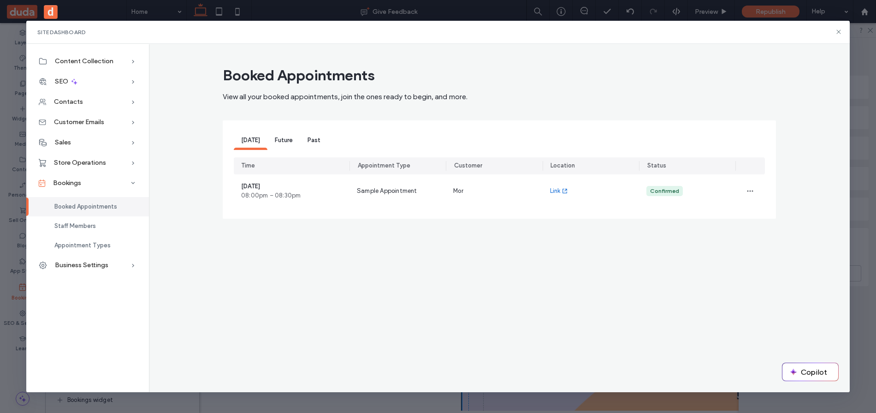
click at [868, 238] on div "Site Dashboard Content Collection Content Collection Form Form Submissions SEO …" at bounding box center [438, 206] width 876 height 413
click at [837, 34] on icon at bounding box center [838, 31] width 7 height 7
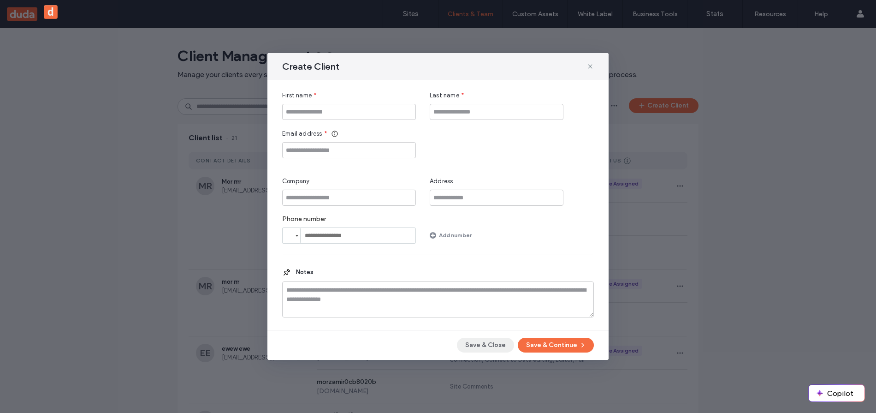
click at [471, 346] on button "Save & Close" at bounding box center [485, 345] width 57 height 15
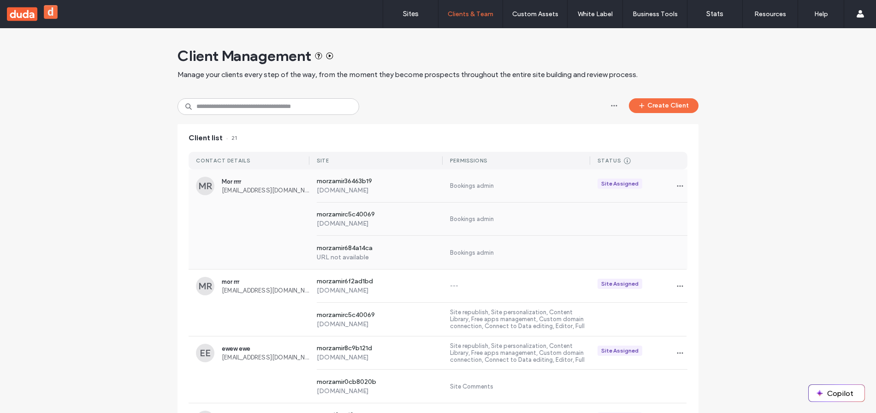
click at [491, 189] on div "morzamir36463b19 [DOMAIN_NAME] Bookings admin Site Assigned" at bounding box center [499, 185] width 378 height 33
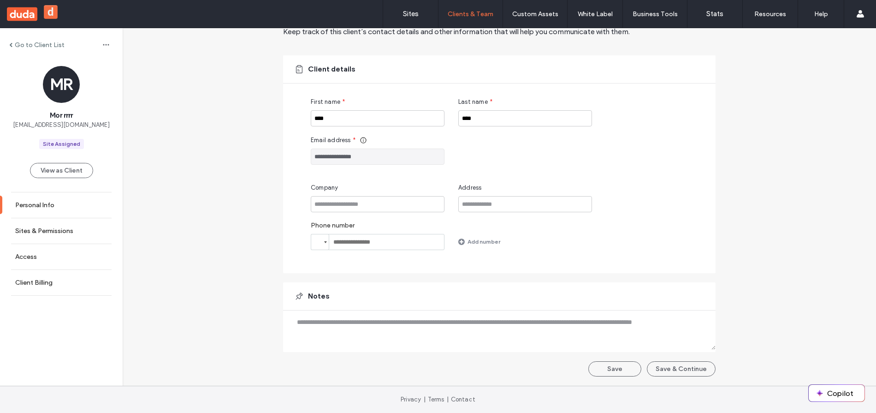
scroll to position [40, 0]
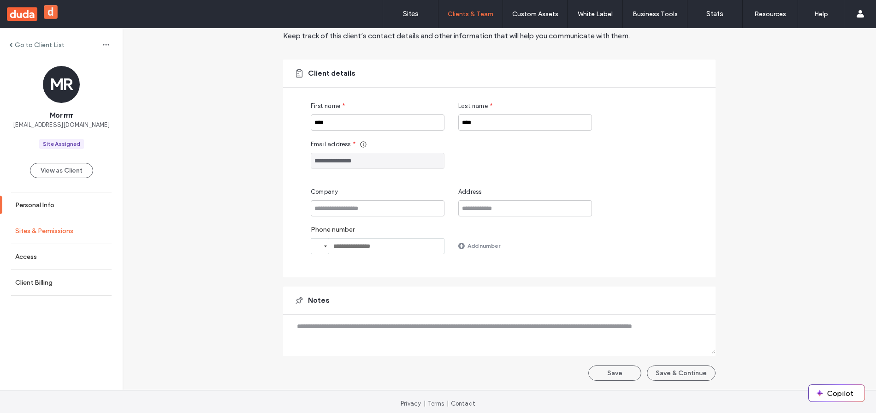
click at [30, 226] on link "Sites & Permissions" at bounding box center [61, 230] width 123 height 25
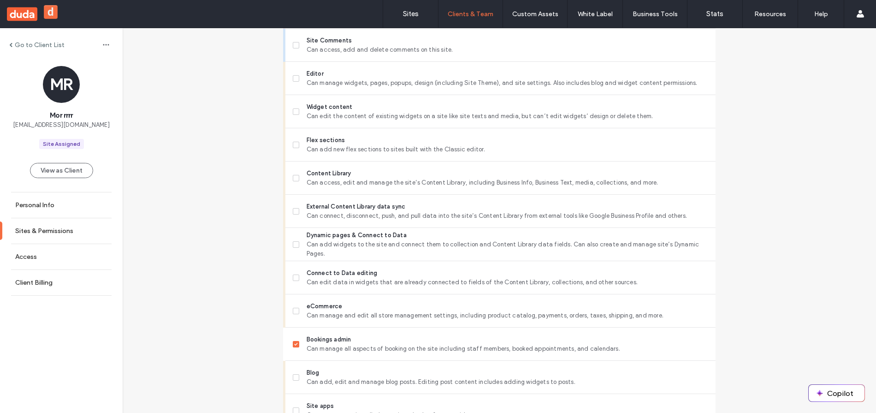
scroll to position [190, 0]
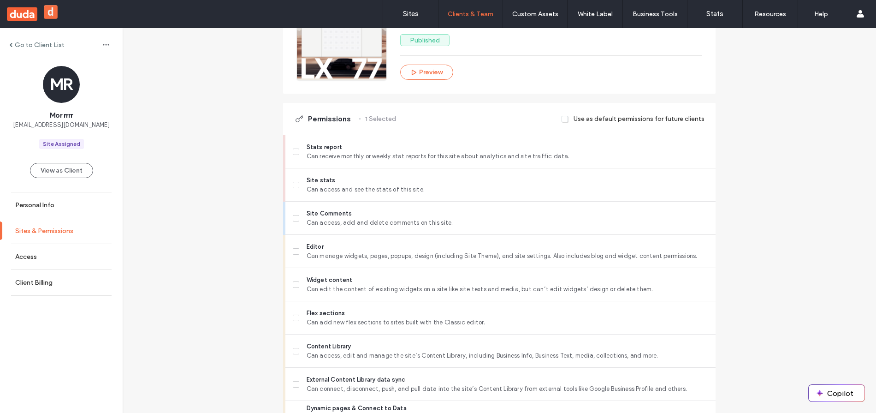
click at [46, 234] on label "Sites & Permissions" at bounding box center [44, 231] width 58 height 8
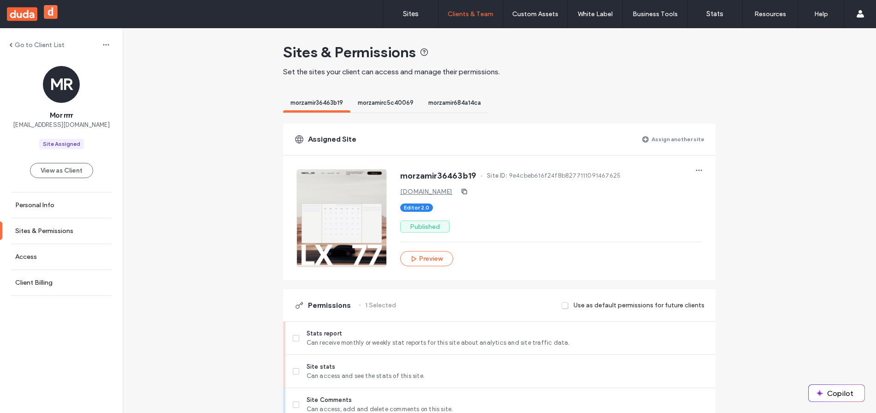
scroll to position [0, 0]
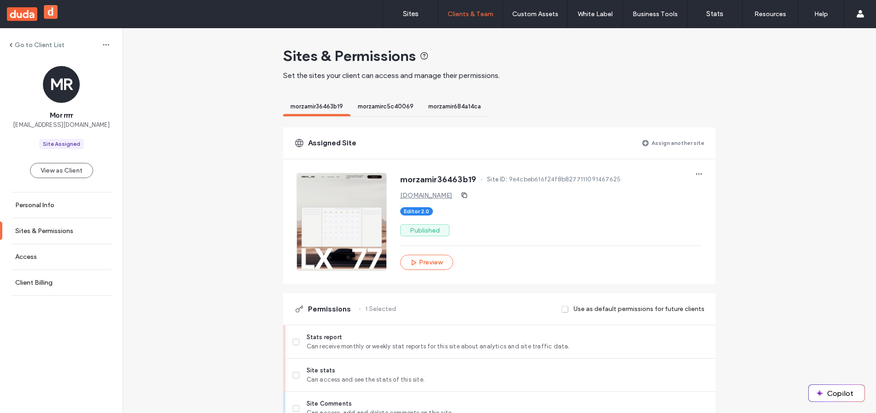
click at [659, 146] on label "Assign another site" at bounding box center [678, 143] width 53 height 16
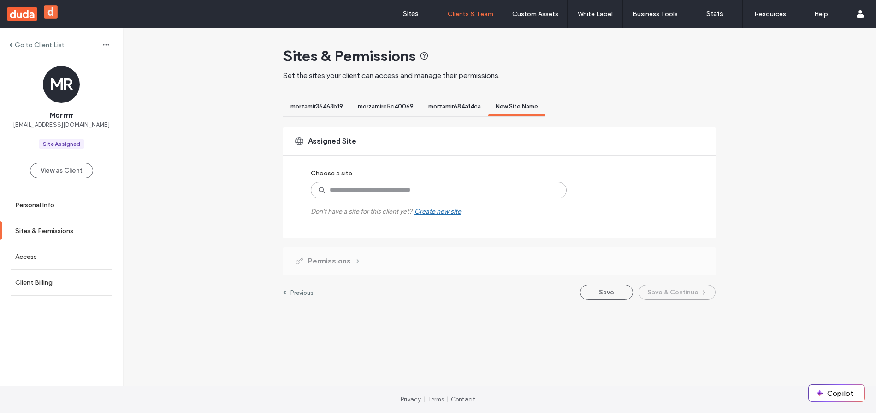
click at [500, 193] on input at bounding box center [439, 190] width 256 height 17
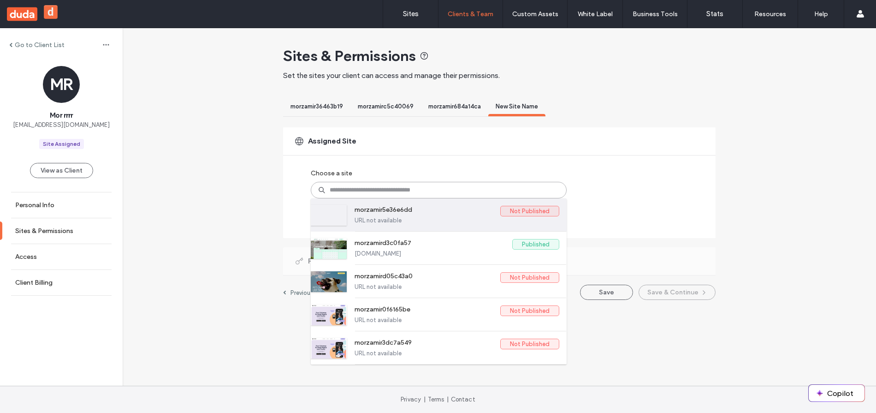
click at [379, 214] on label "morzamir5e36e6dd" at bounding box center [428, 211] width 146 height 11
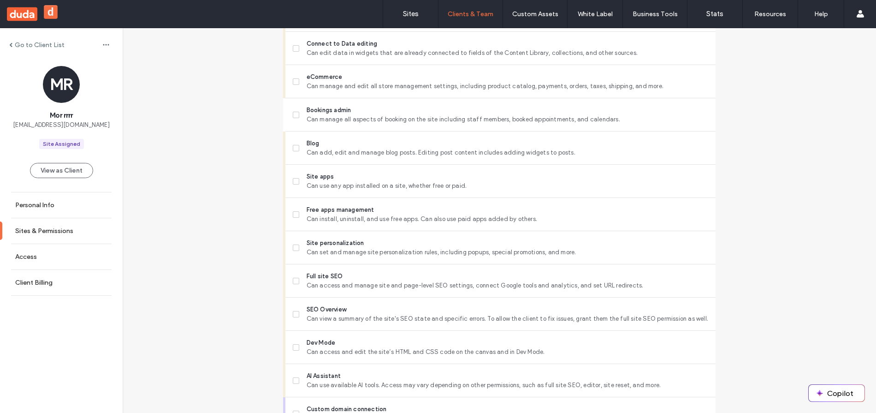
scroll to position [589, 0]
click at [297, 118] on label "Bookings admin Can manage all aspects of booking on the site including staff me…" at bounding box center [501, 117] width 416 height 18
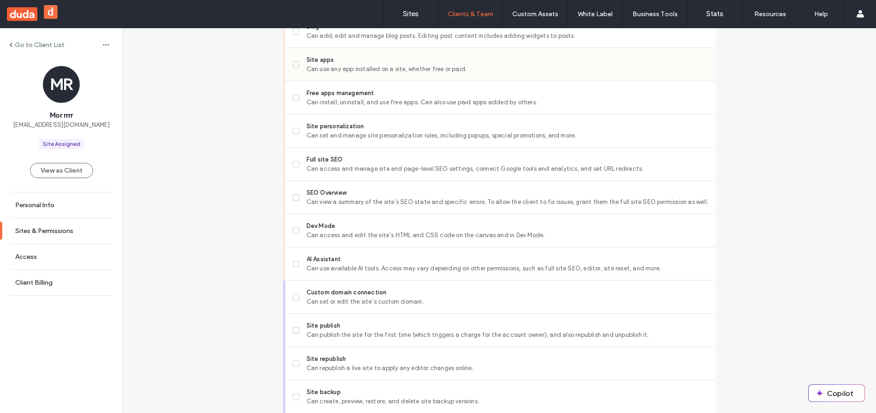
scroll to position [804, 0]
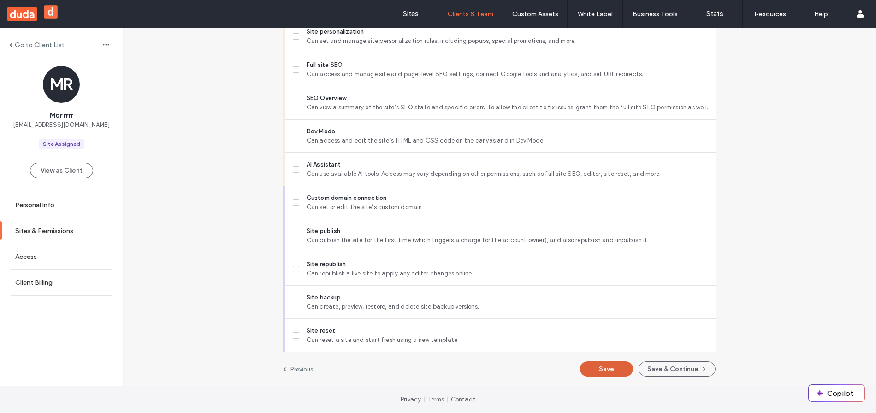
click at [609, 375] on button "Save" at bounding box center [606, 368] width 53 height 15
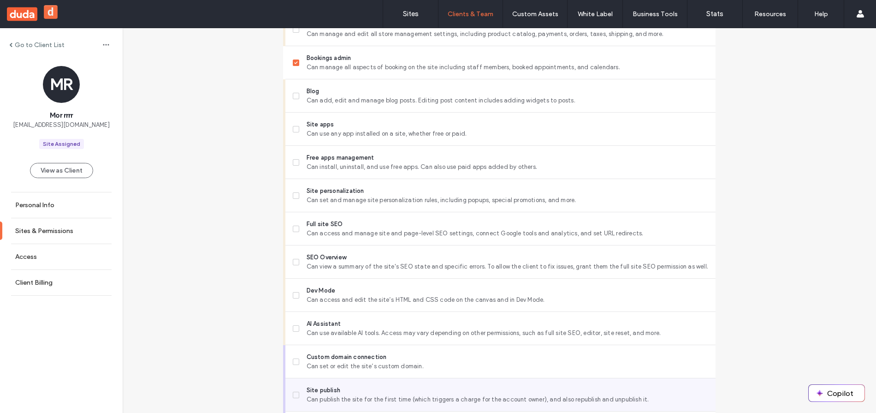
scroll to position [643, 0]
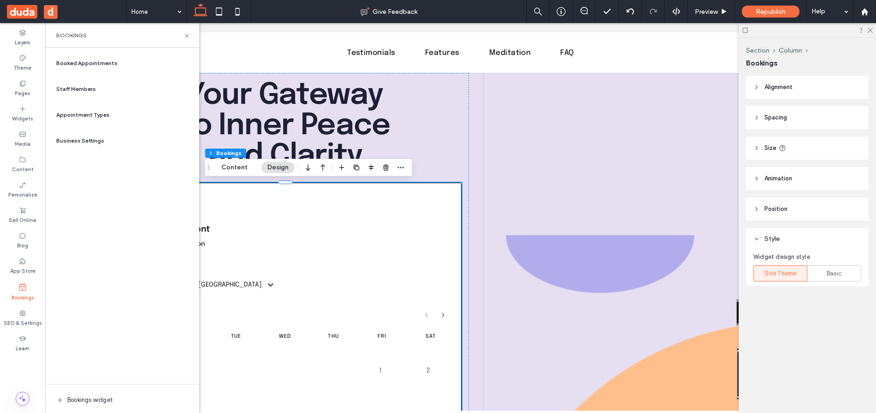
click at [99, 65] on span "Booked Appointments" at bounding box center [86, 63] width 61 height 8
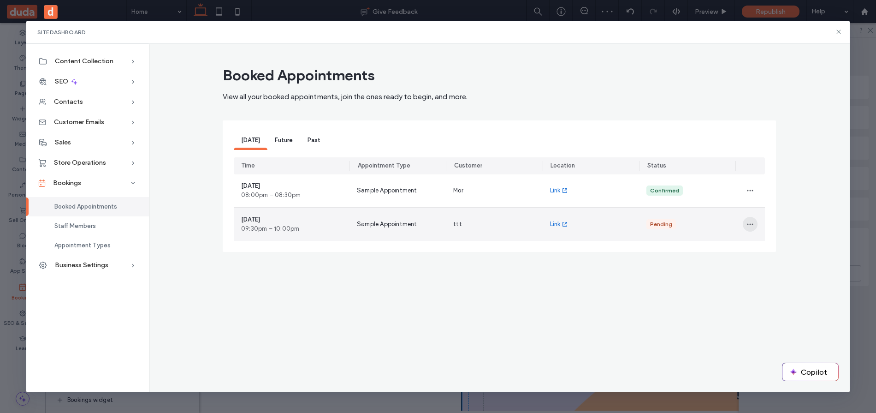
click at [755, 218] on span "button" at bounding box center [750, 224] width 15 height 15
click at [780, 265] on span "Decline" at bounding box center [772, 265] width 20 height 9
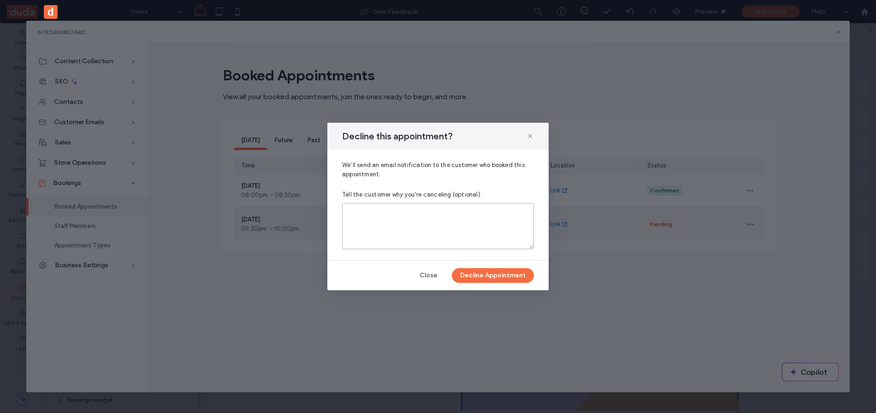
click at [463, 213] on textarea at bounding box center [438, 226] width 192 height 46
type textarea "*"
click at [427, 223] on textarea "***" at bounding box center [438, 226] width 192 height 46
type textarea "****"
click at [499, 275] on button "Decline Appointment" at bounding box center [493, 275] width 82 height 15
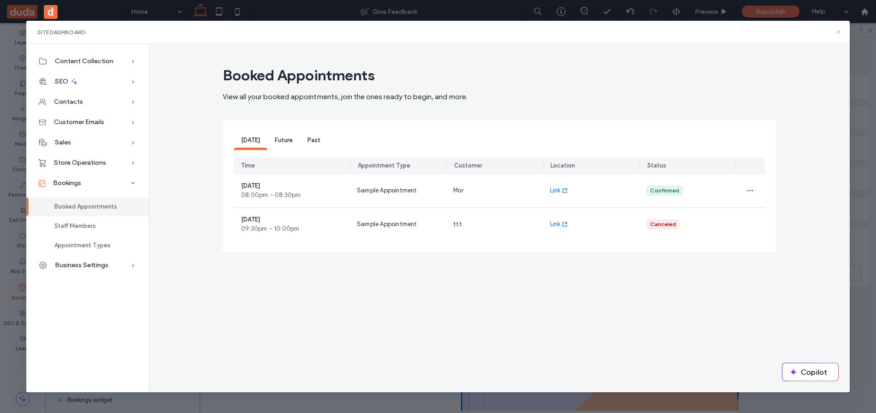
click at [840, 30] on use at bounding box center [839, 32] width 4 height 4
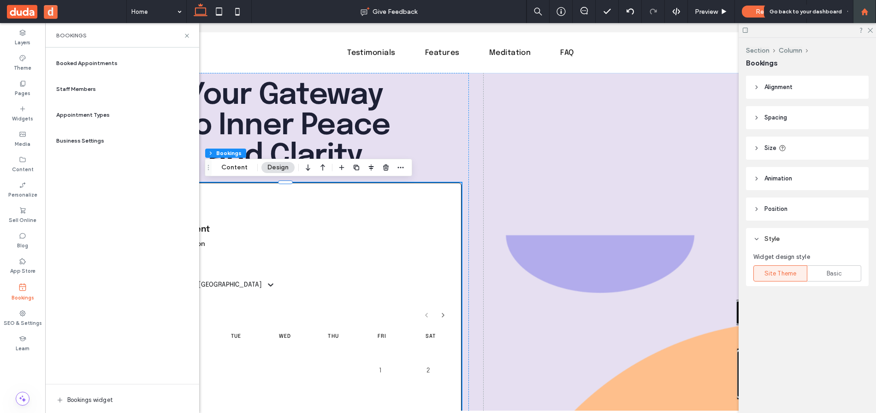
click at [861, 16] on div at bounding box center [864, 11] width 23 height 23
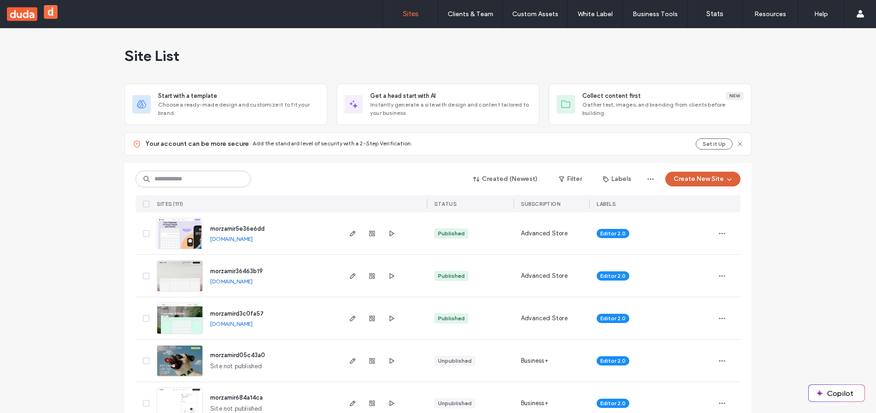
click at [697, 180] on button "Create New Site" at bounding box center [703, 179] width 75 height 15
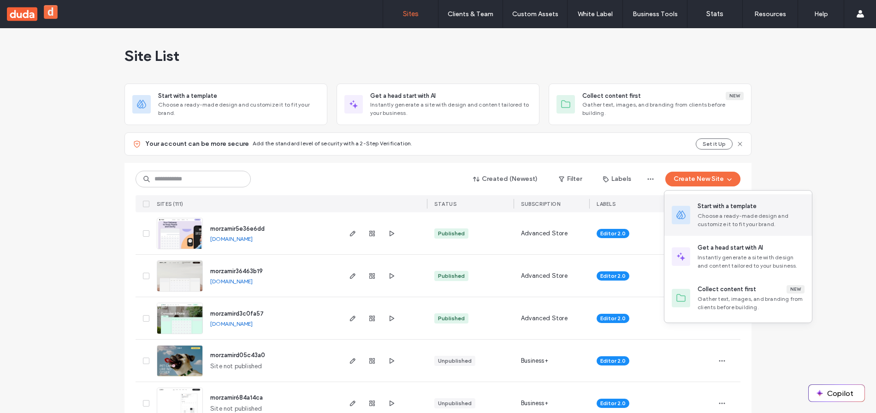
click at [703, 209] on div "Start with a template" at bounding box center [727, 206] width 59 height 9
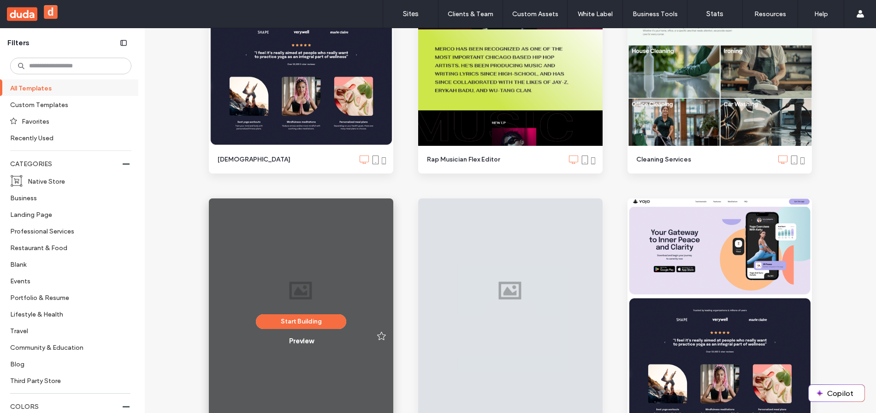
scroll to position [874, 0]
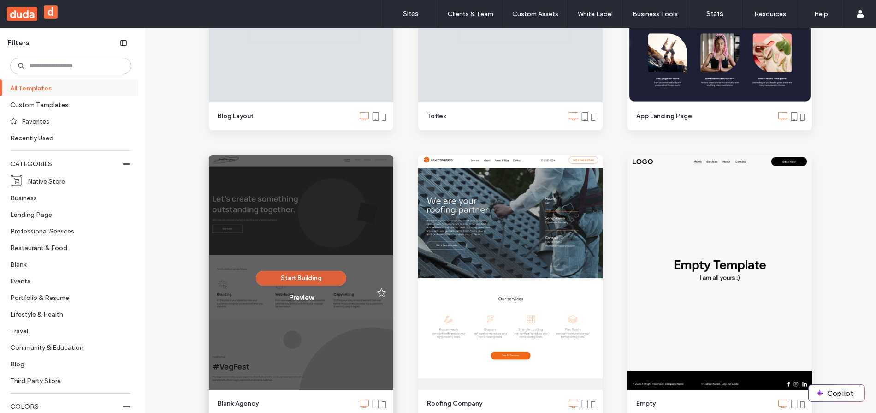
click at [299, 281] on button "Start Building" at bounding box center [301, 278] width 90 height 15
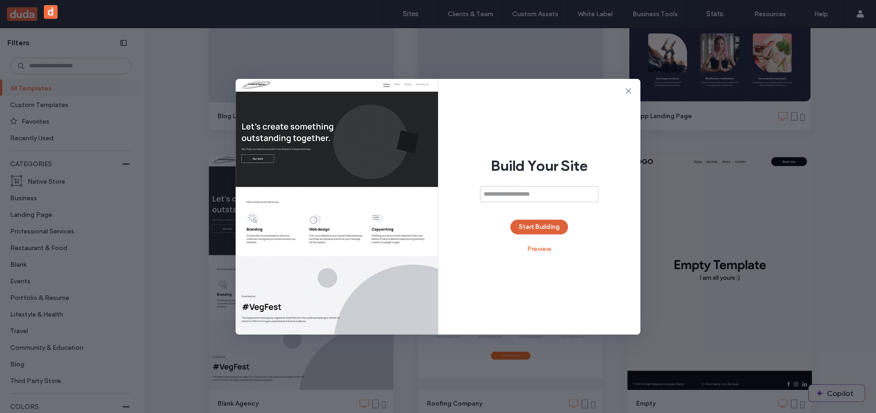
click at [554, 222] on button "Start Building" at bounding box center [540, 227] width 58 height 15
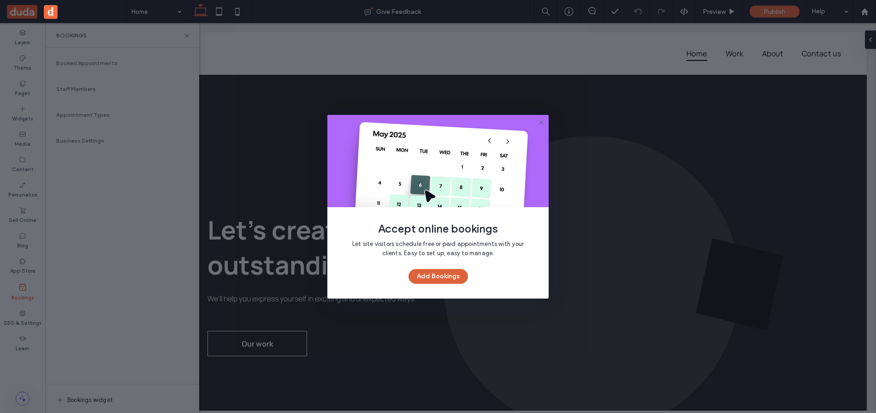
click at [444, 271] on button "Add Bookings" at bounding box center [439, 276] width 60 height 15
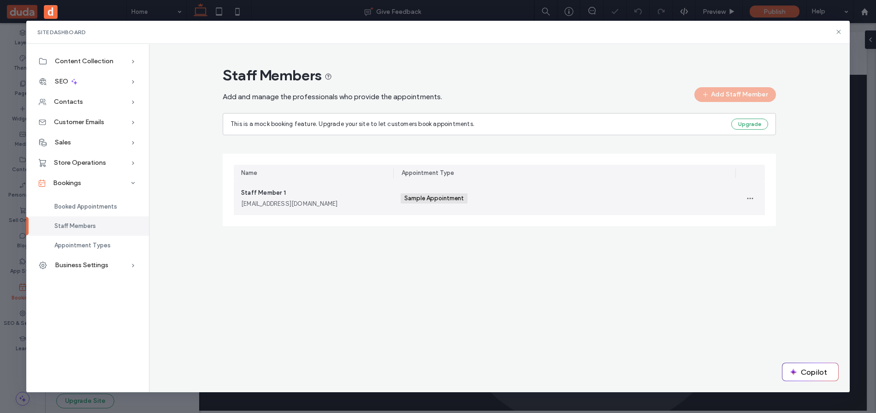
click at [510, 193] on div "Sample Appointment +0 Sample Appointment +0" at bounding box center [564, 198] width 327 height 33
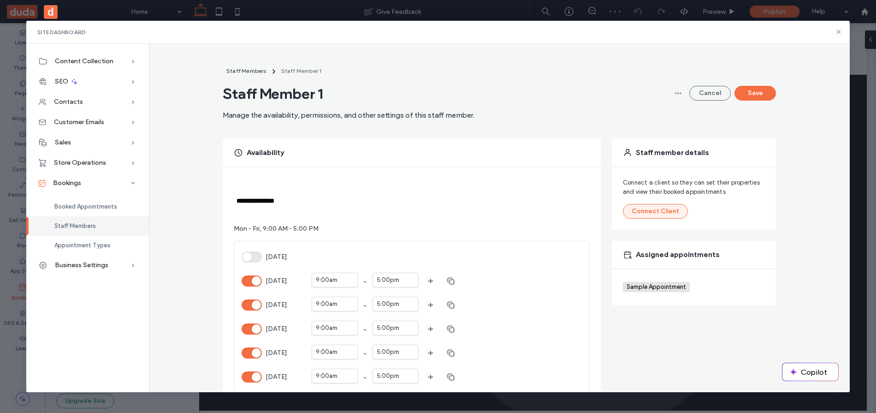
click at [661, 214] on button "Connect Client" at bounding box center [655, 211] width 65 height 15
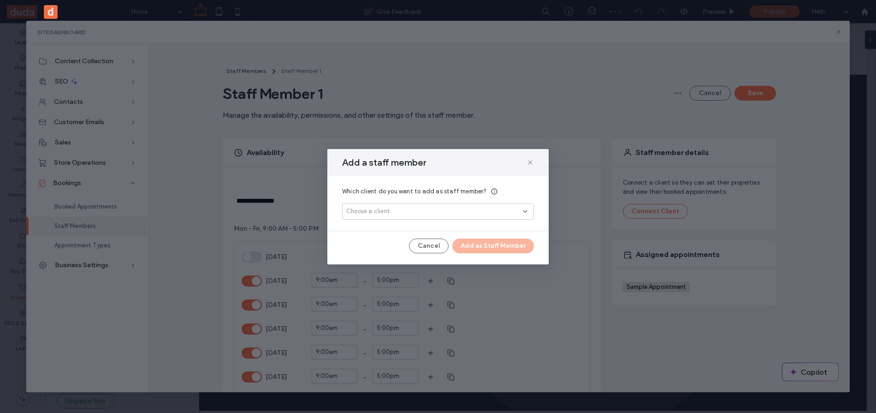
click at [447, 214] on div "Choose a client" at bounding box center [434, 211] width 177 height 9
click at [447, 240] on button "Add New" at bounding box center [438, 244] width 43 height 11
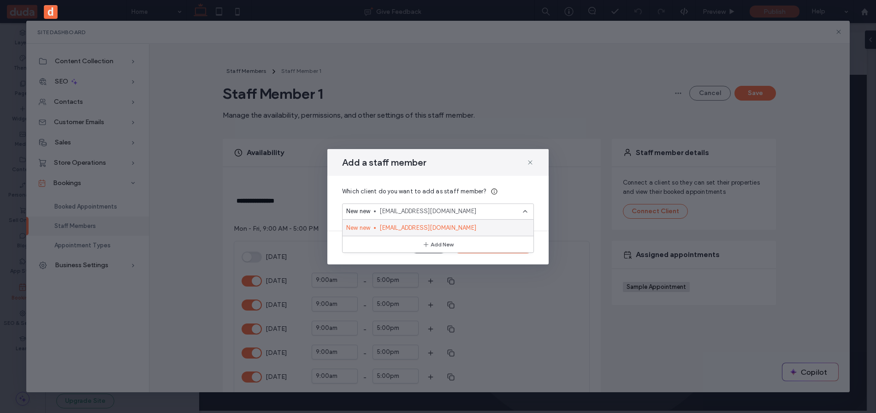
click at [417, 226] on span "[EMAIL_ADDRESS][DOMAIN_NAME]" at bounding box center [453, 227] width 147 height 9
click at [504, 250] on button "Add as Staff Member" at bounding box center [493, 245] width 82 height 15
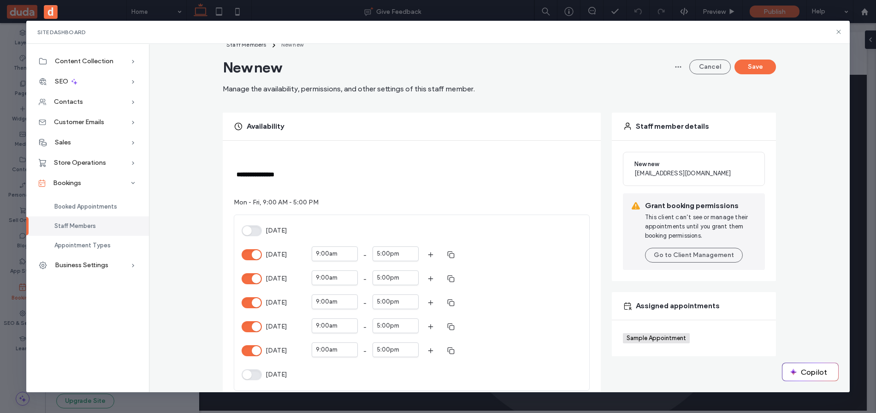
scroll to position [28, 0]
click at [768, 69] on button "Save" at bounding box center [756, 65] width 42 height 15
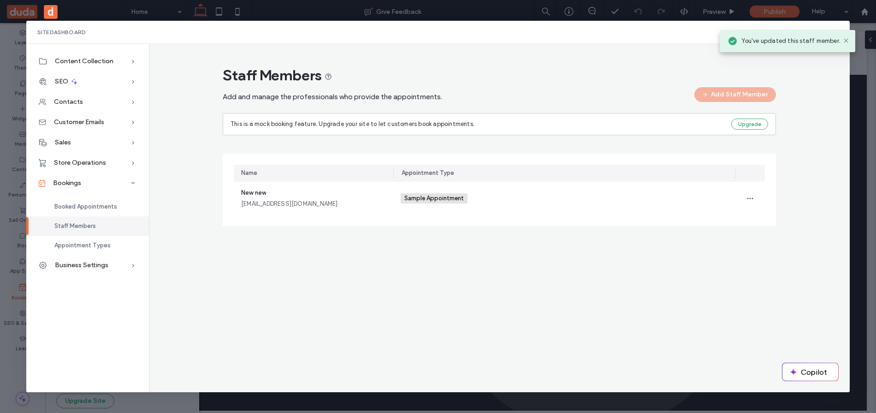
scroll to position [0, 0]
click at [846, 41] on div "Site Dashboard" at bounding box center [438, 32] width 824 height 23
click at [839, 32] on use at bounding box center [839, 32] width 4 height 4
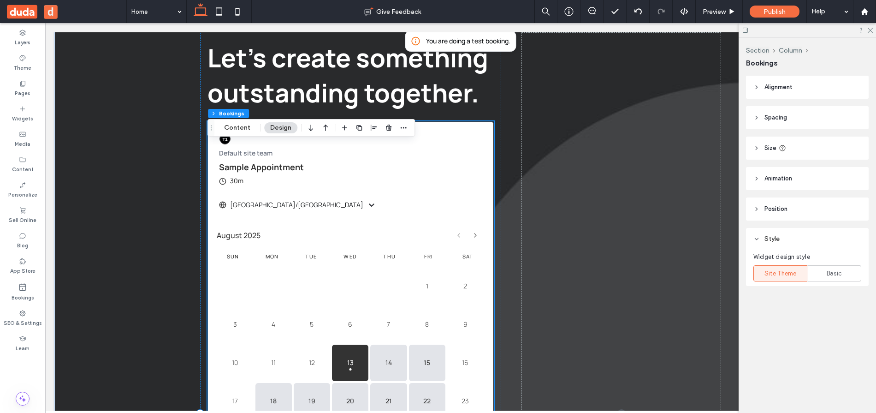
scroll to position [176, 0]
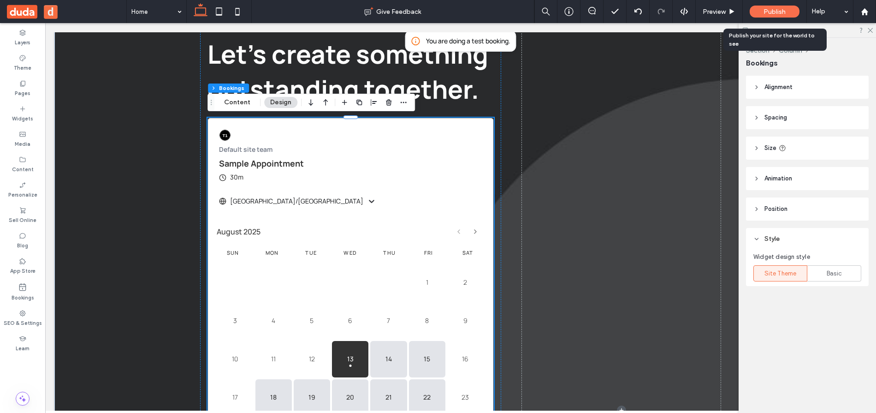
click at [769, 11] on span "Publish" at bounding box center [775, 12] width 22 height 8
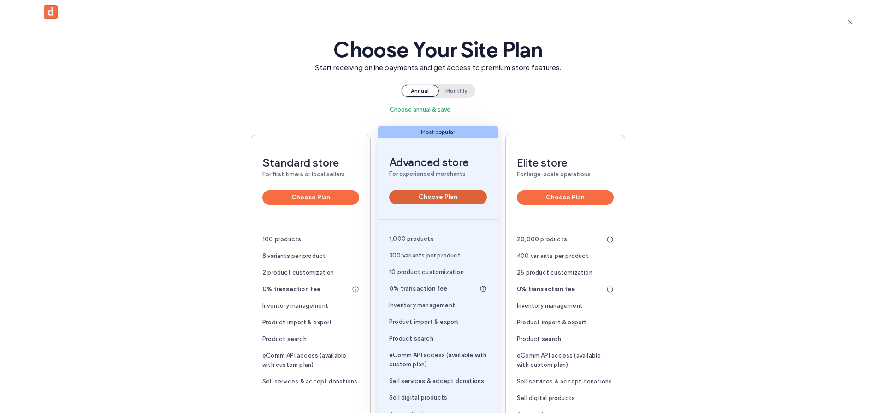
click at [452, 196] on button "Choose Plan" at bounding box center [438, 197] width 98 height 15
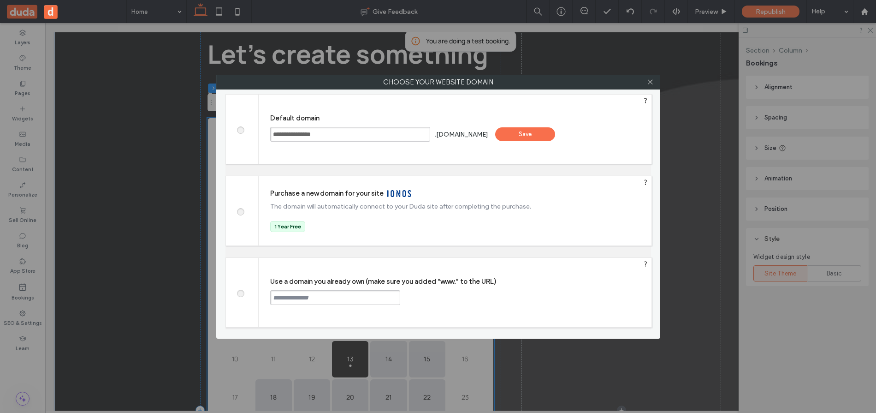
click at [555, 131] on div "Save" at bounding box center [525, 134] width 60 height 14
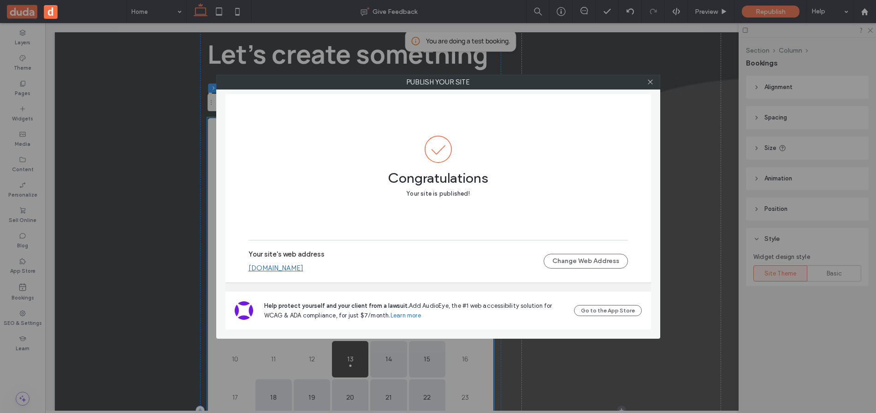
click at [304, 267] on link "[DOMAIN_NAME]" at bounding box center [276, 268] width 55 height 8
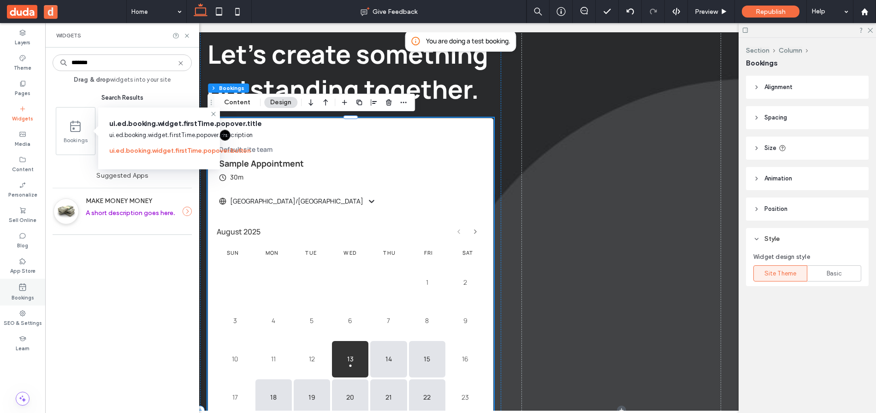
click at [21, 293] on label "Bookings" at bounding box center [23, 297] width 23 height 10
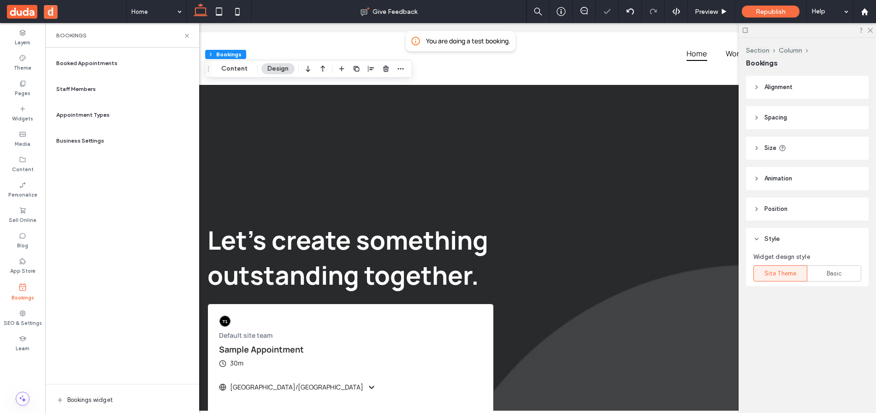
scroll to position [0, 0]
click at [376, 330] on div "Default site team Sample Appointment 30m [GEOGRAPHIC_DATA]/[GEOGRAPHIC_DATA]" at bounding box center [350, 353] width 263 height 77
click at [478, 39] on div "Home Work About Contact us" at bounding box center [544, 53] width 614 height 42
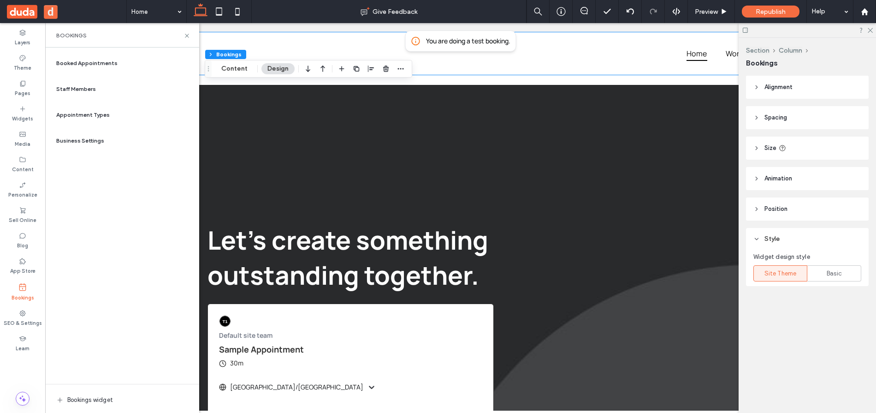
click at [478, 39] on div "Home Work About Contact us" at bounding box center [544, 53] width 614 height 42
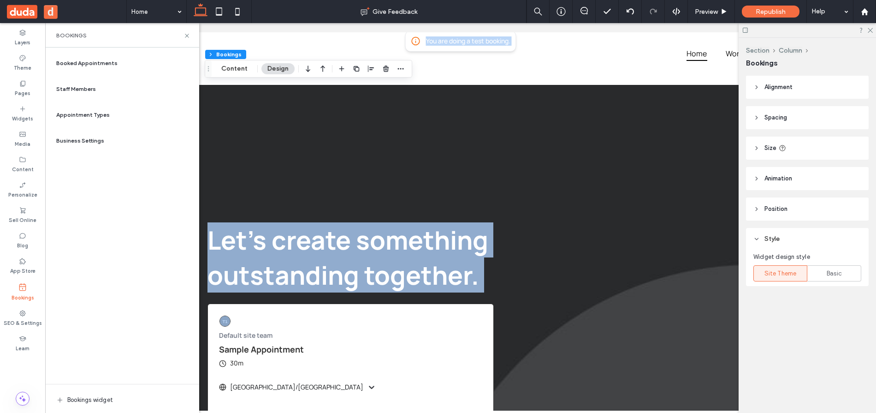
drag, startPoint x: 478, startPoint y: 39, endPoint x: 479, endPoint y: 118, distance: 78.9
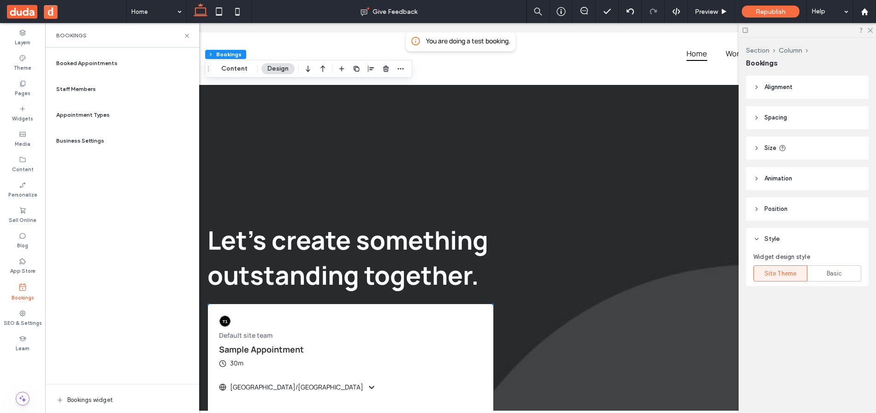
click at [292, 342] on div "Default site team Sample Appointment 30m Asia/Jerusalem" at bounding box center [350, 353] width 263 height 77
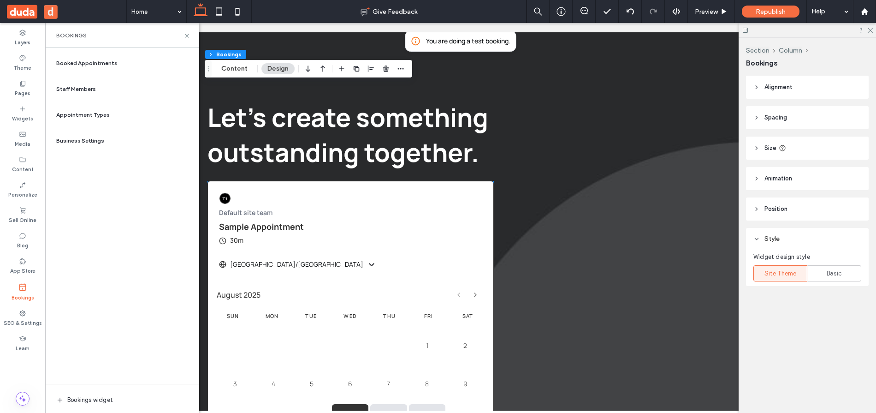
scroll to position [124, 0]
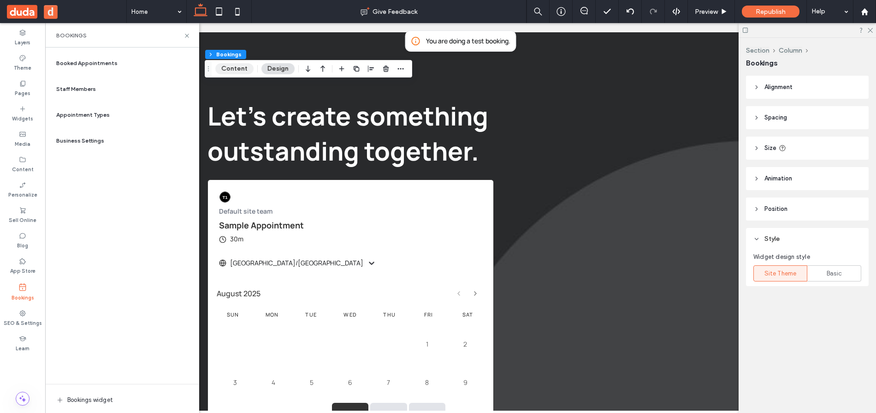
click at [229, 68] on button "Content" at bounding box center [234, 68] width 38 height 11
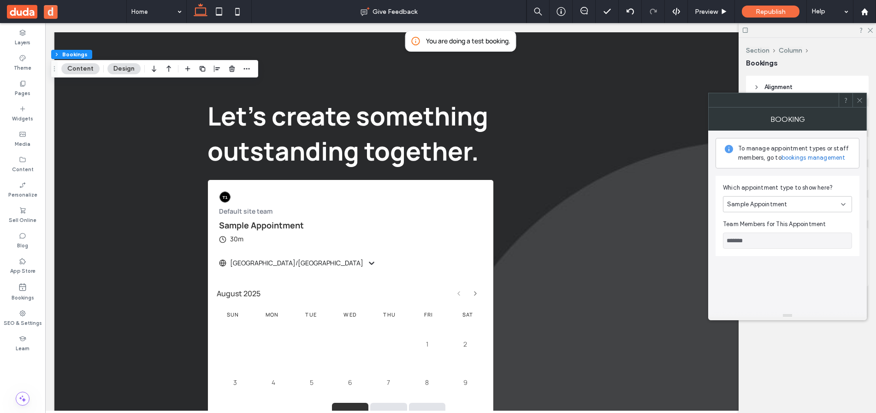
click at [78, 69] on button "Content" at bounding box center [80, 68] width 38 height 11
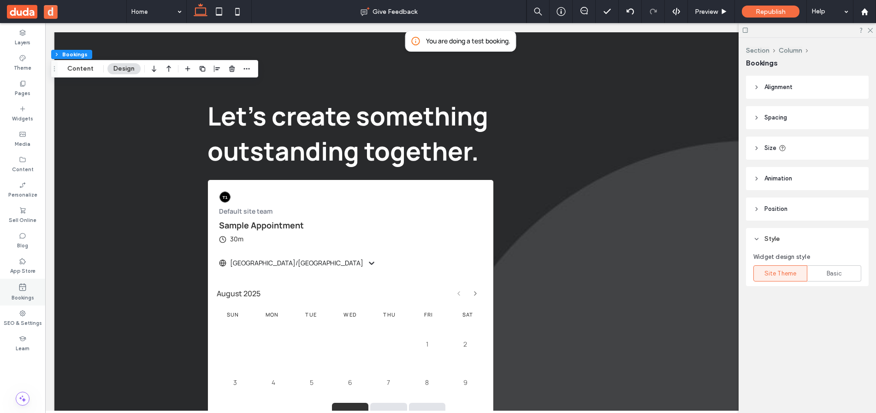
click at [21, 287] on icon at bounding box center [22, 286] width 9 height 9
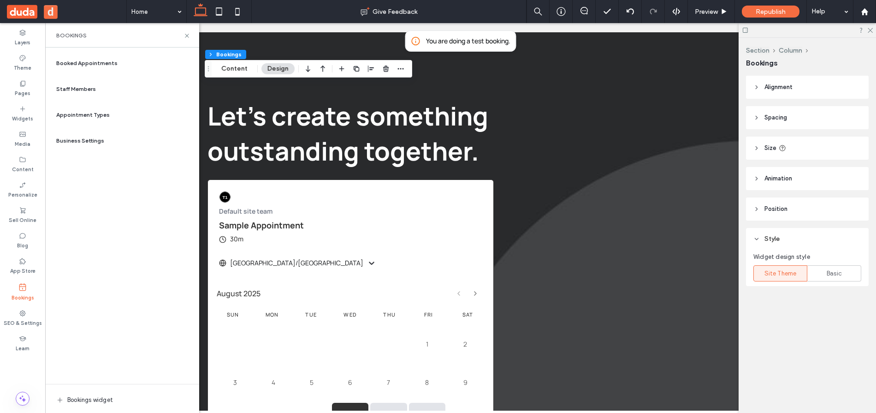
click at [95, 60] on span "Booked Appointments" at bounding box center [86, 63] width 61 height 8
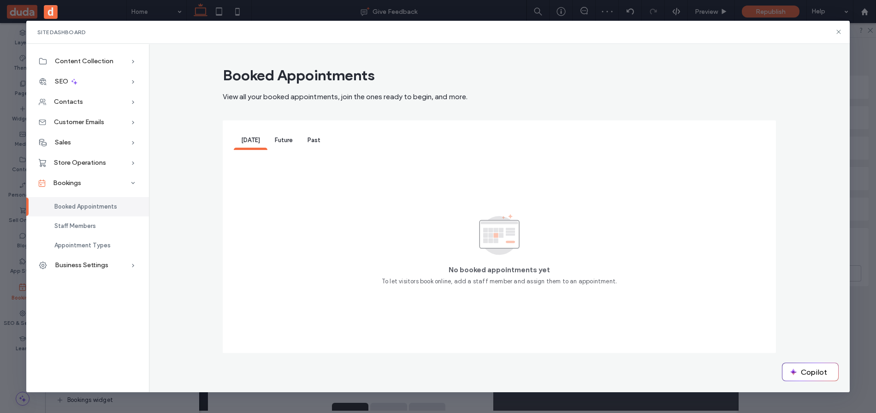
click at [280, 139] on span "Future" at bounding box center [284, 140] width 18 height 7
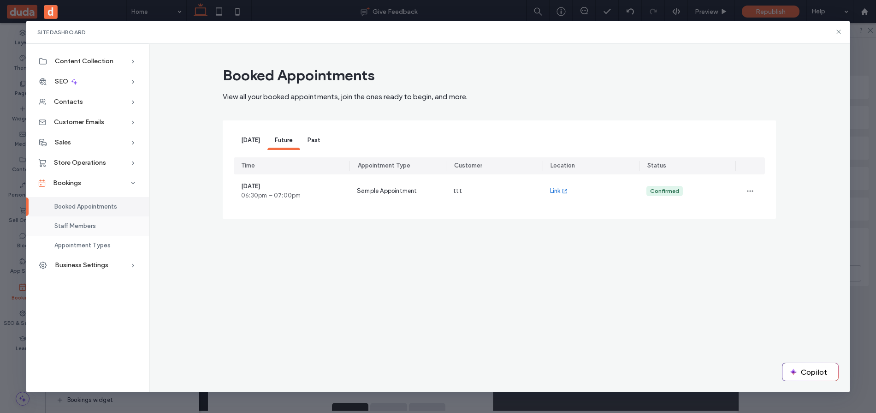
click at [83, 229] on div "Staff Members" at bounding box center [87, 225] width 123 height 19
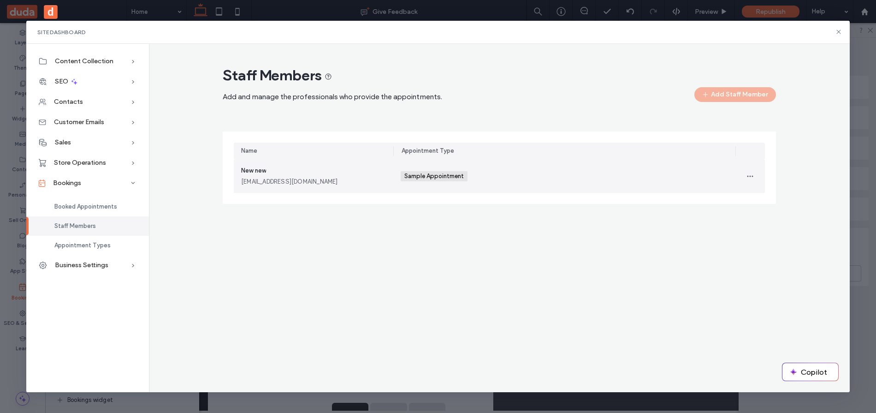
click at [322, 180] on div "[EMAIL_ADDRESS][DOMAIN_NAME]" at bounding box center [313, 181] width 145 height 9
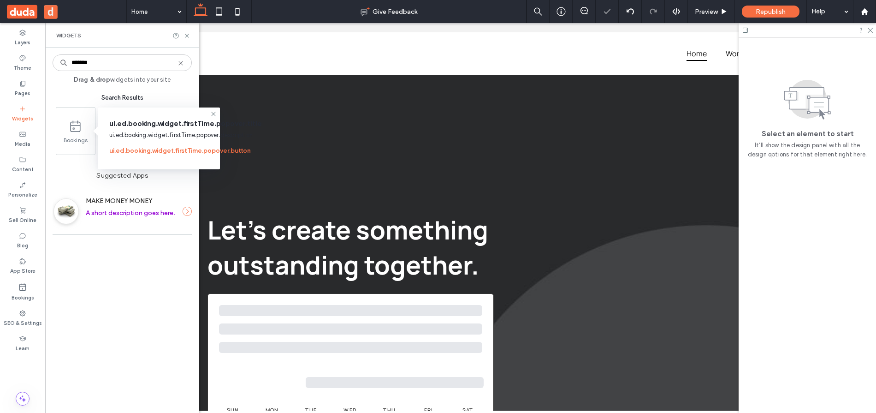
scroll to position [0, 0]
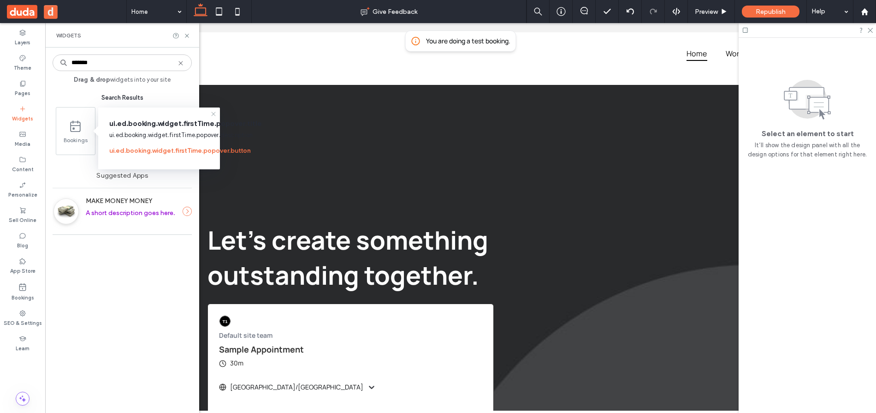
click at [214, 112] on icon at bounding box center [213, 113] width 7 height 7
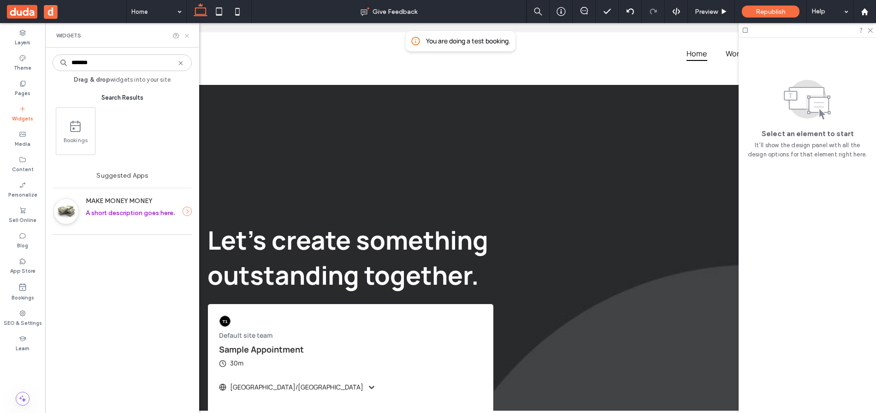
click at [188, 33] on icon at bounding box center [187, 35] width 7 height 7
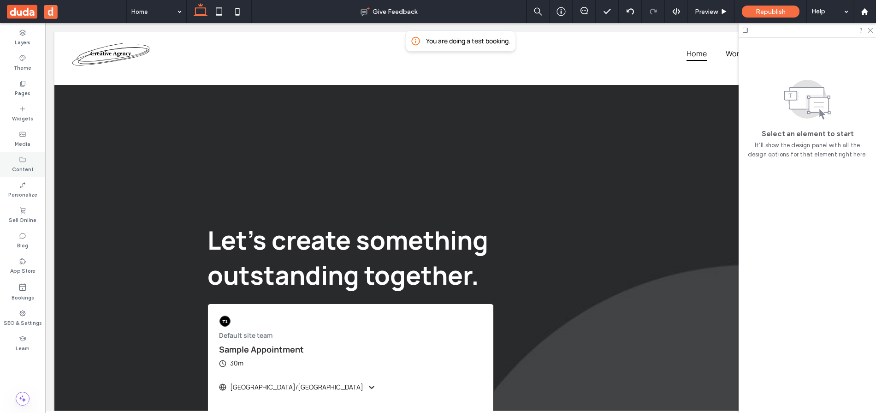
click at [15, 157] on div "Content" at bounding box center [22, 164] width 45 height 25
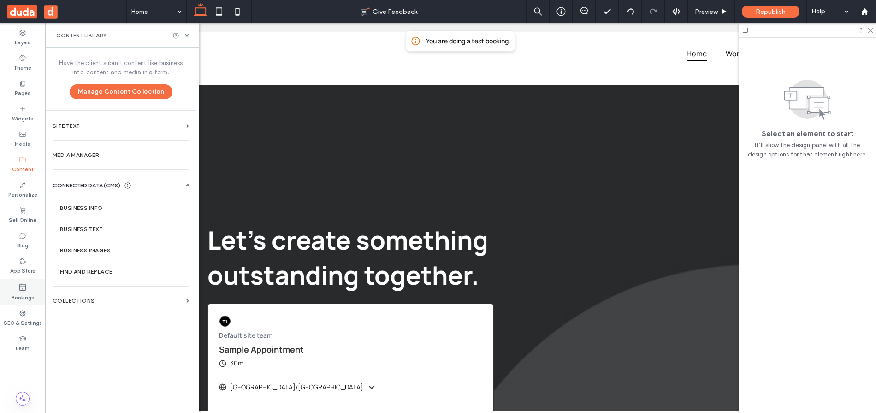
click at [23, 285] on icon at bounding box center [22, 286] width 9 height 9
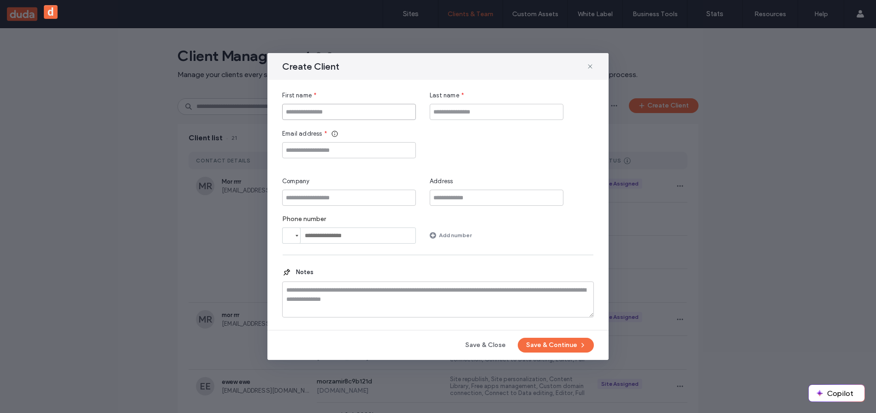
click at [338, 111] on input "First name" at bounding box center [349, 112] width 134 height 16
type input "***"
click at [459, 109] on input "Last name" at bounding box center [497, 112] width 134 height 16
type input "***"
click at [361, 148] on input "Email address" at bounding box center [349, 150] width 134 height 16
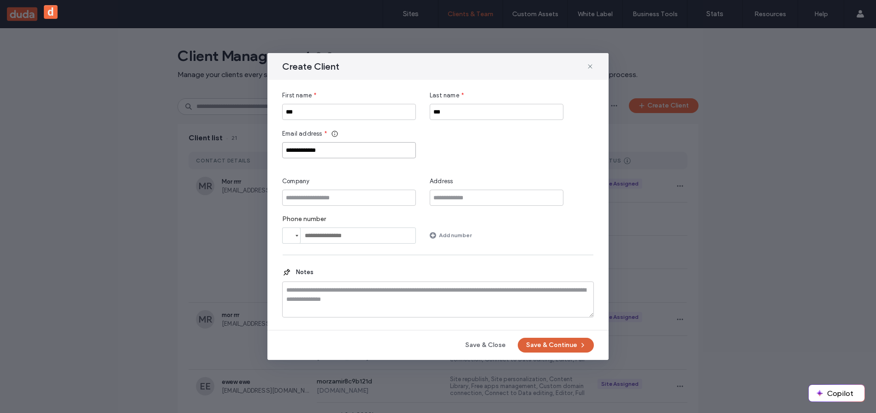
type input "**********"
click at [542, 345] on button "Save & Continue" at bounding box center [556, 345] width 76 height 15
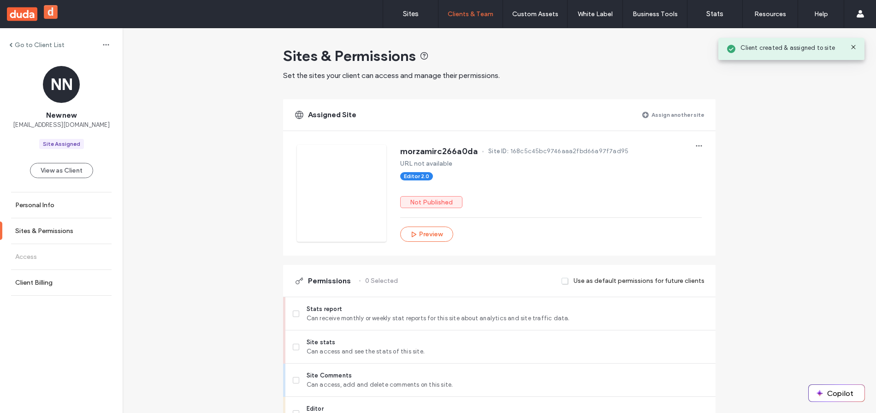
click at [851, 48] on icon at bounding box center [853, 46] width 7 height 7
click at [852, 48] on icon at bounding box center [853, 46] width 7 height 7
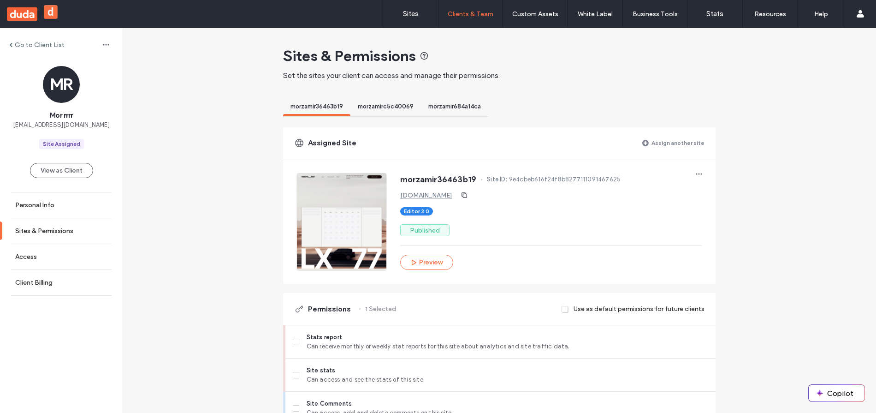
scroll to position [804, 0]
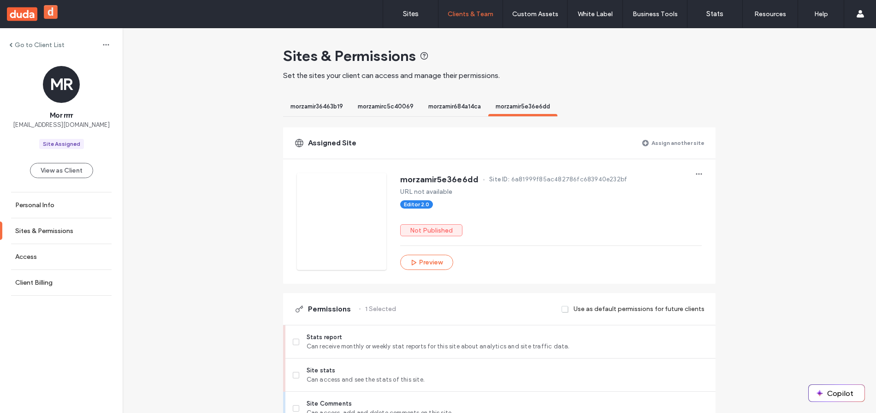
scroll to position [643, 0]
